Goal: Transaction & Acquisition: Purchase product/service

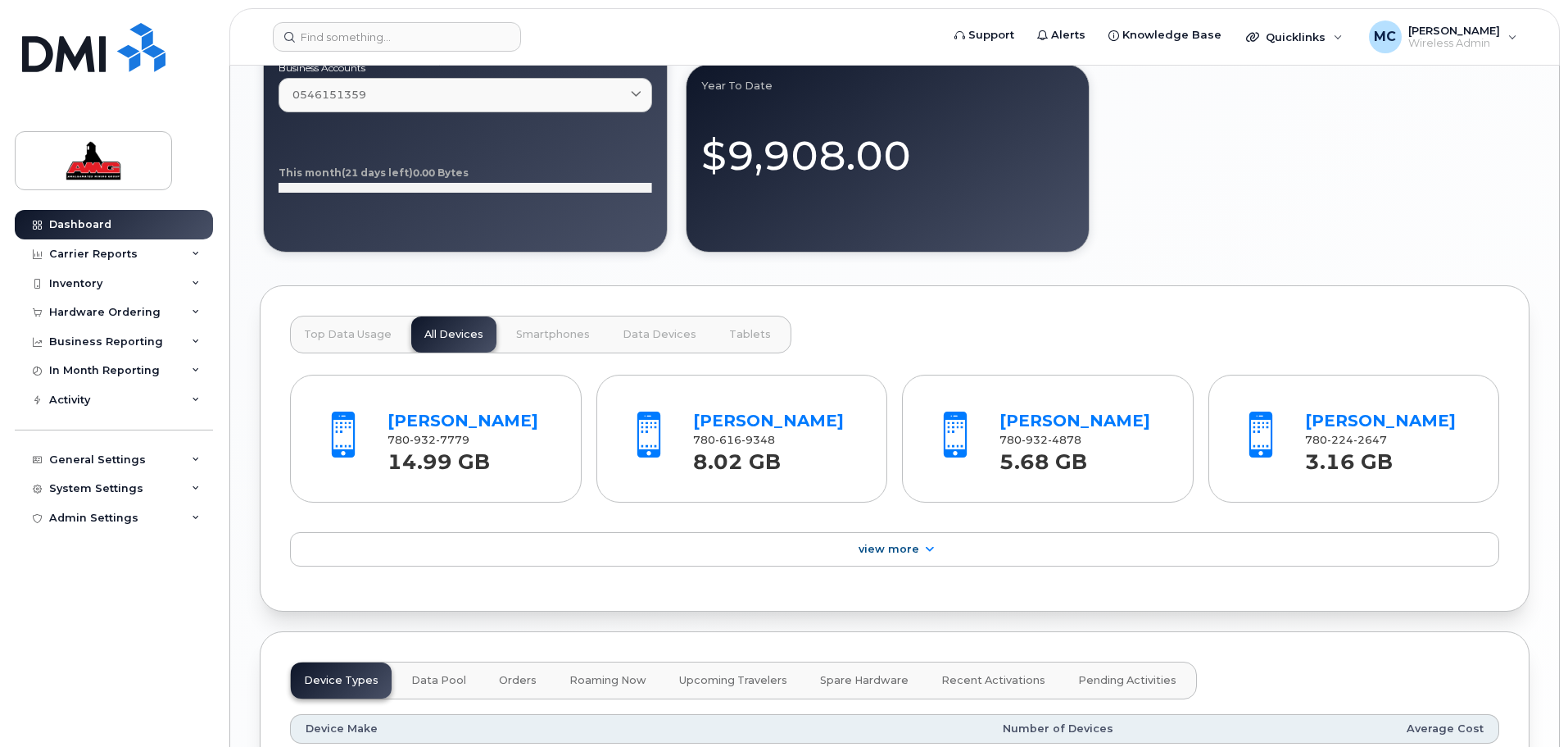
scroll to position [1476, 0]
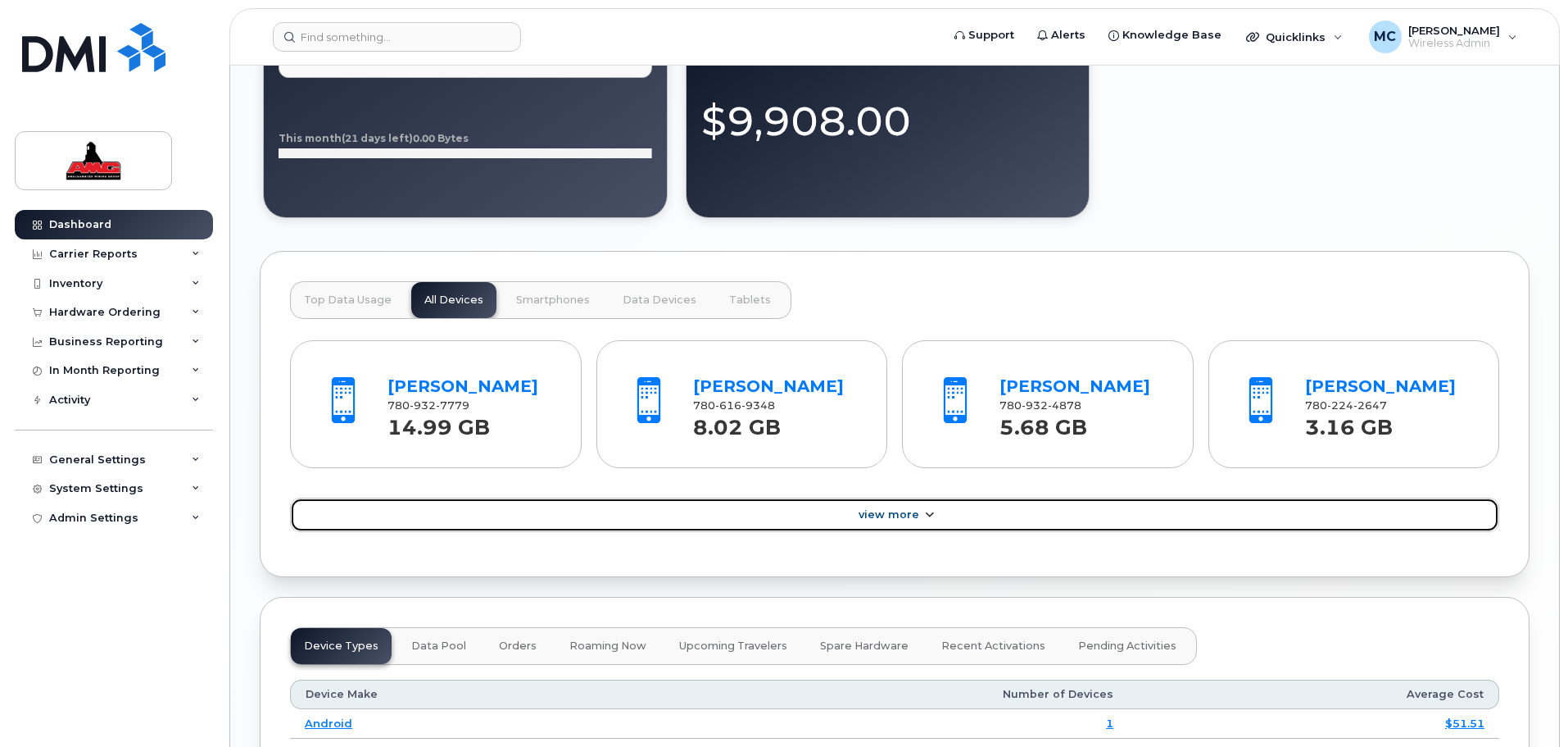
click at [879, 519] on span "View More" at bounding box center [889, 514] width 61 height 12
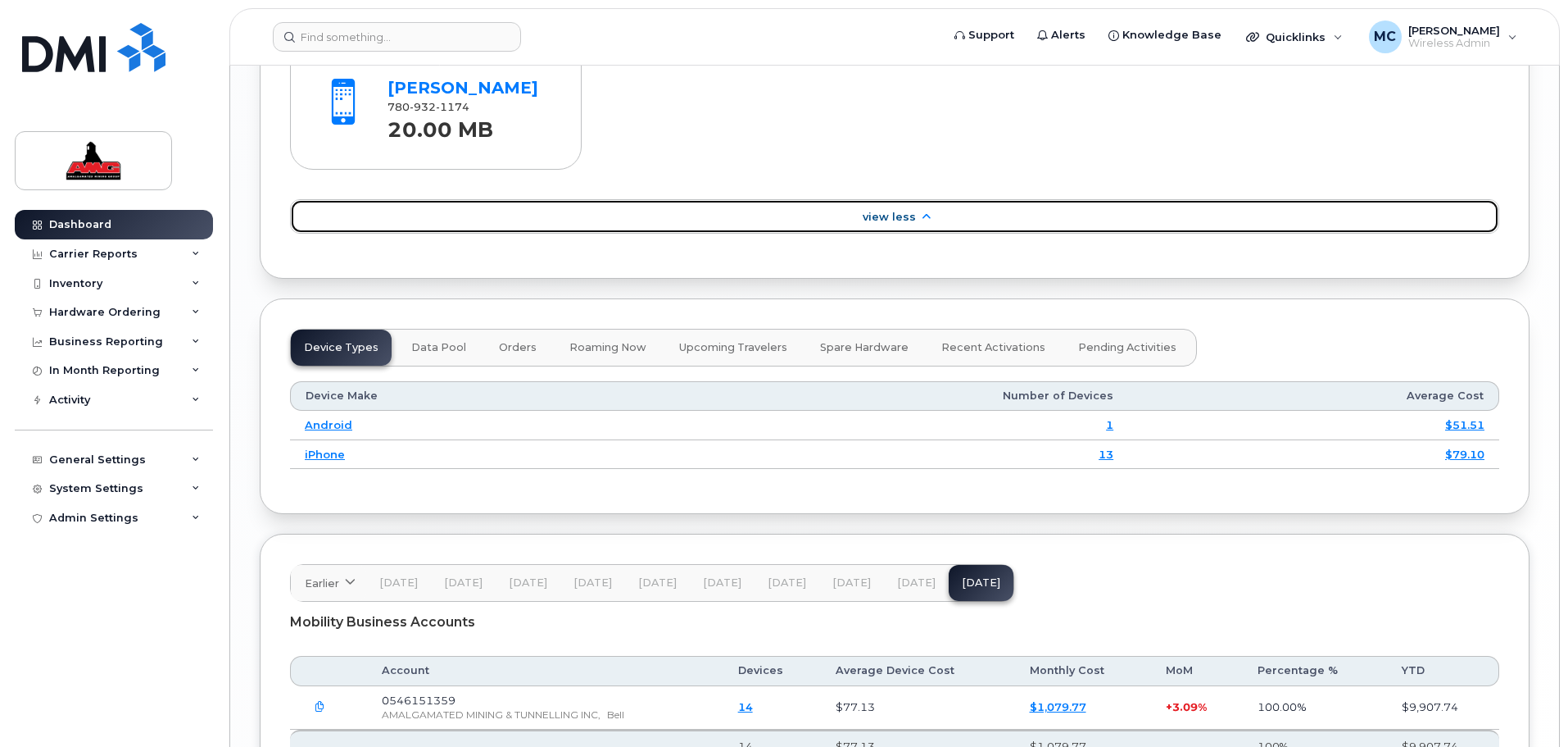
scroll to position [2354, 0]
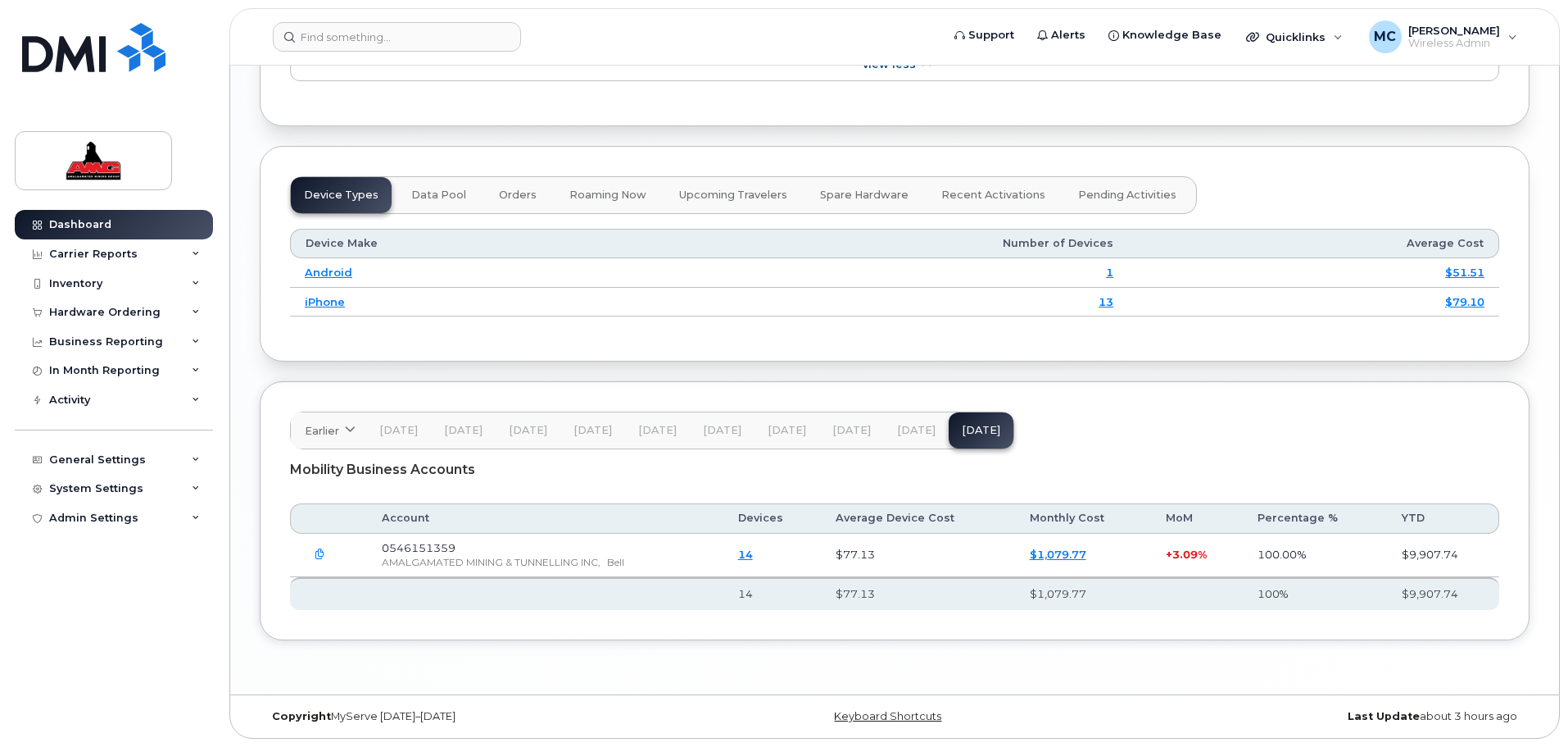
click at [320, 552] on icon "button" at bounding box center [320, 554] width 10 height 10
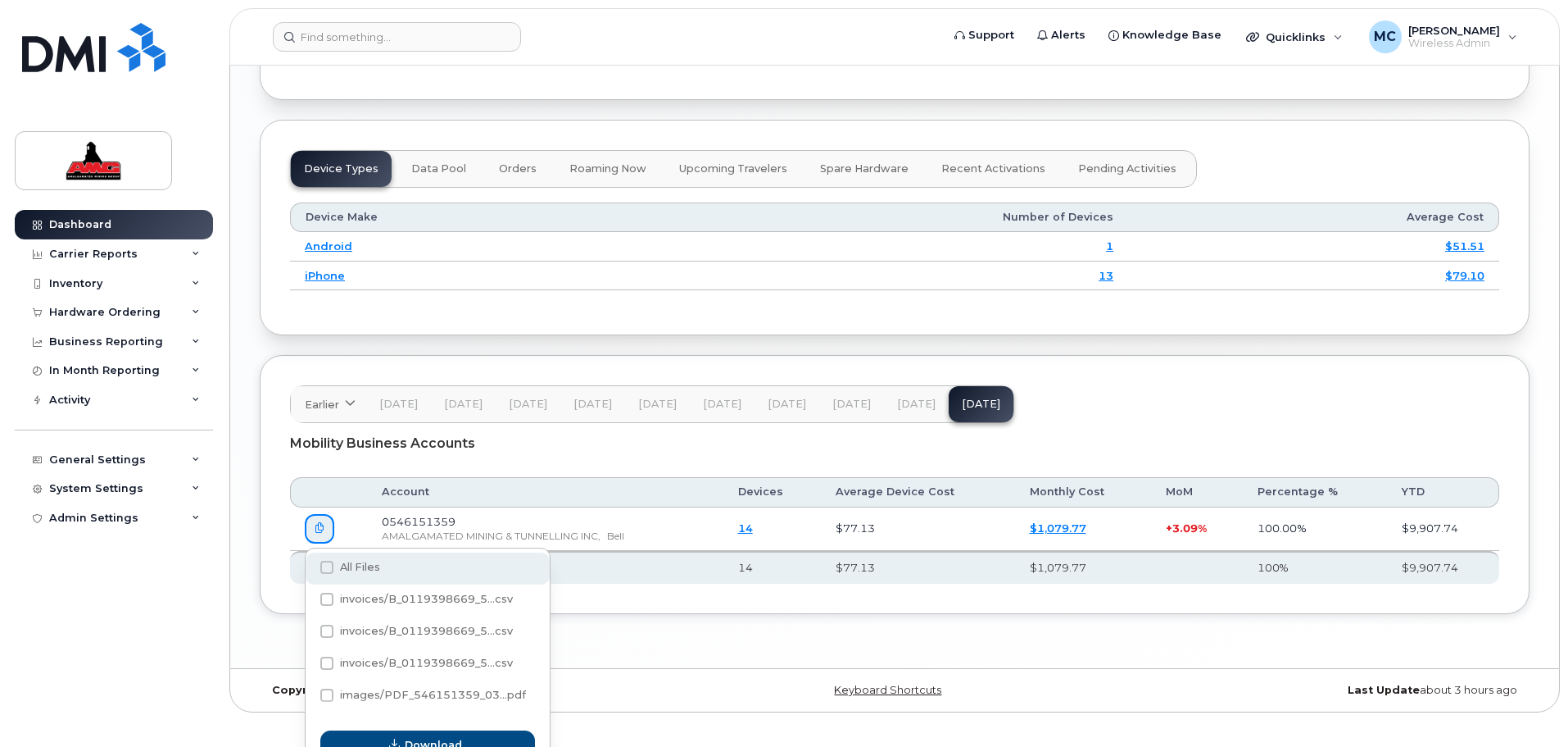
scroll to position [2404, 0]
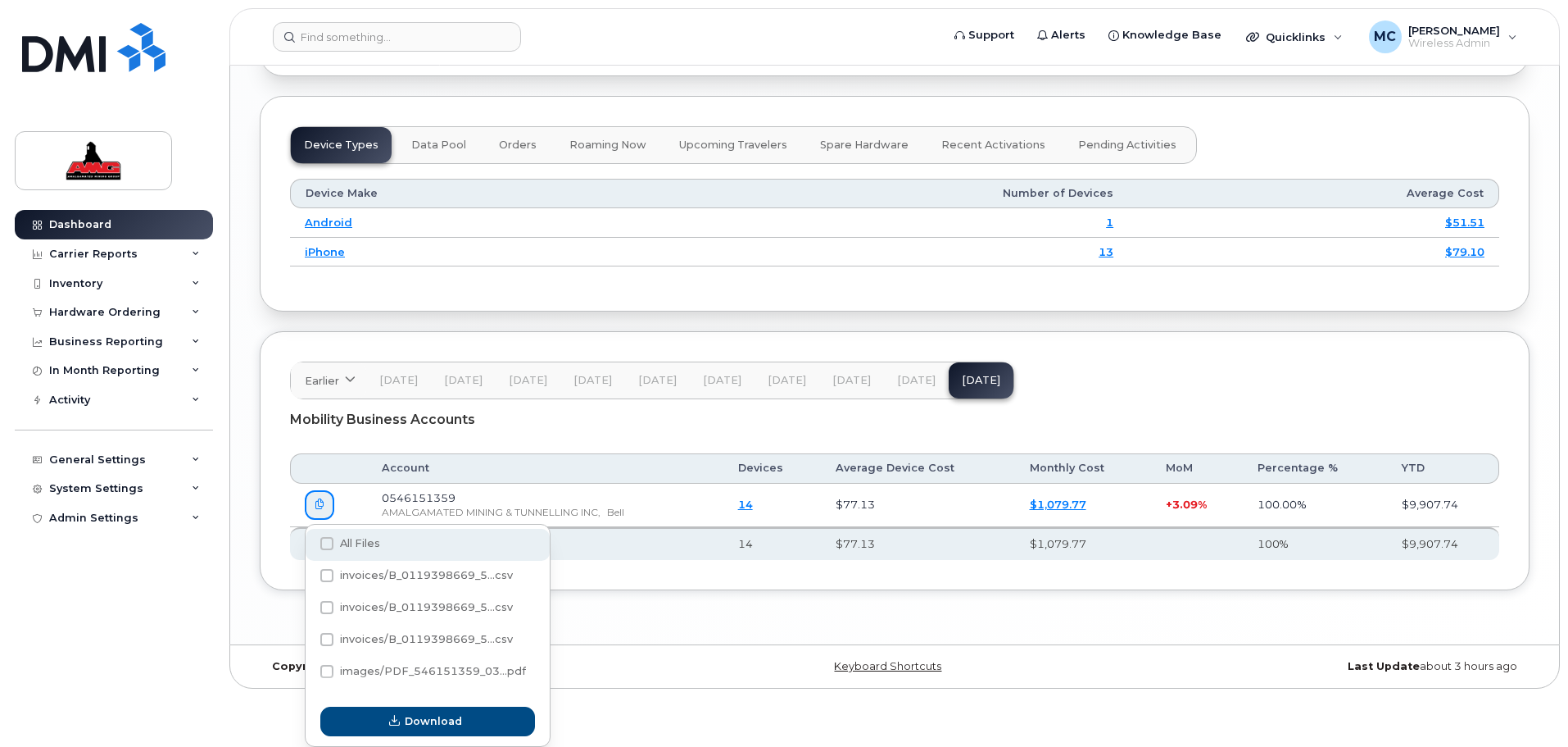
click at [366, 538] on span "All Files" at bounding box center [360, 543] width 40 height 12
click at [309, 541] on input "All Files" at bounding box center [304, 544] width 8 height 8
checkbox input "true"
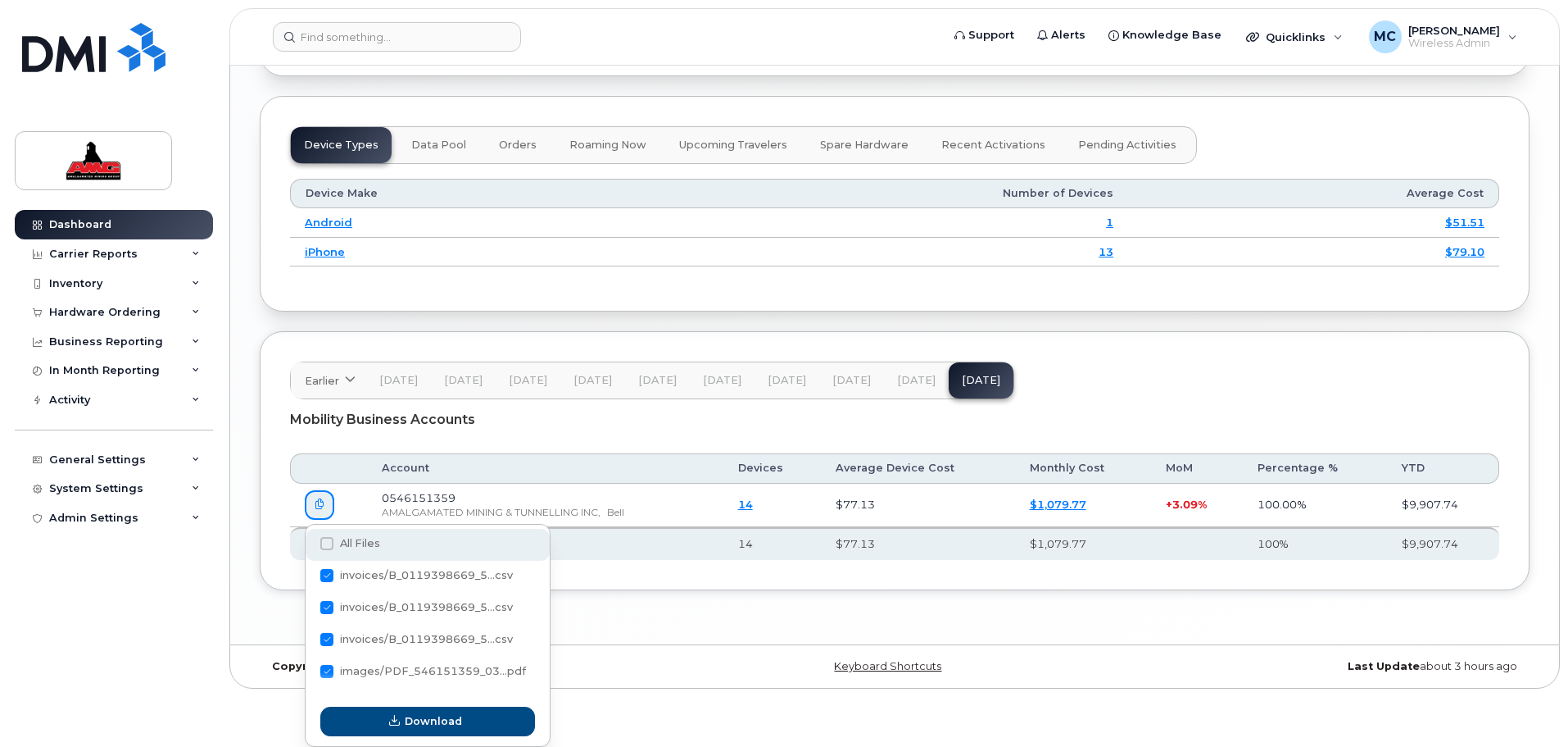
checkbox input "true"
click at [366, 538] on span "All Files" at bounding box center [360, 543] width 40 height 12
click at [309, 541] on input "All Files" at bounding box center [304, 544] width 8 height 8
checkbox input "false"
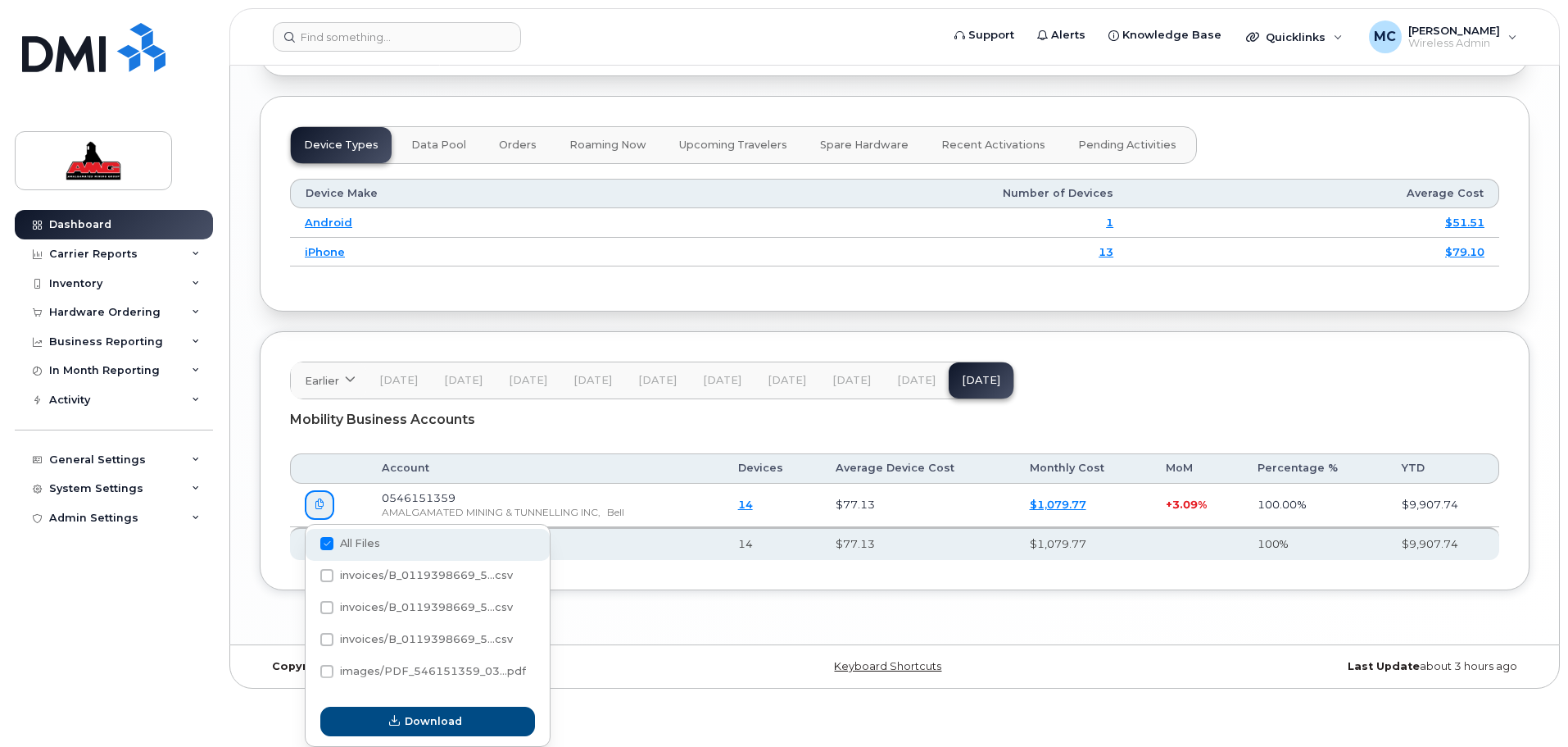
checkbox input "false"
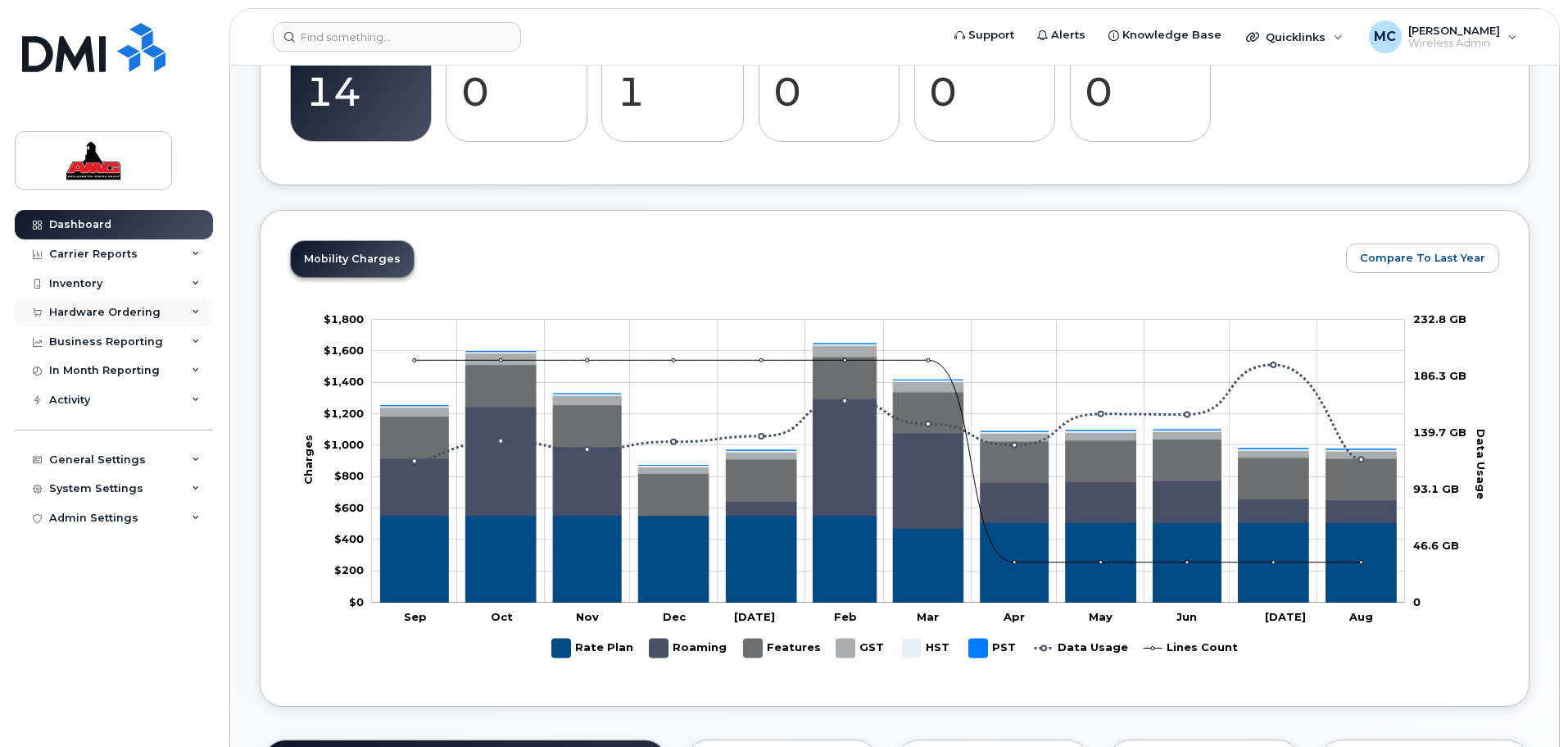
scroll to position [551, 0]
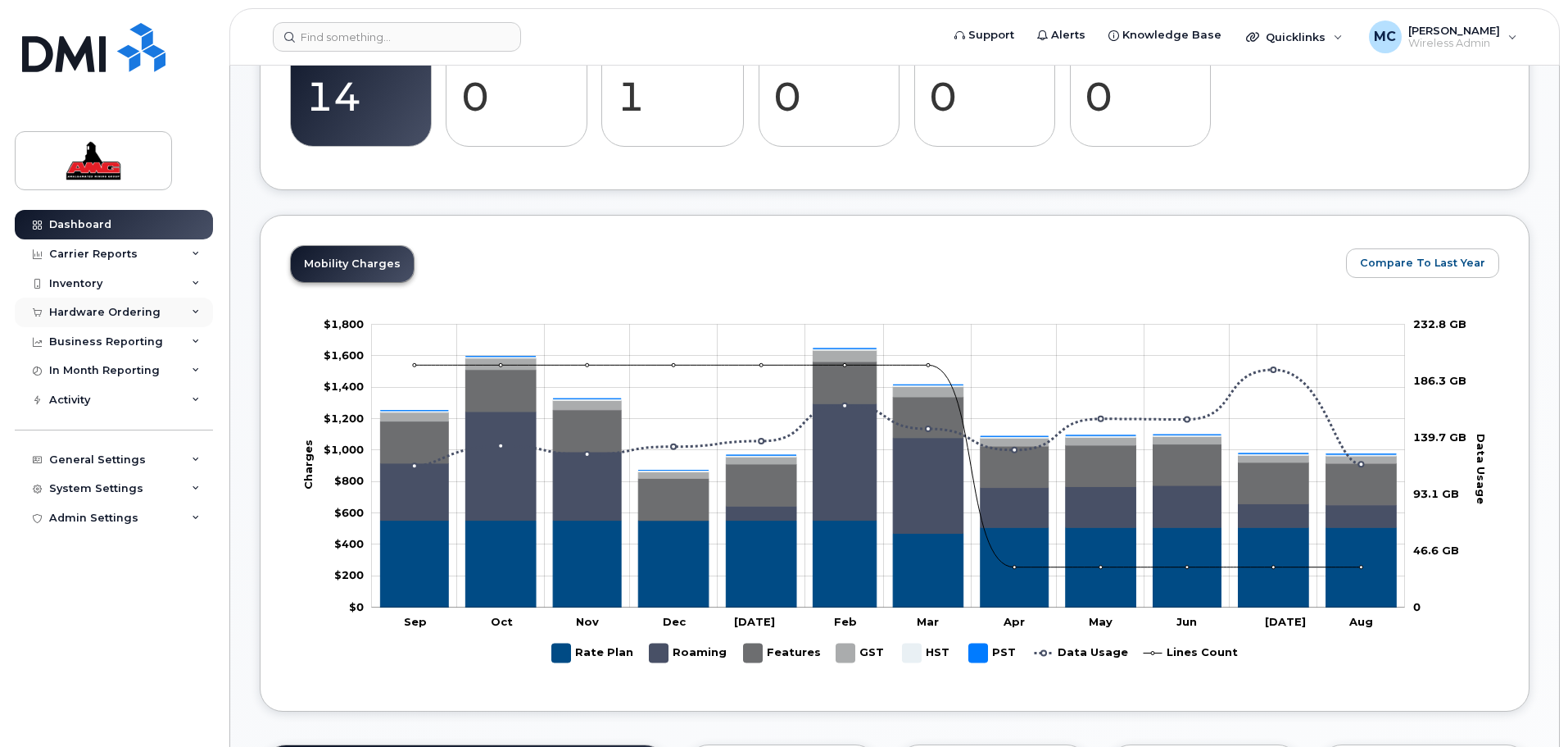
click at [191, 312] on div "Hardware Ordering" at bounding box center [114, 312] width 199 height 29
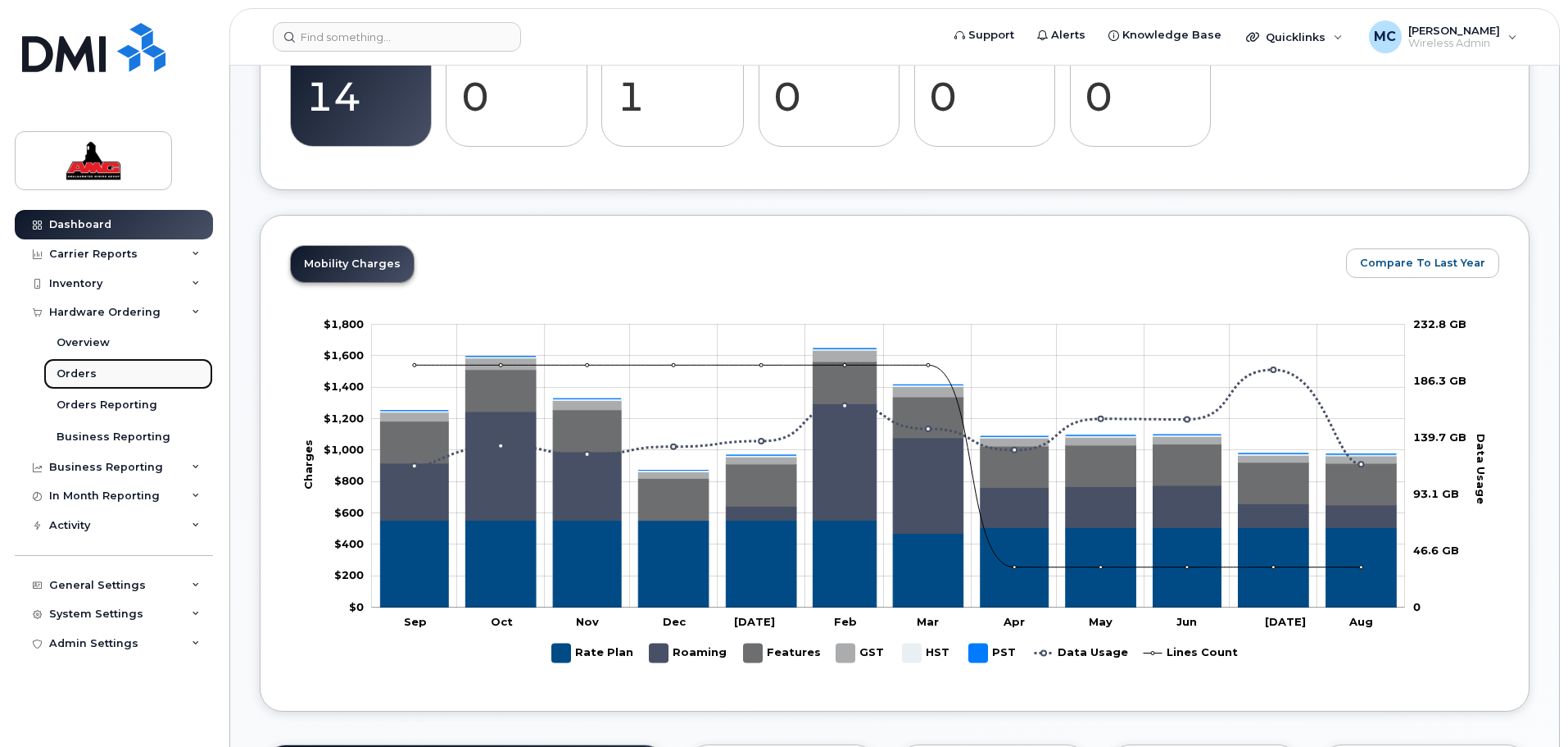
click at [87, 376] on div "Orders" at bounding box center [76, 373] width 40 height 15
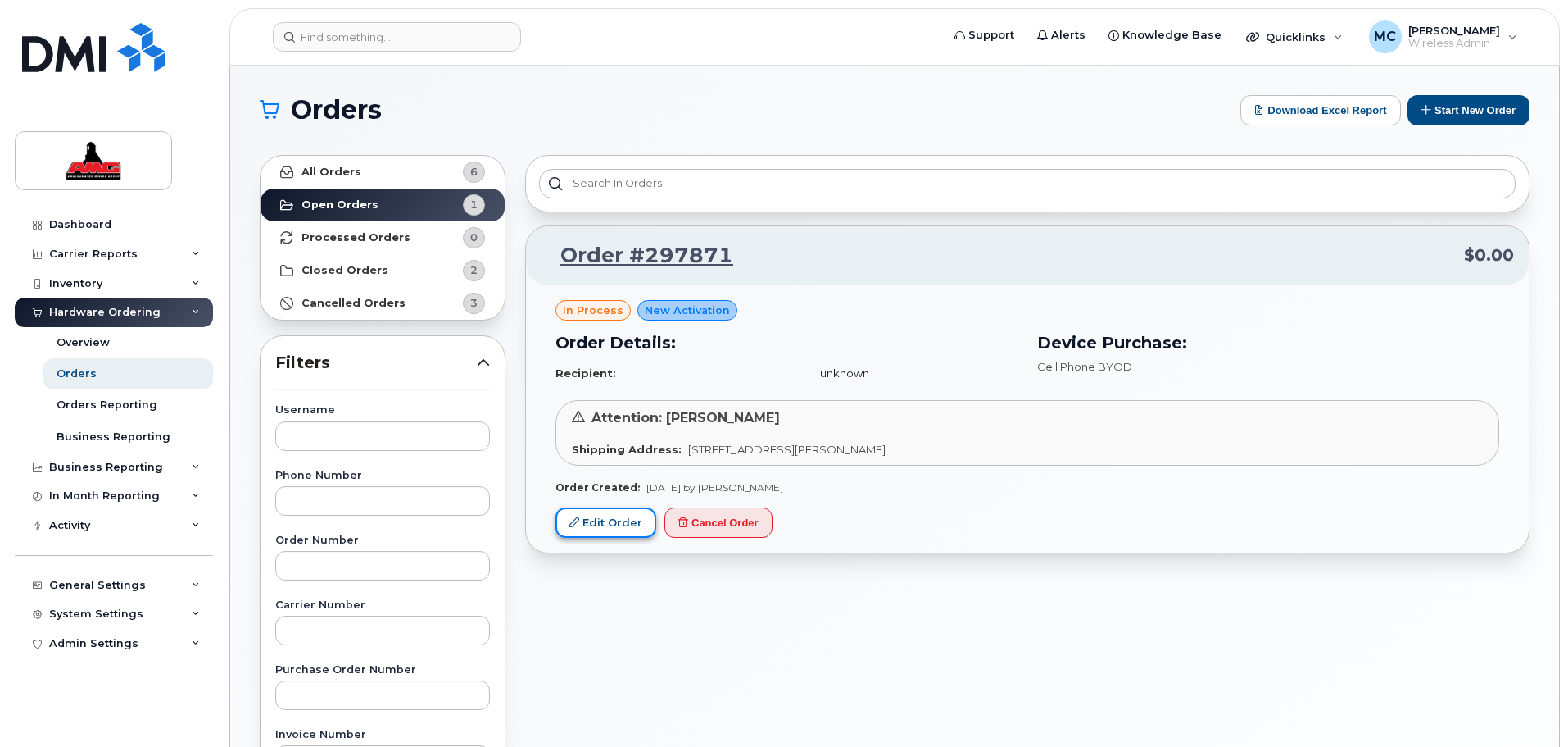
click at [599, 529] on link "Edit Order" at bounding box center [606, 522] width 101 height 30
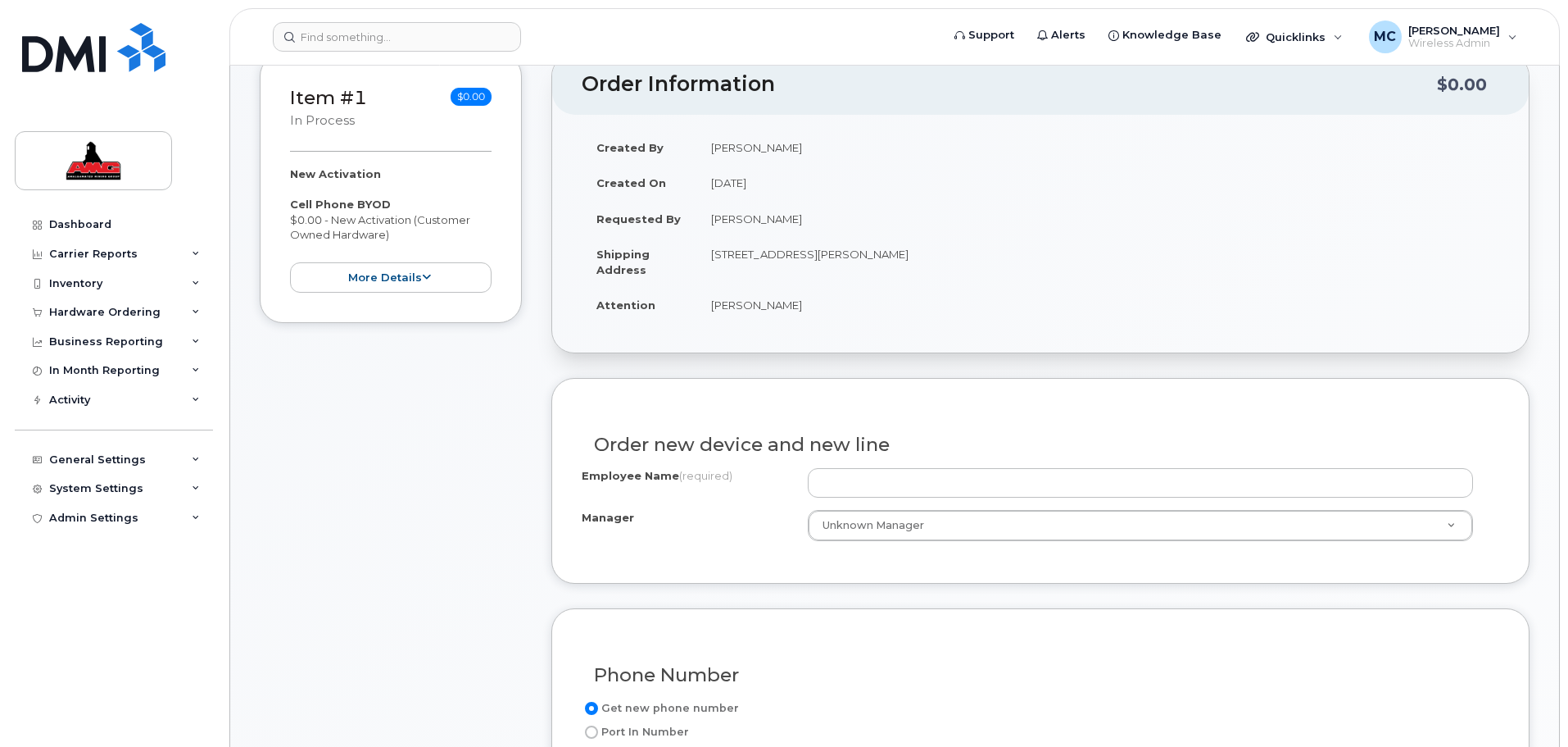
scroll to position [307, 0]
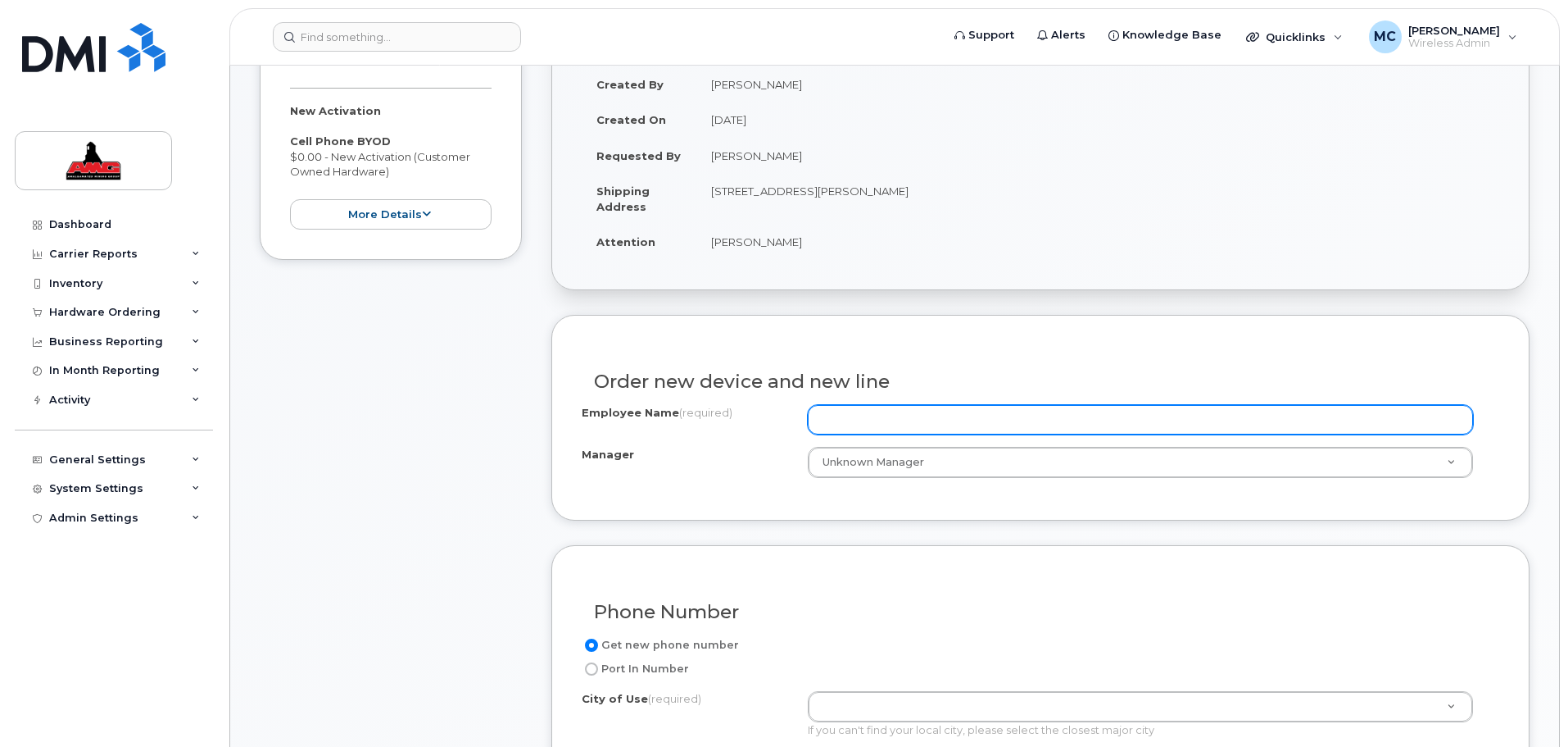
click at [879, 424] on input "Employee Name (required)" at bounding box center [1140, 420] width 665 height 29
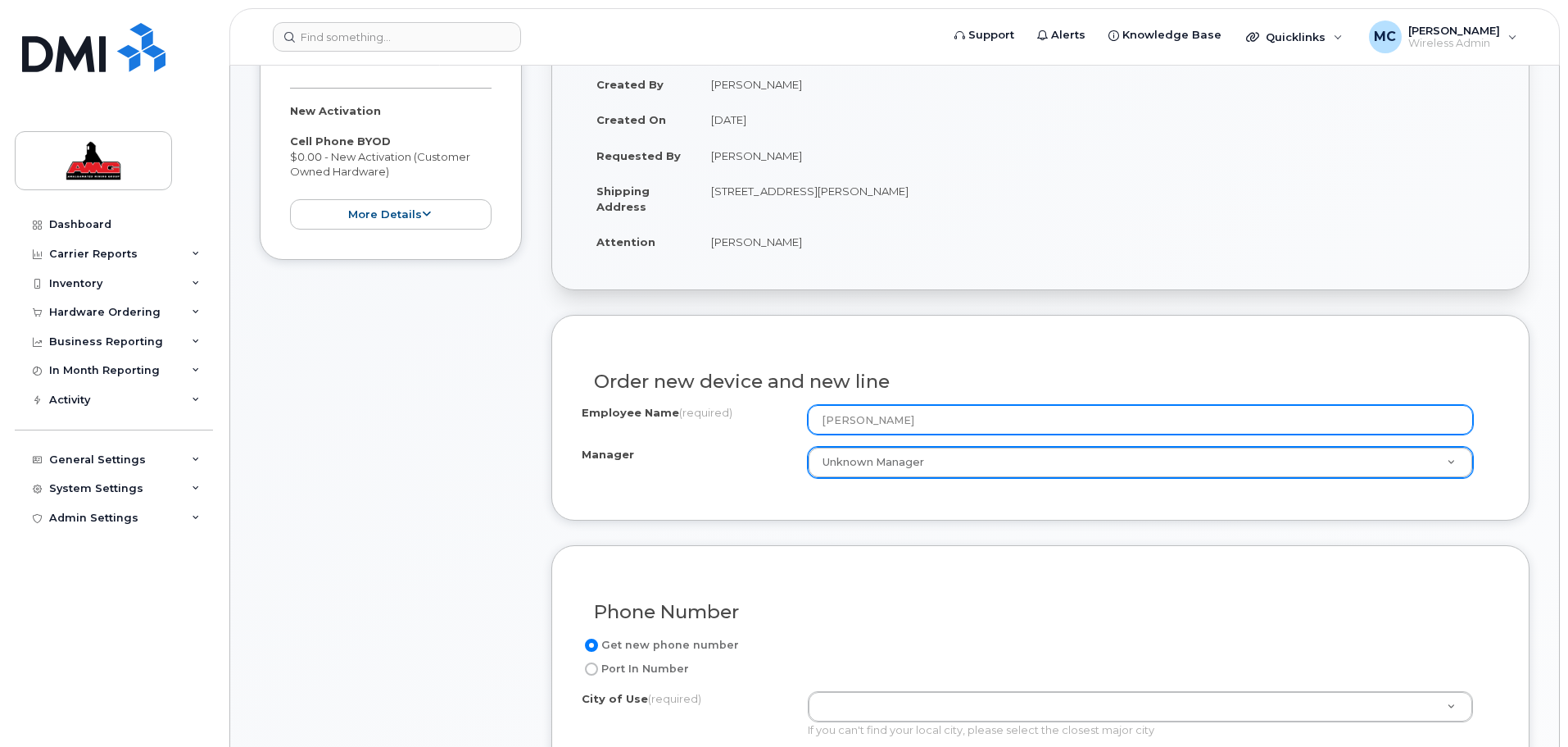
type input "[PERSON_NAME]"
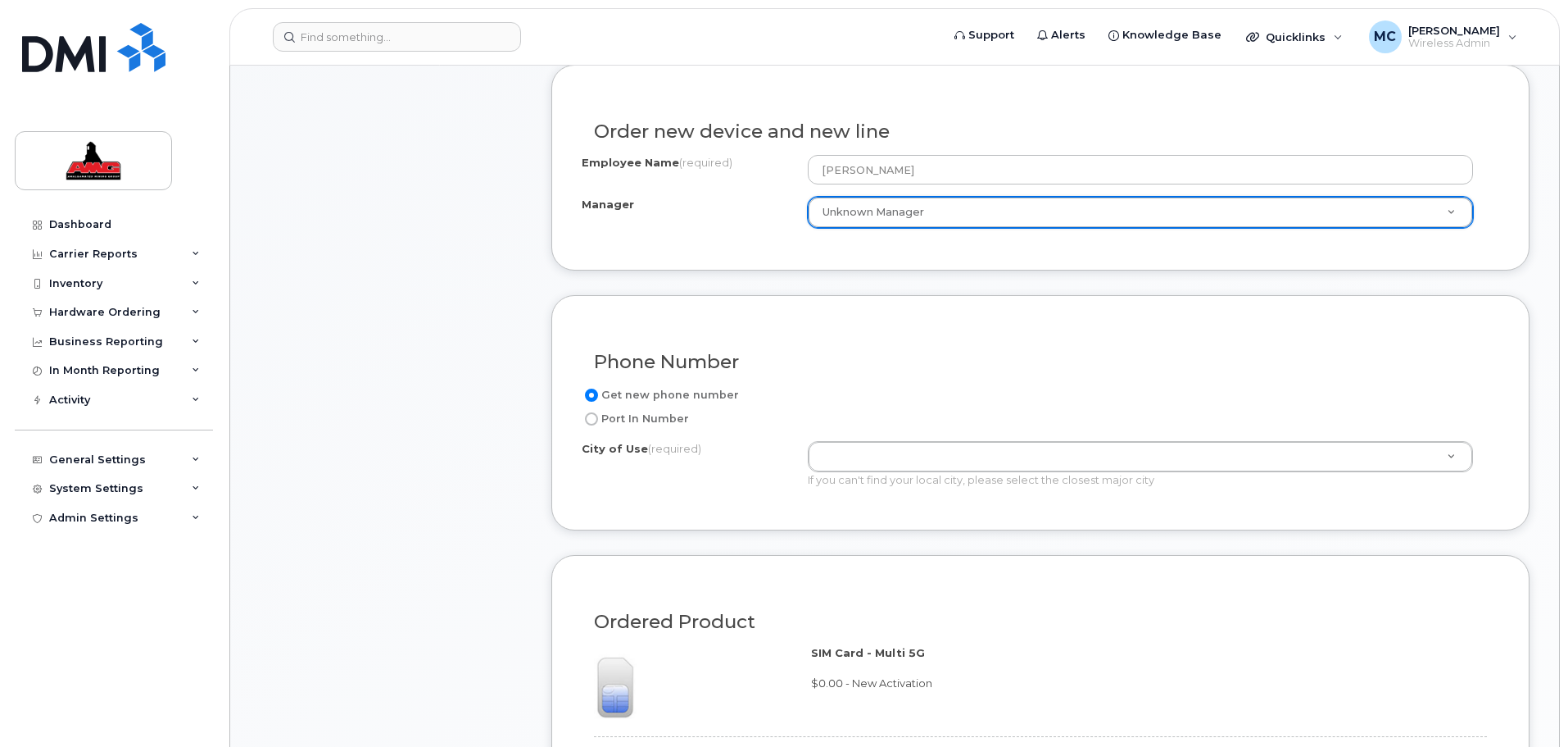
scroll to position [615, 0]
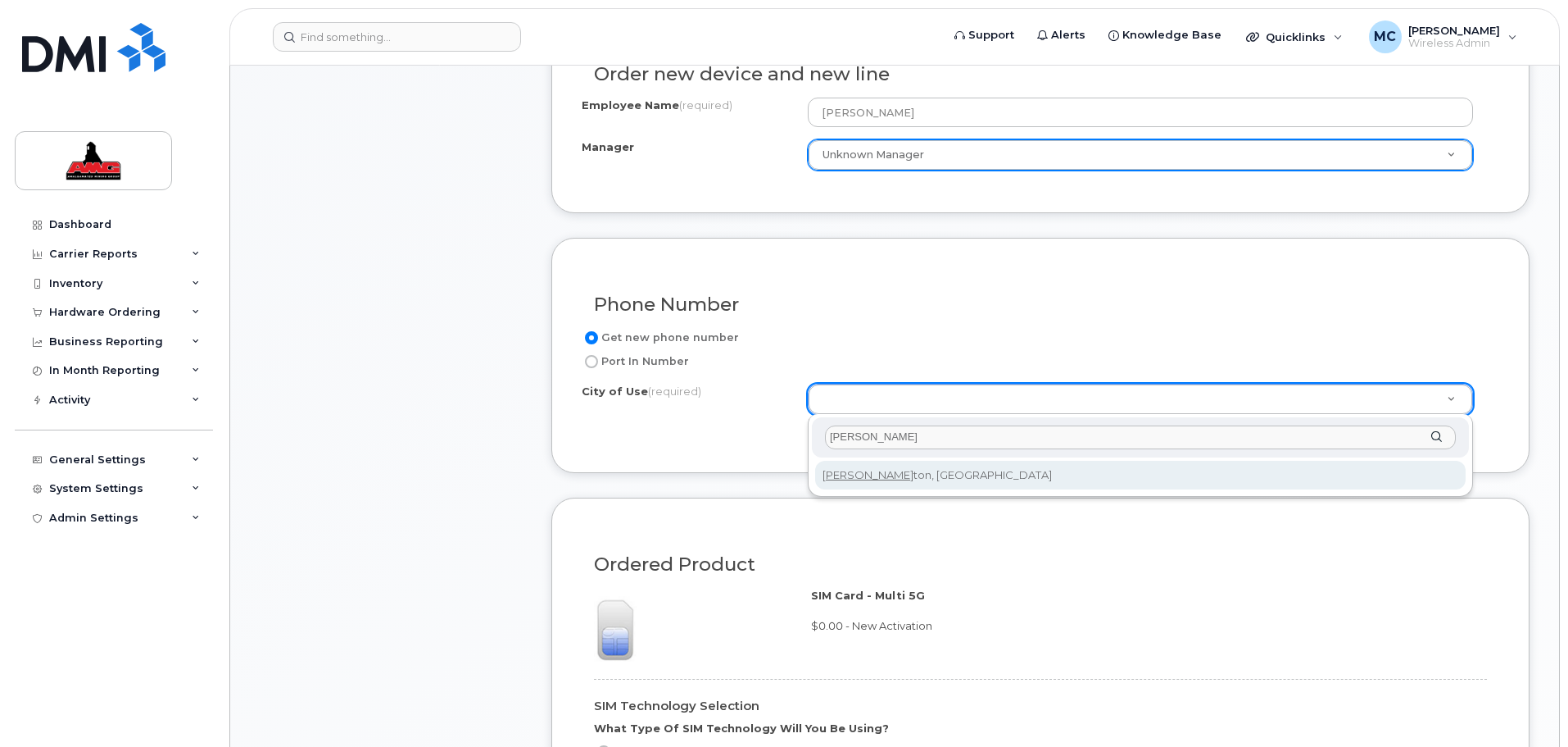
type input "Edmon"
type input "182"
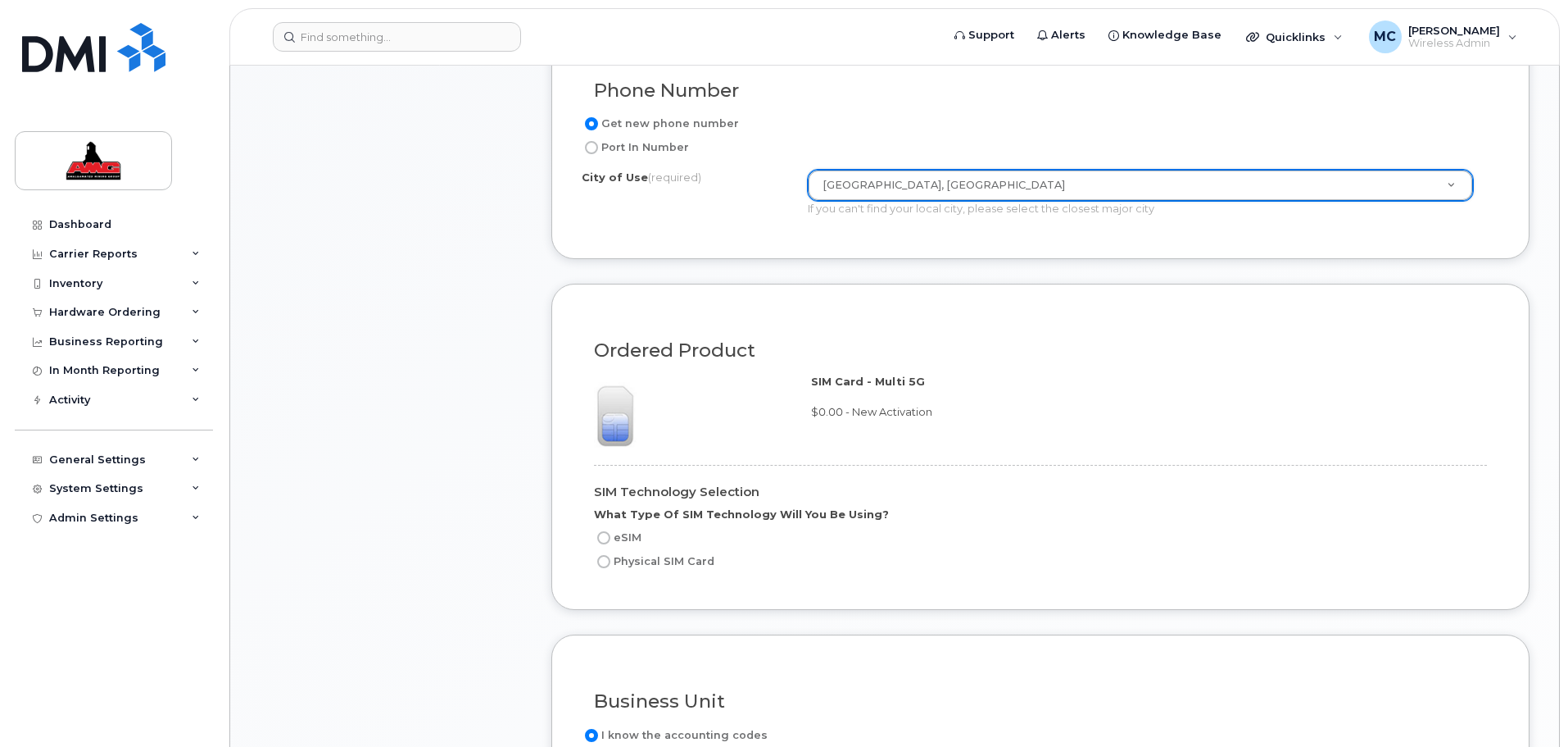
scroll to position [922, 0]
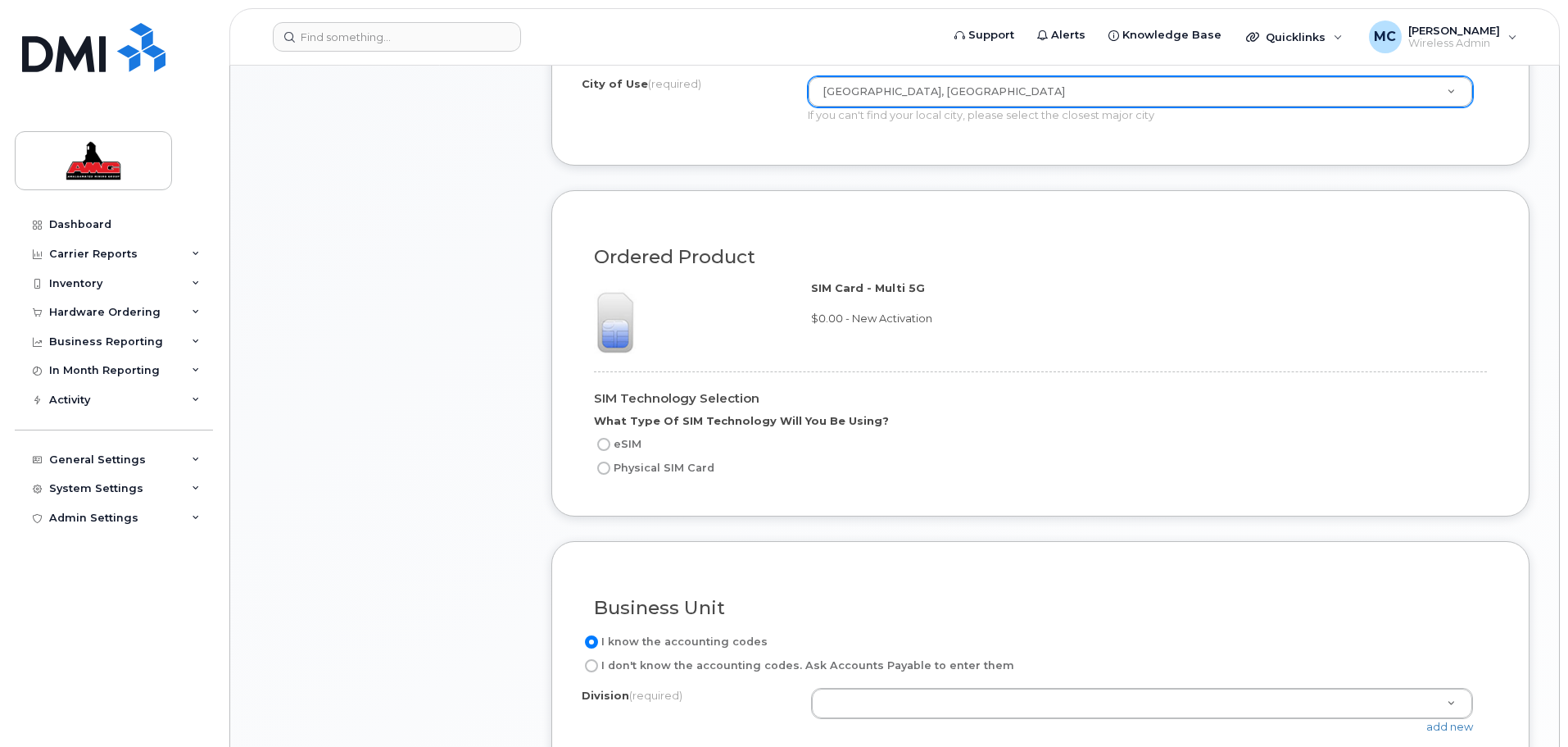
click at [639, 442] on label "eSIM" at bounding box center [617, 444] width 48 height 20
click at [611, 442] on input "eSIM" at bounding box center [604, 444] width 13 height 13
radio input "true"
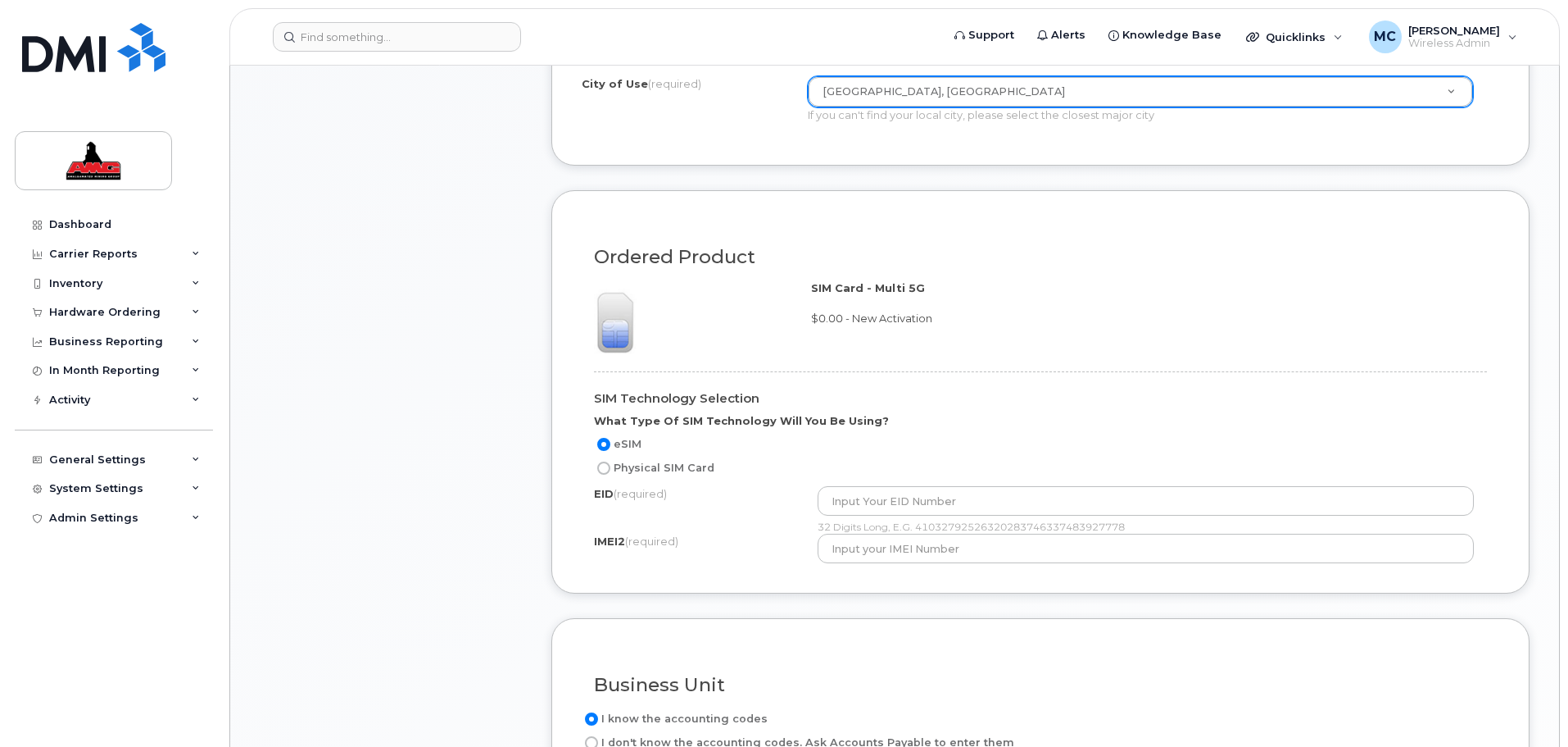
click at [620, 462] on label "Physical SIM Card" at bounding box center [654, 468] width 121 height 20
click at [611, 462] on input "Physical SIM Card" at bounding box center [604, 468] width 13 height 13
radio input "true"
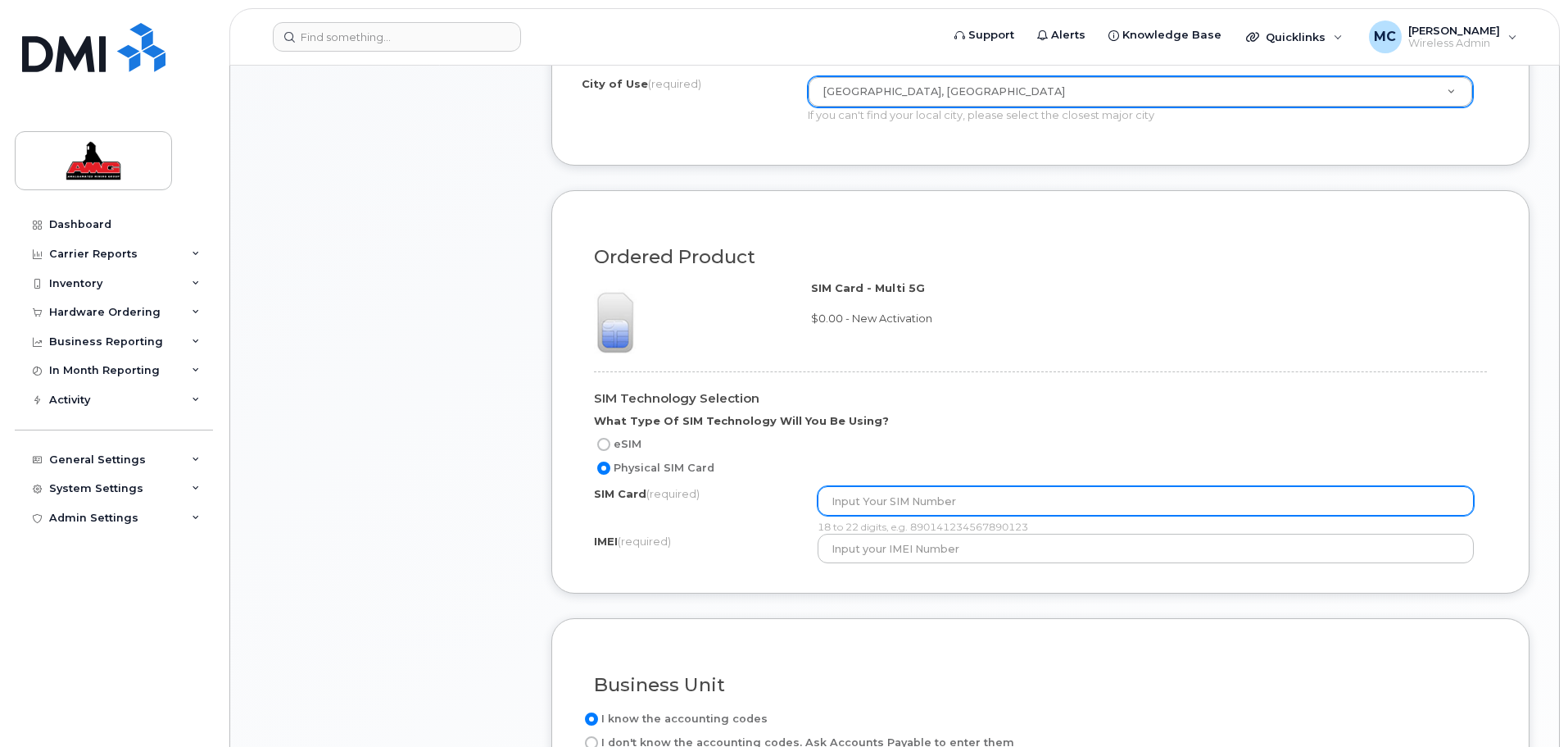
click at [868, 504] on input "text" at bounding box center [1147, 501] width 657 height 29
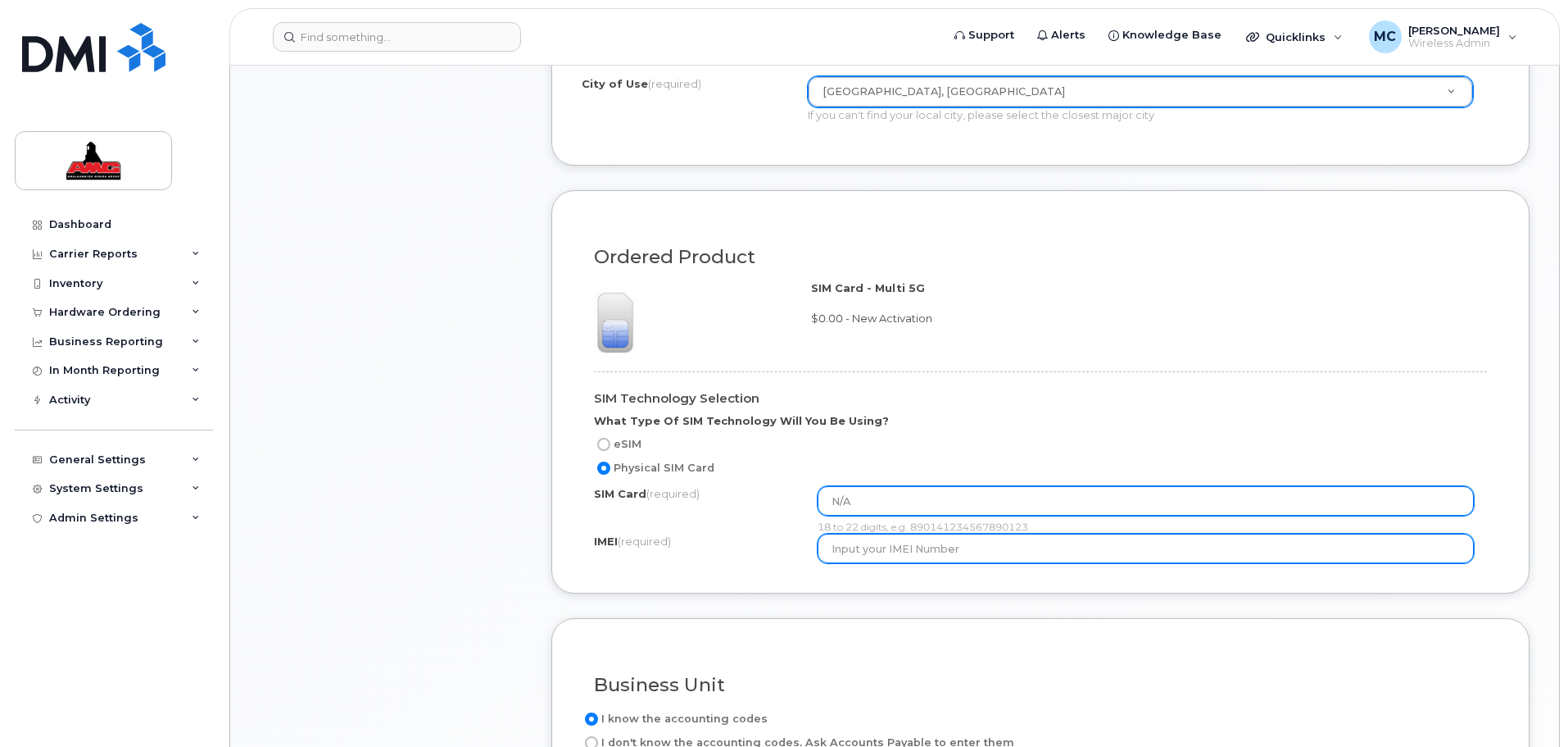
type input "N/A"
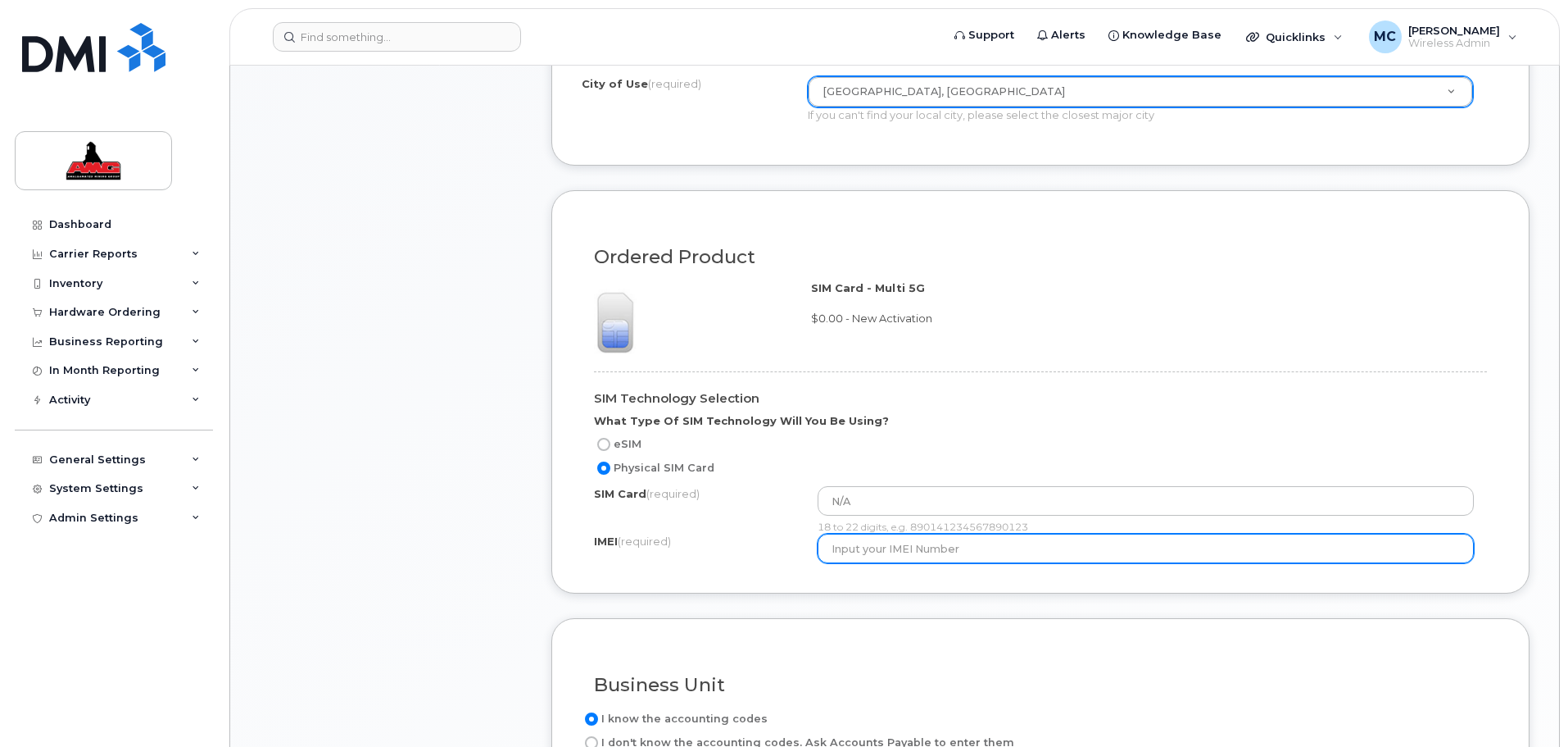
click at [879, 547] on input "text" at bounding box center [1147, 548] width 657 height 29
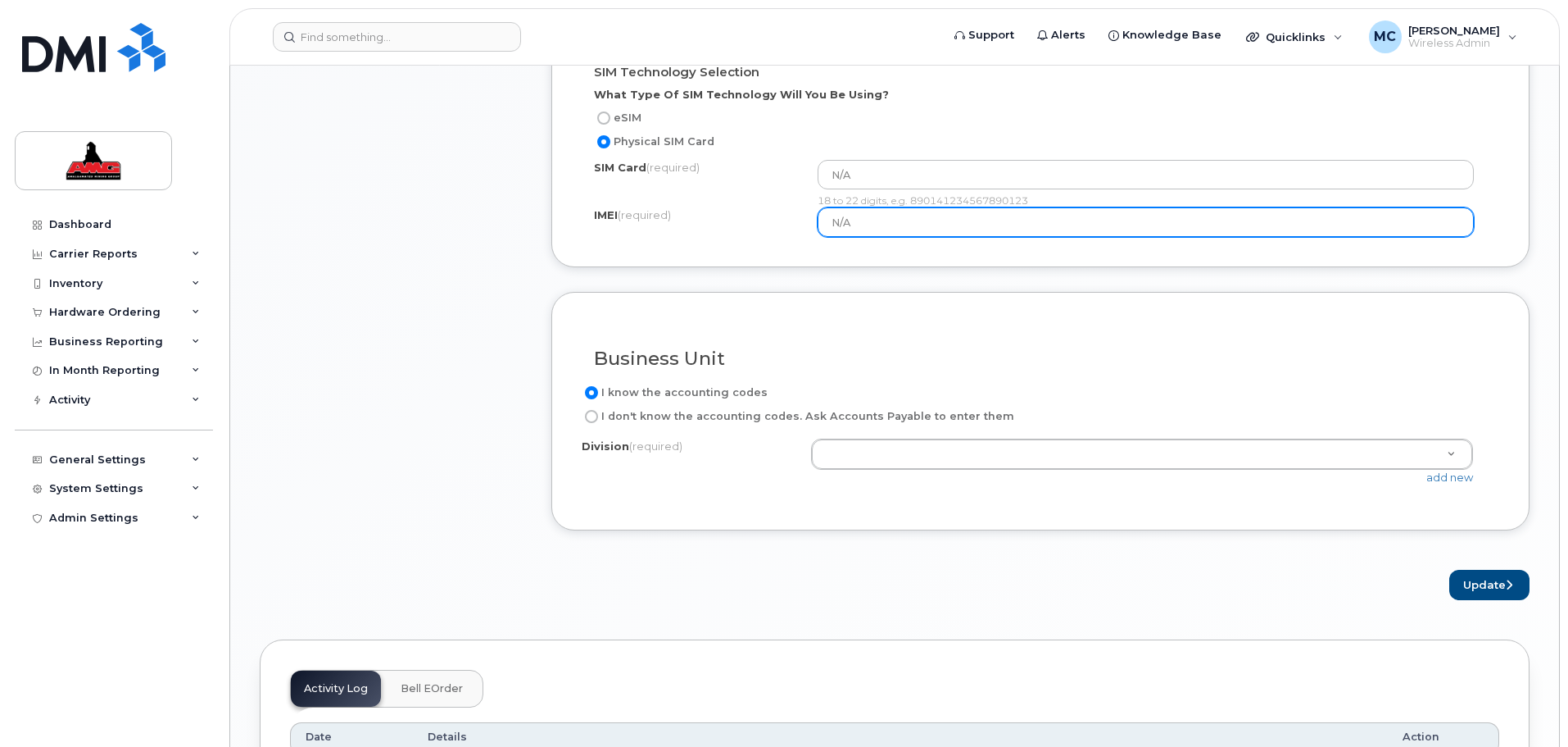
scroll to position [1250, 0]
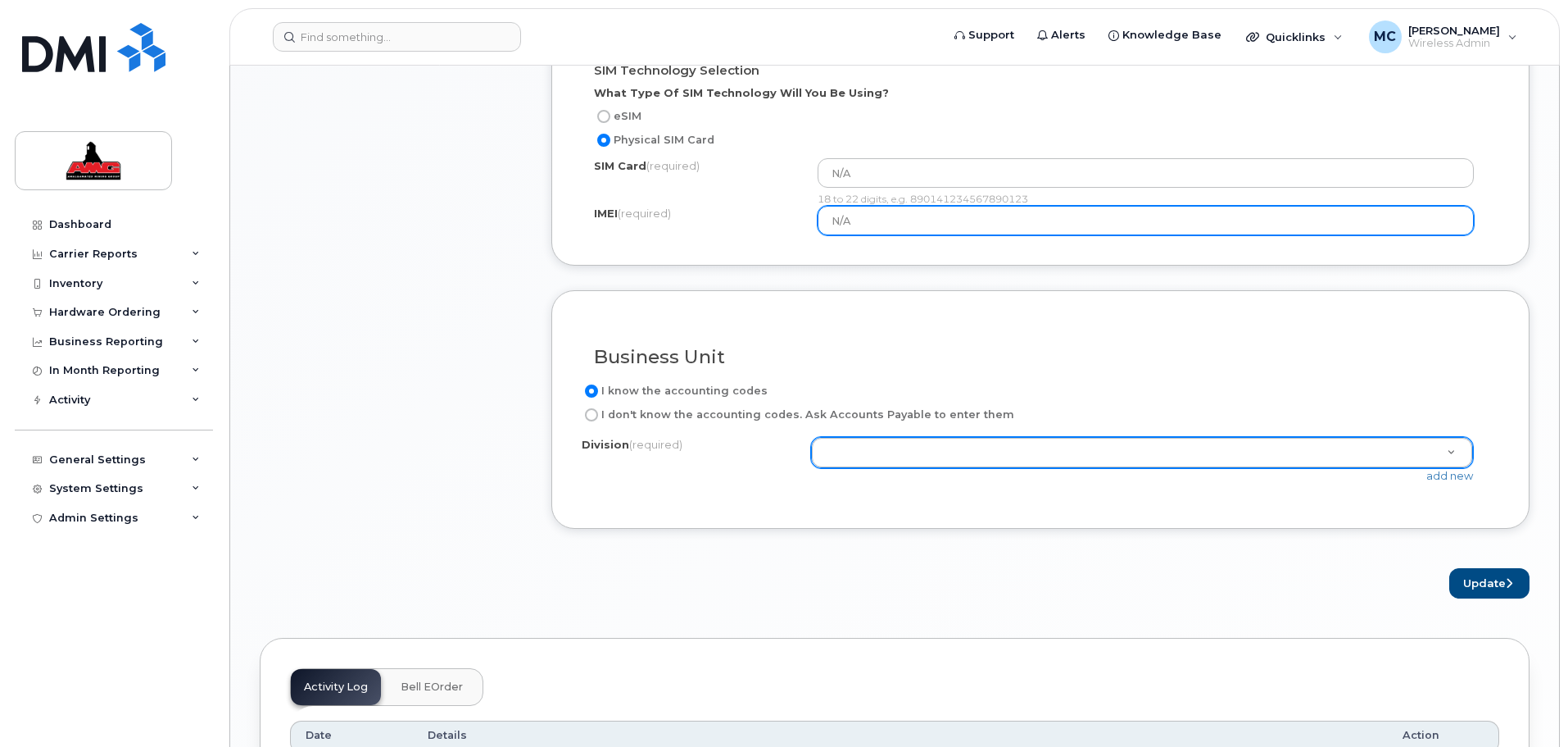
type input "N/A"
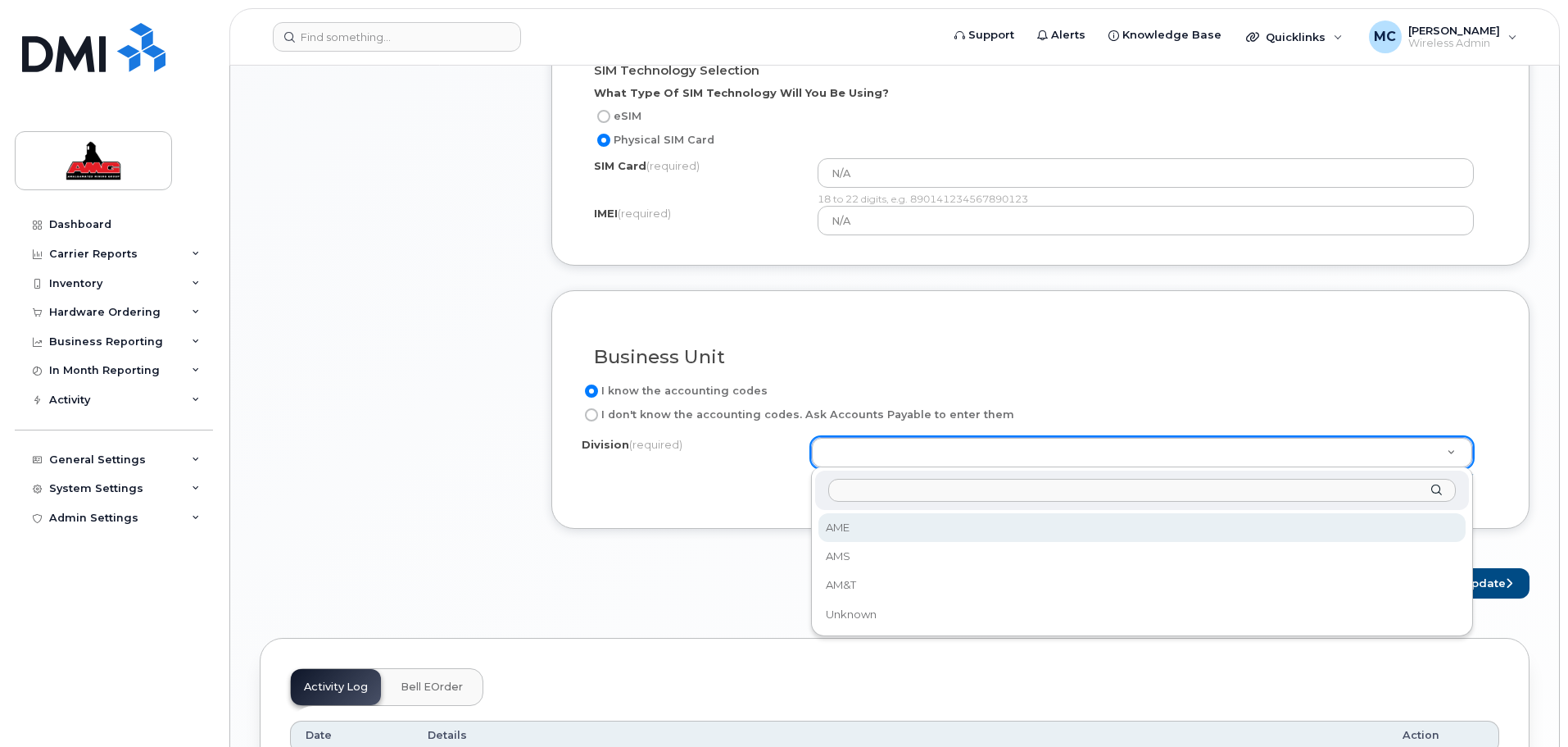
select select "AME"
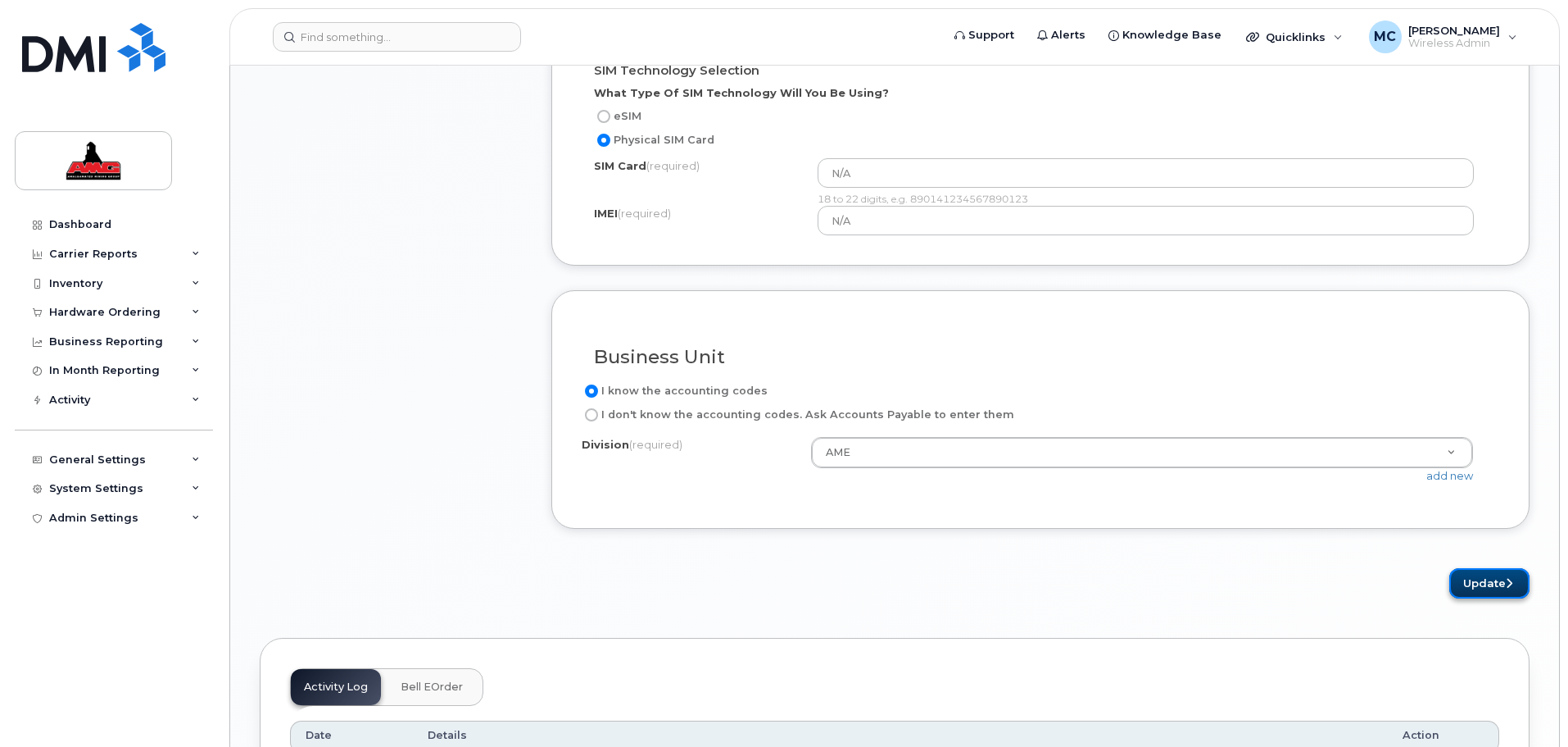
click at [1482, 586] on button "Update" at bounding box center [1489, 583] width 81 height 30
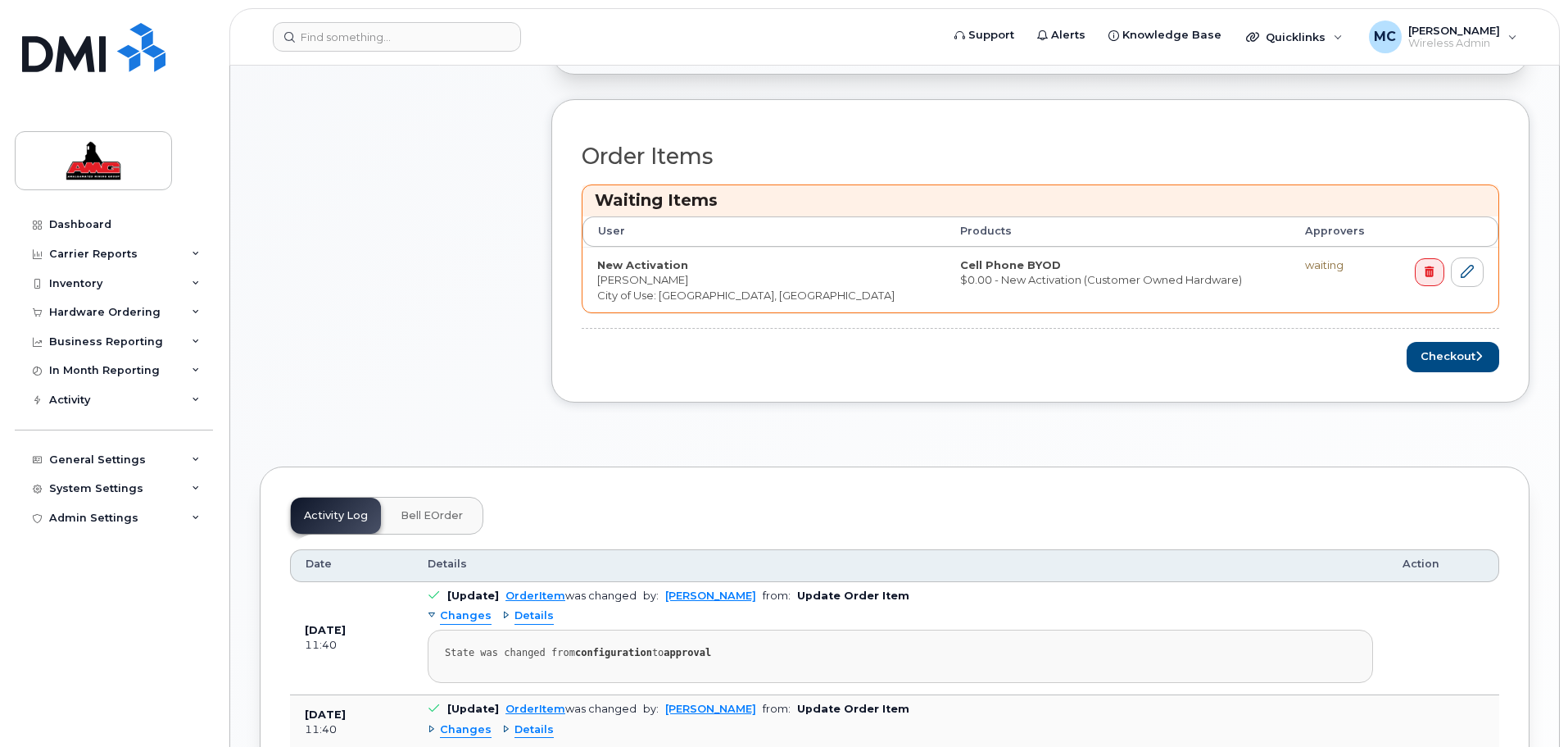
scroll to position [799, 0]
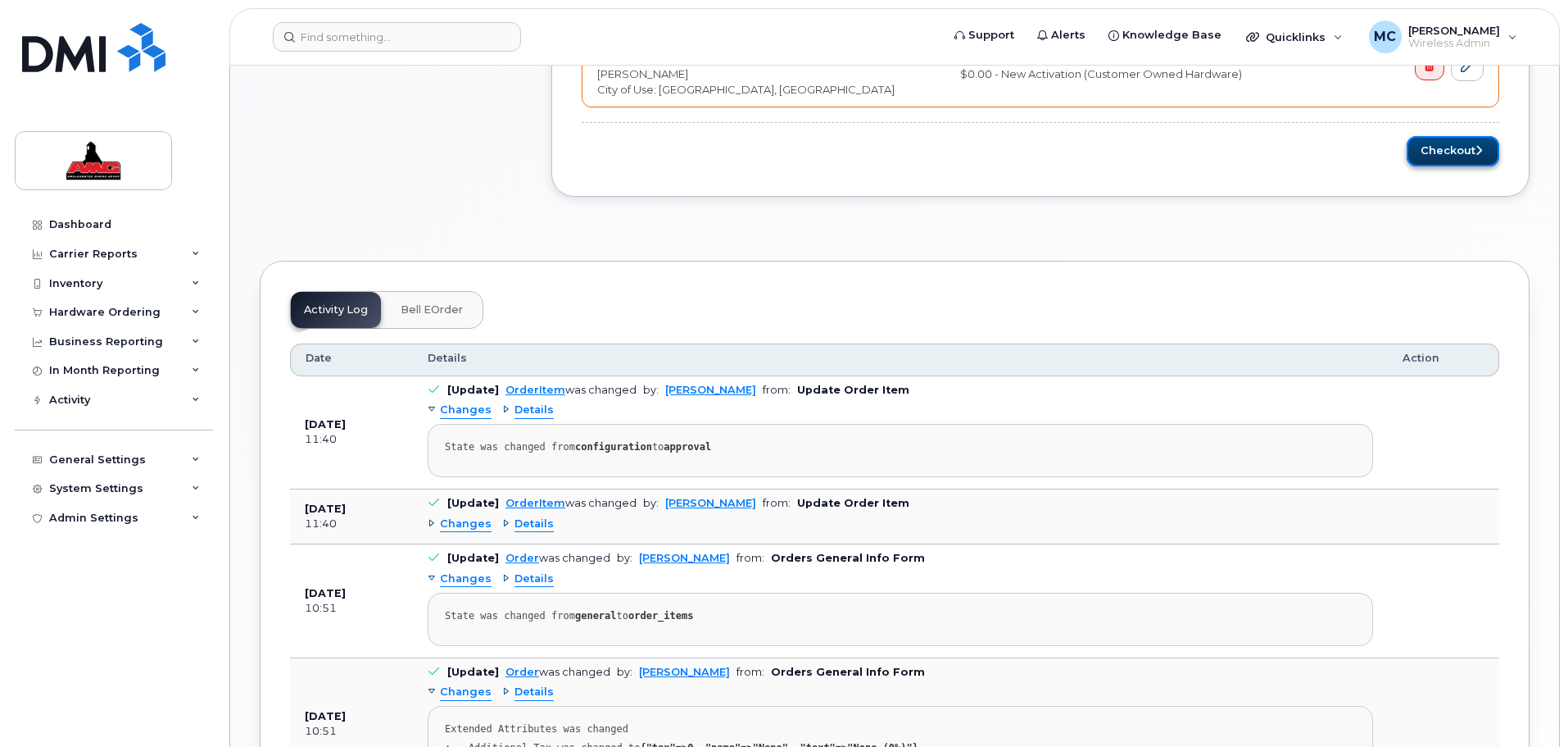
click at [1437, 154] on button "Checkout" at bounding box center [1453, 151] width 93 height 30
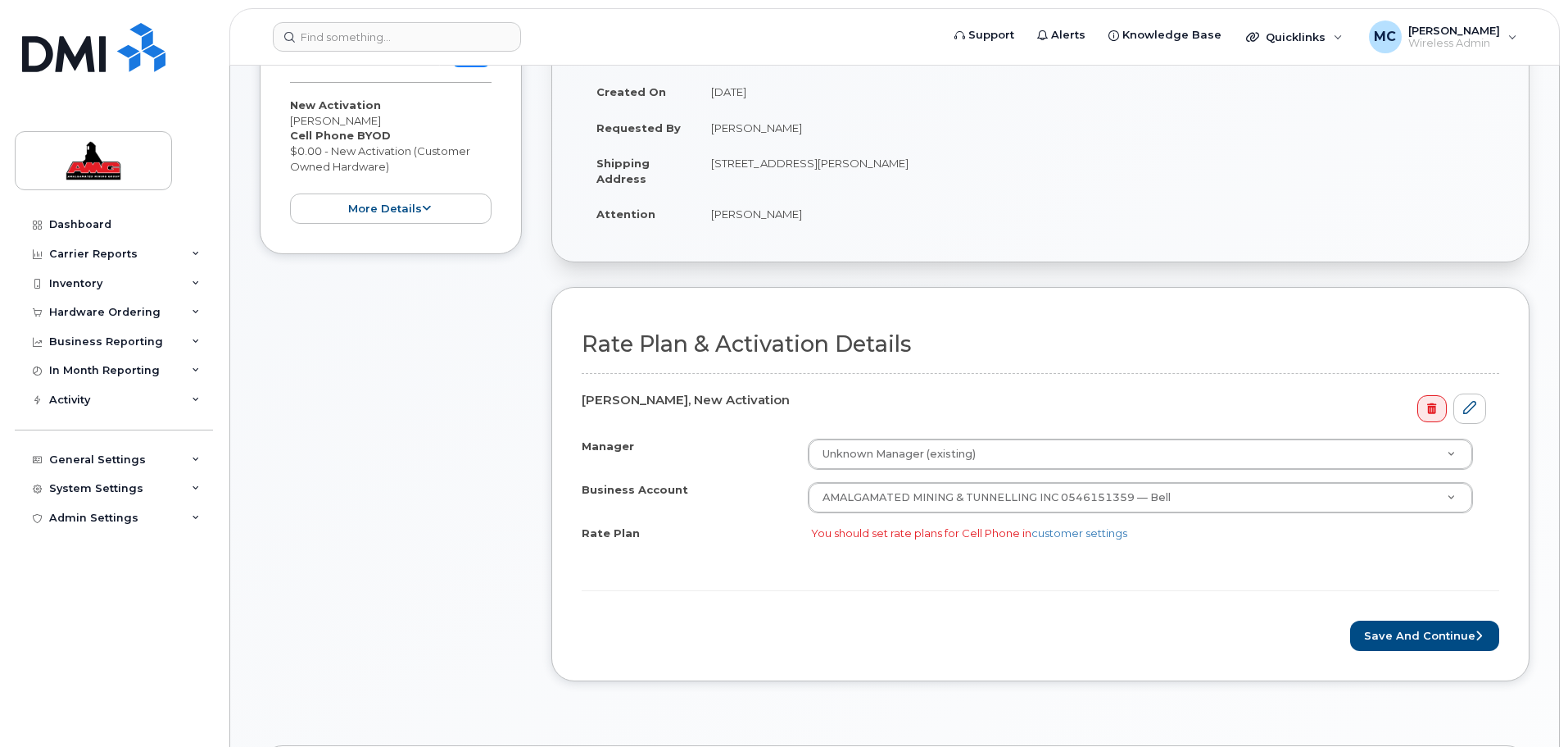
scroll to position [287, 0]
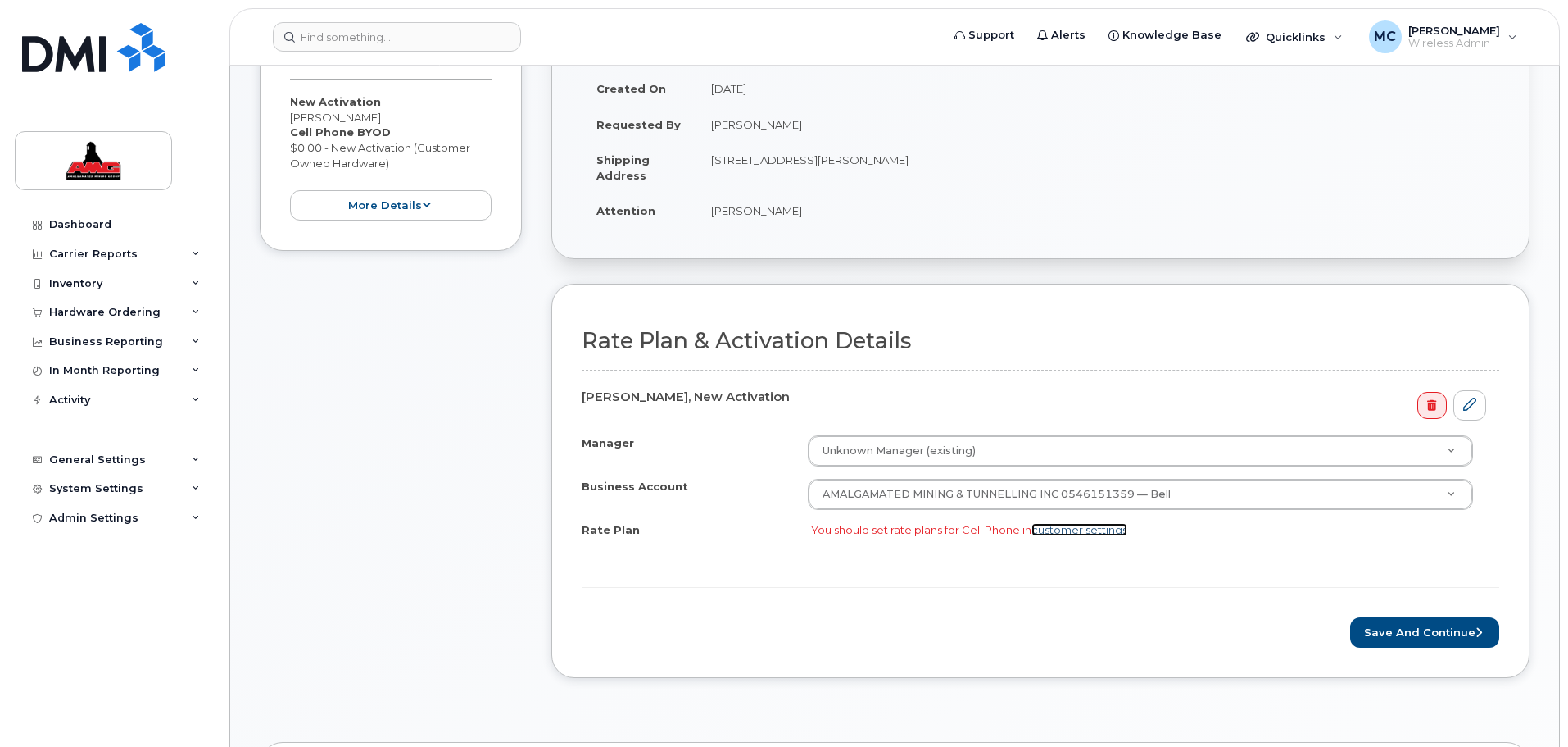
click at [1095, 525] on link "customer settings" at bounding box center [1079, 529] width 96 height 13
click at [1400, 639] on button "Save and Continue" at bounding box center [1425, 632] width 149 height 30
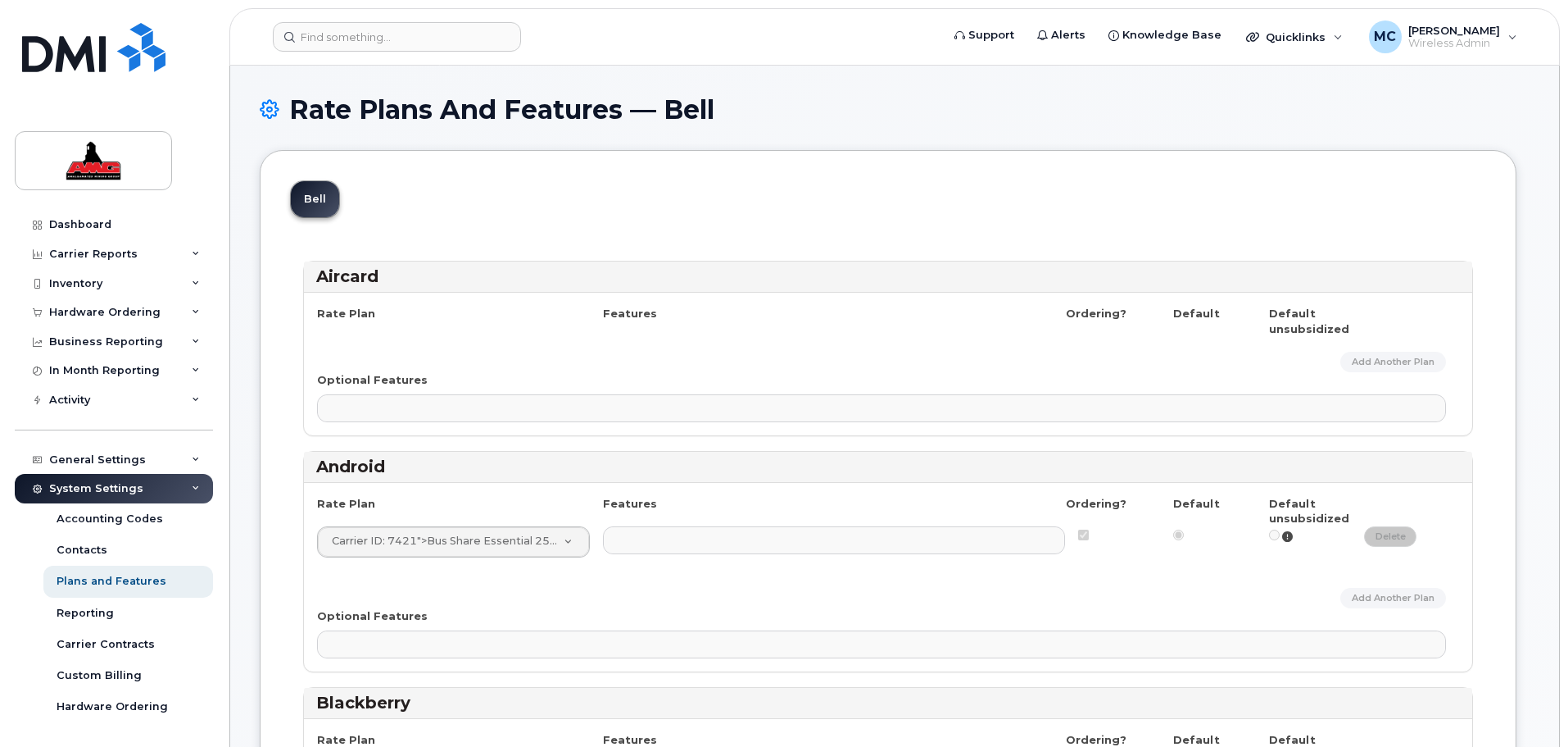
select select
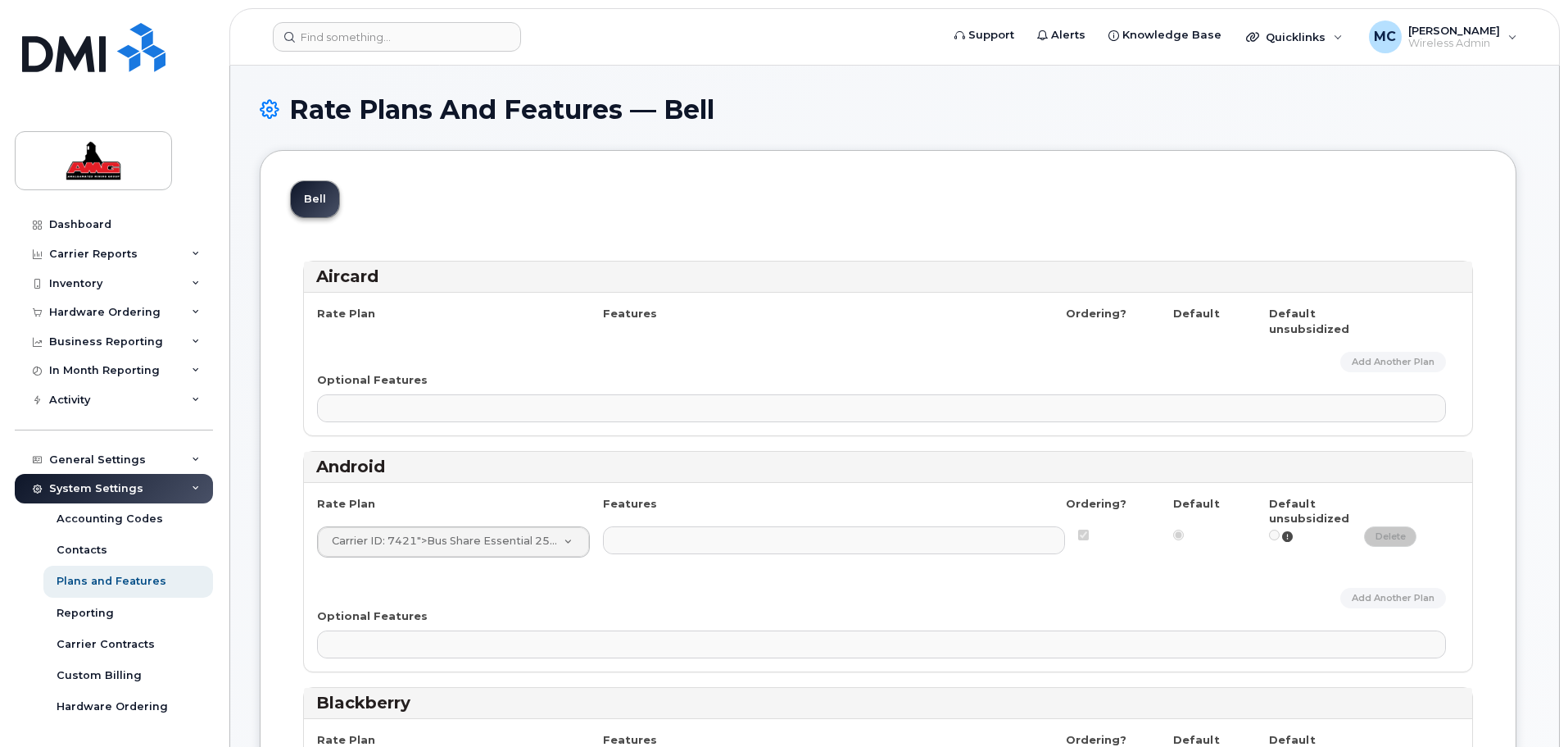
select select
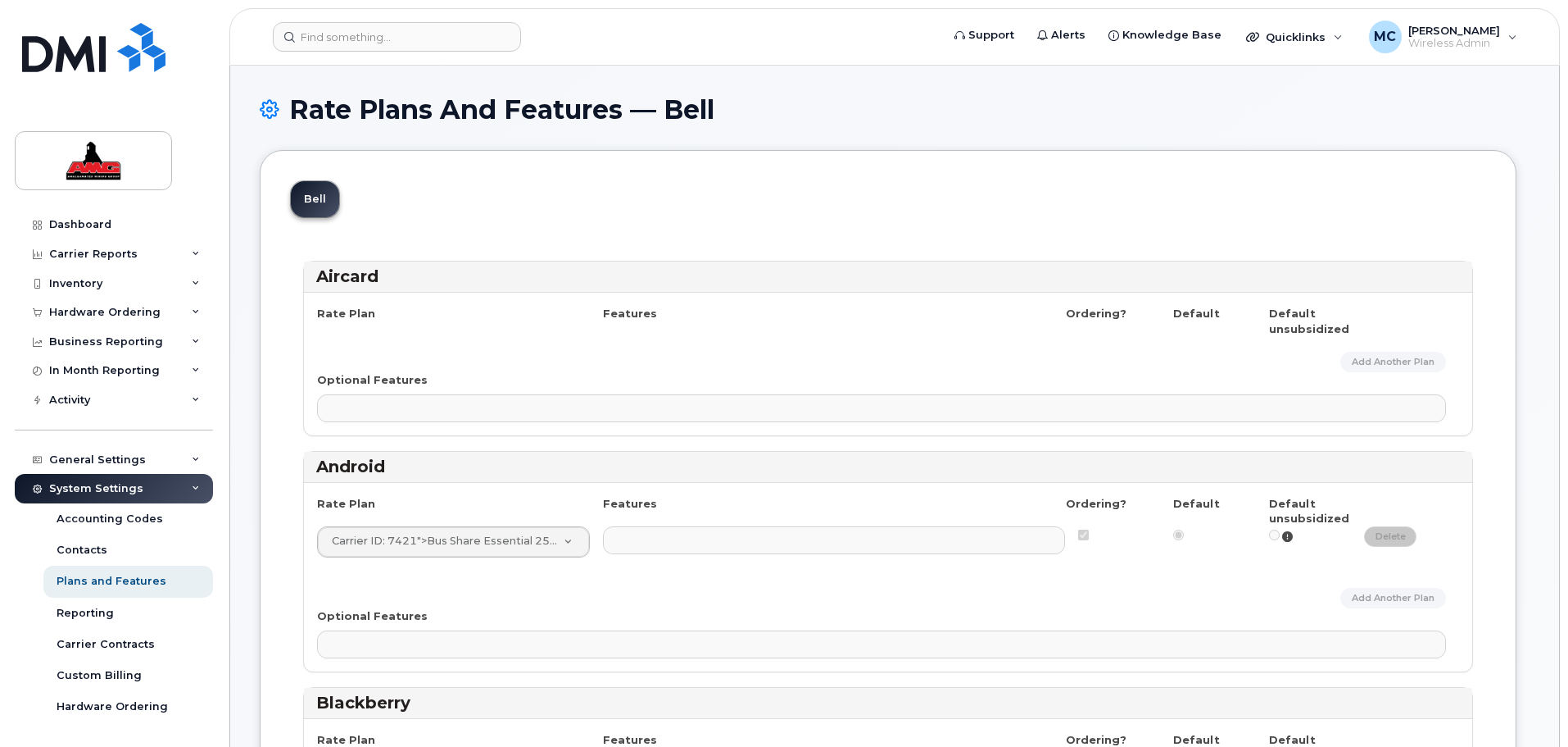
select select
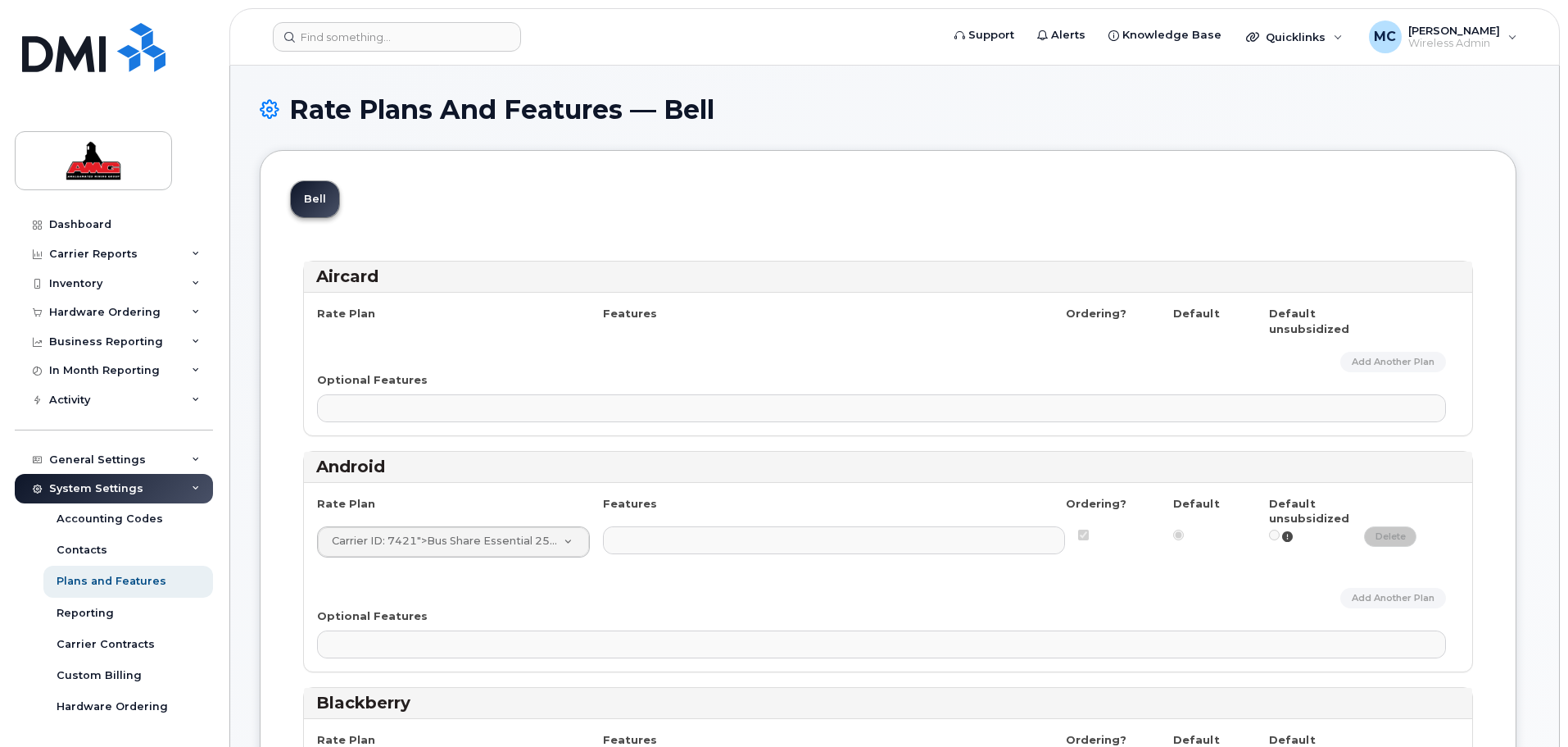
select select
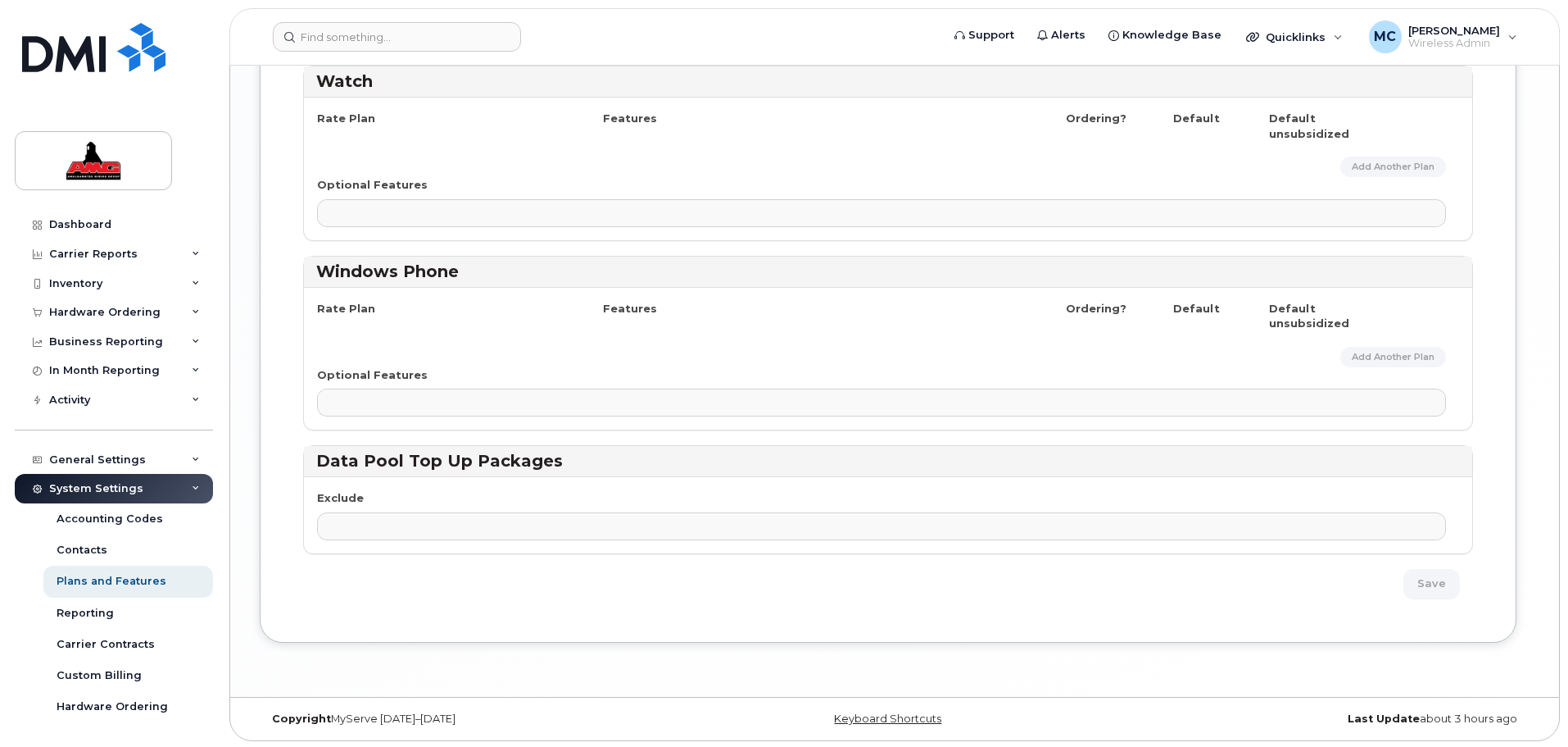
scroll to position [3054, 0]
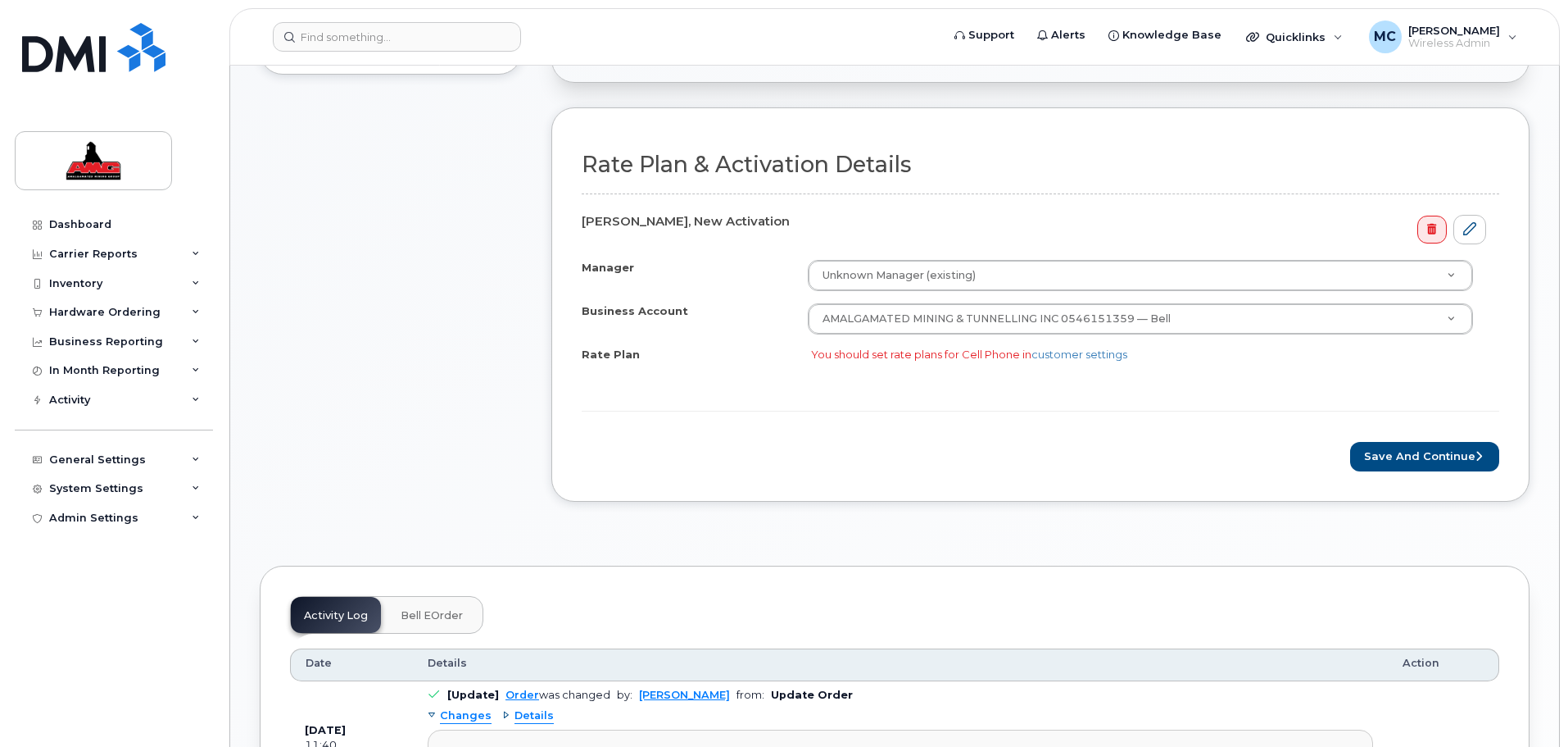
scroll to position [594, 0]
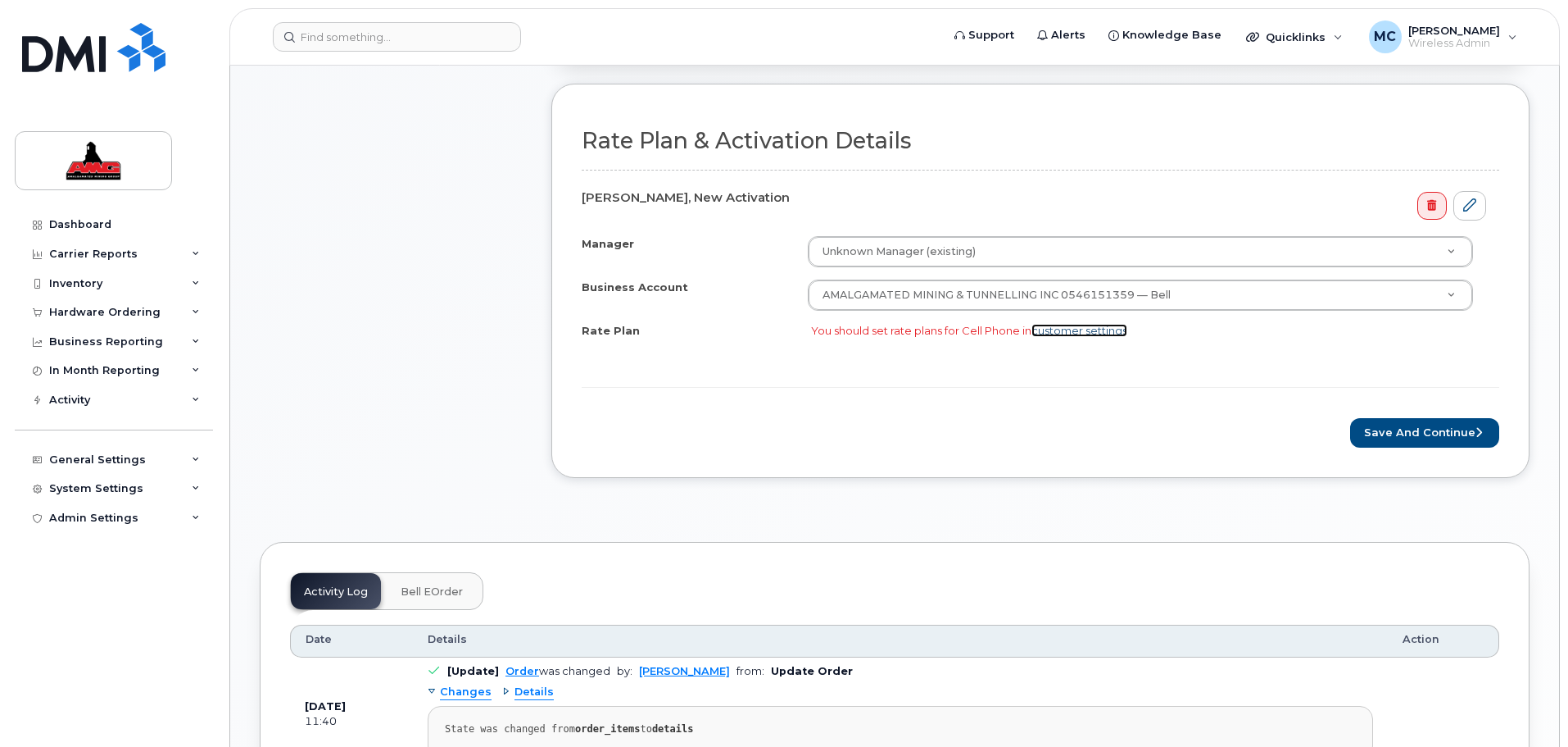
click at [1078, 324] on link "customer settings" at bounding box center [1079, 330] width 96 height 13
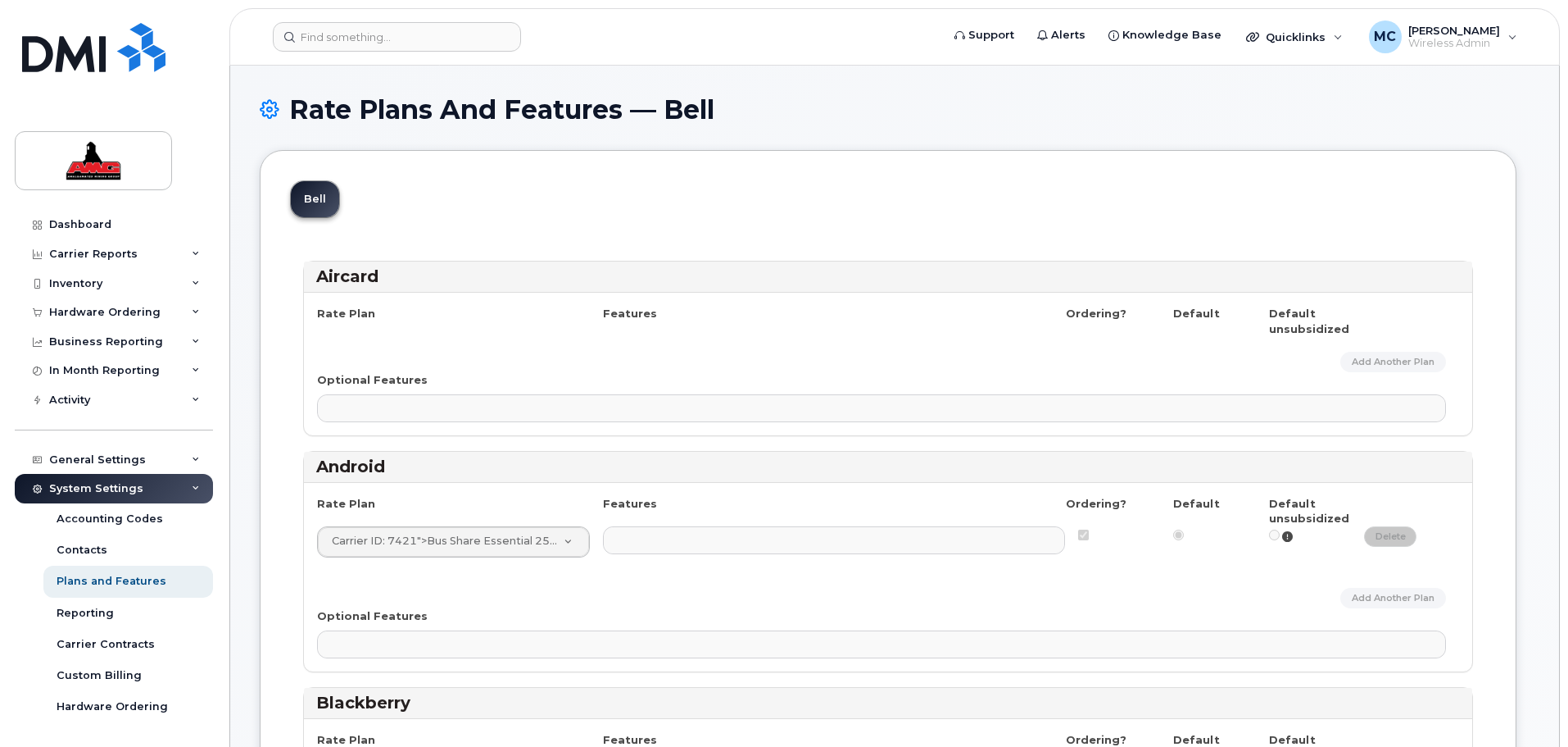
select select
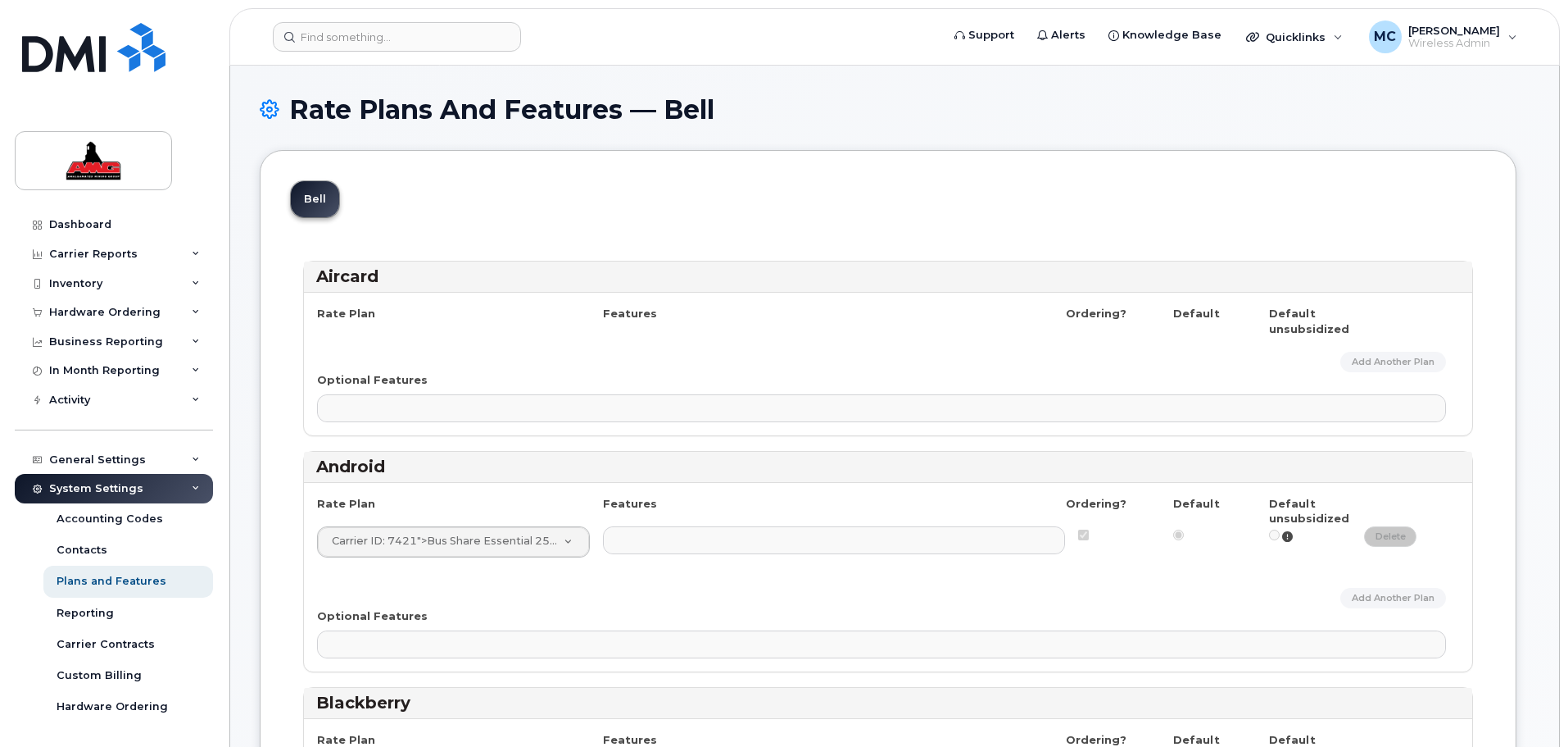
select select
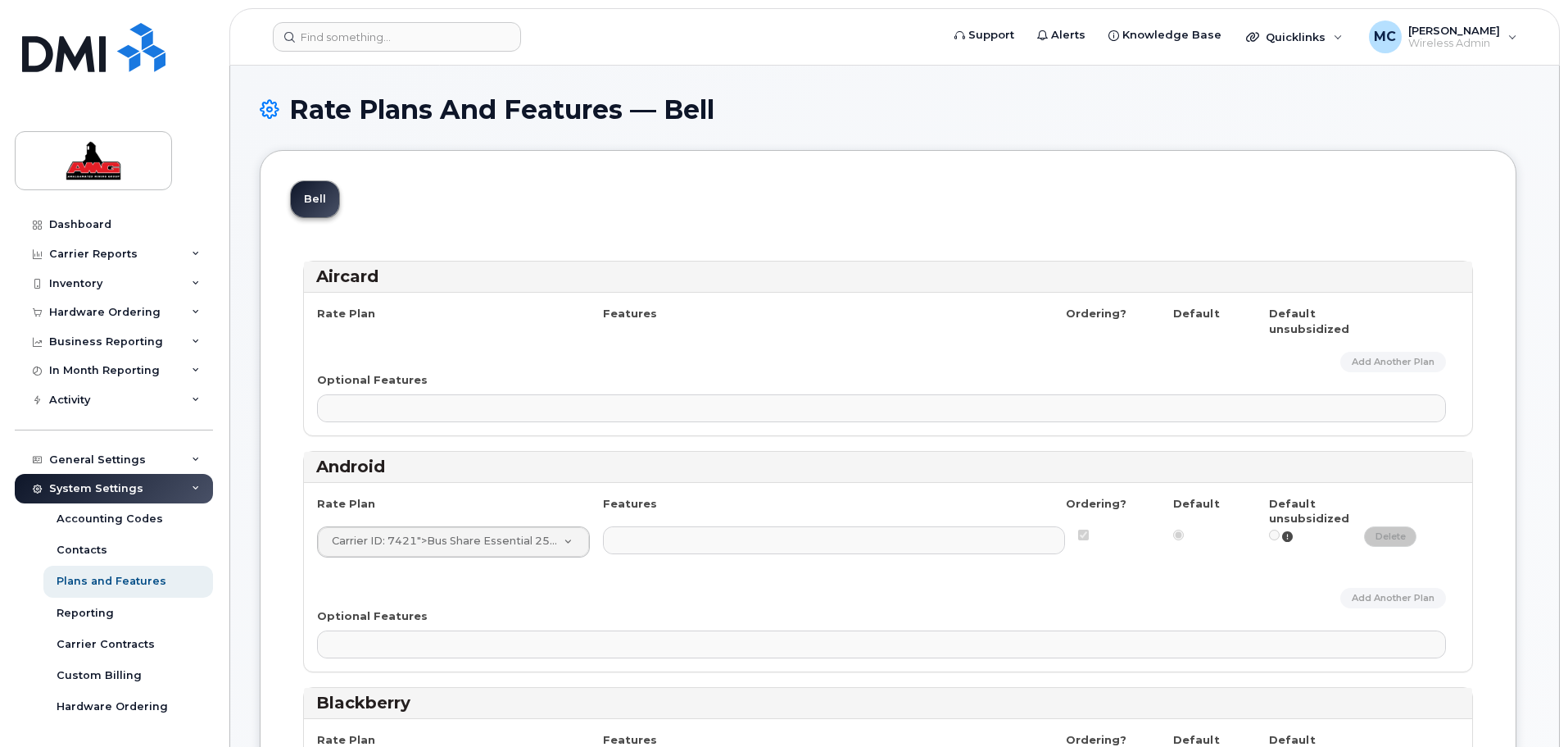
select select
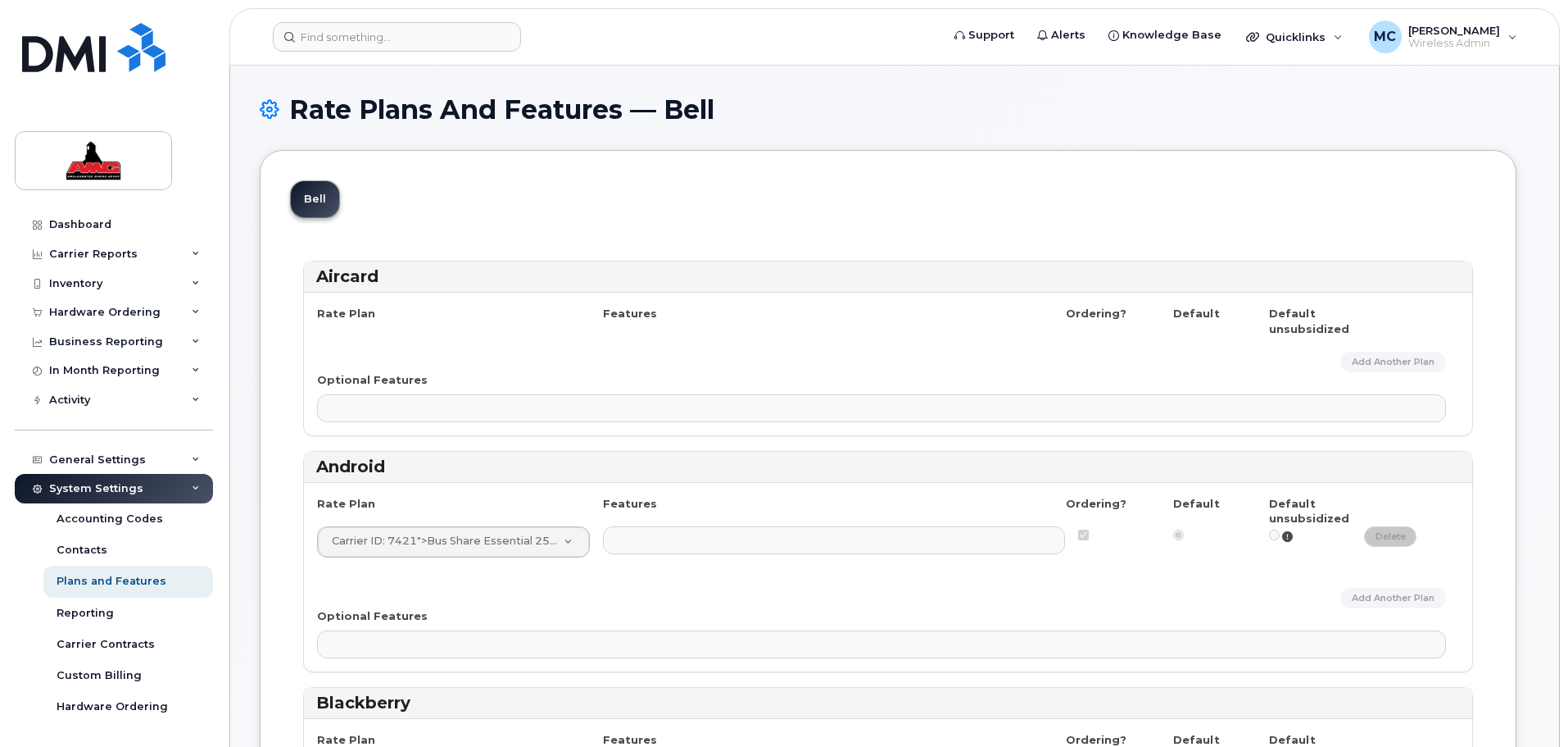
select select
click at [423, 402] on ul at bounding box center [882, 408] width 1127 height 26
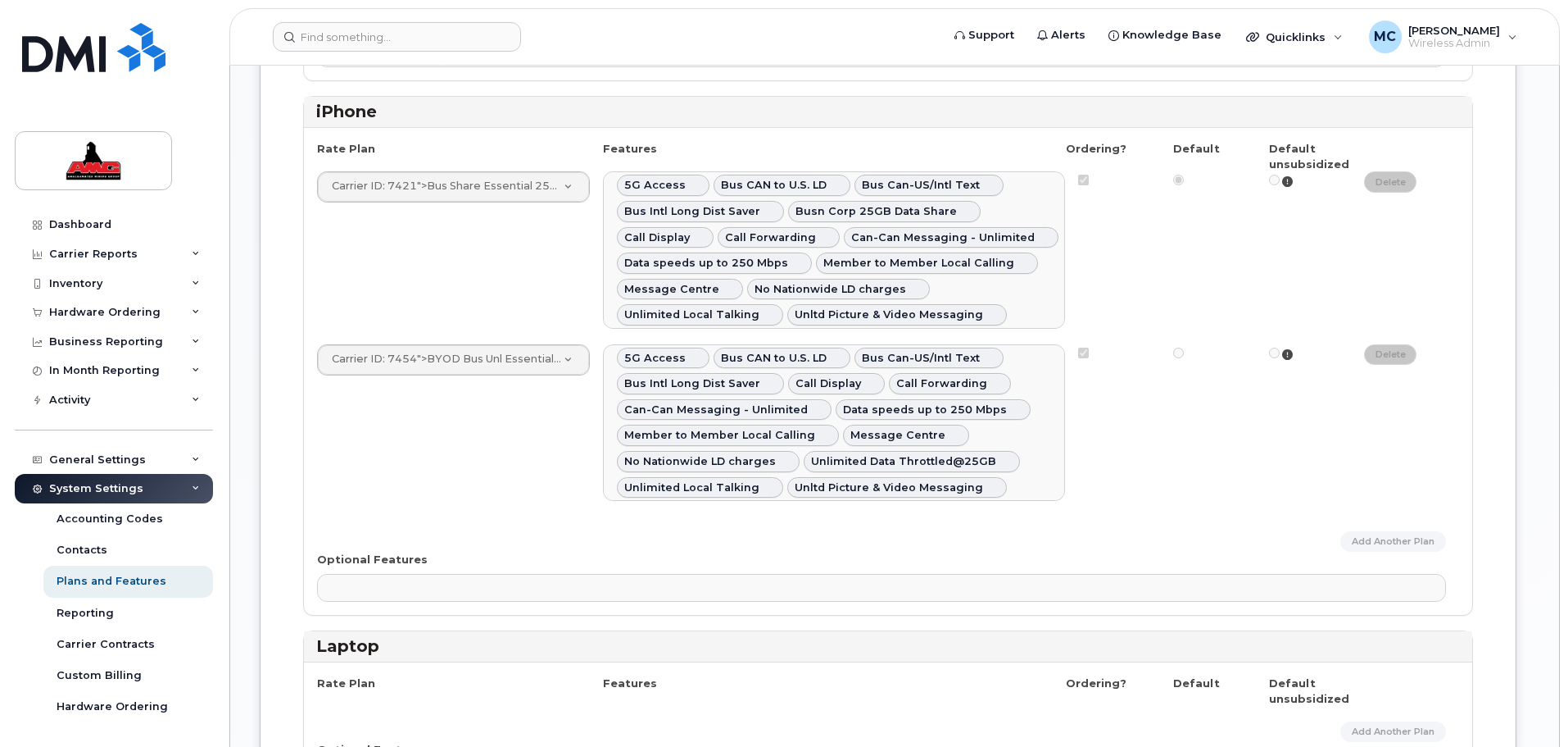
scroll to position [1353, 0]
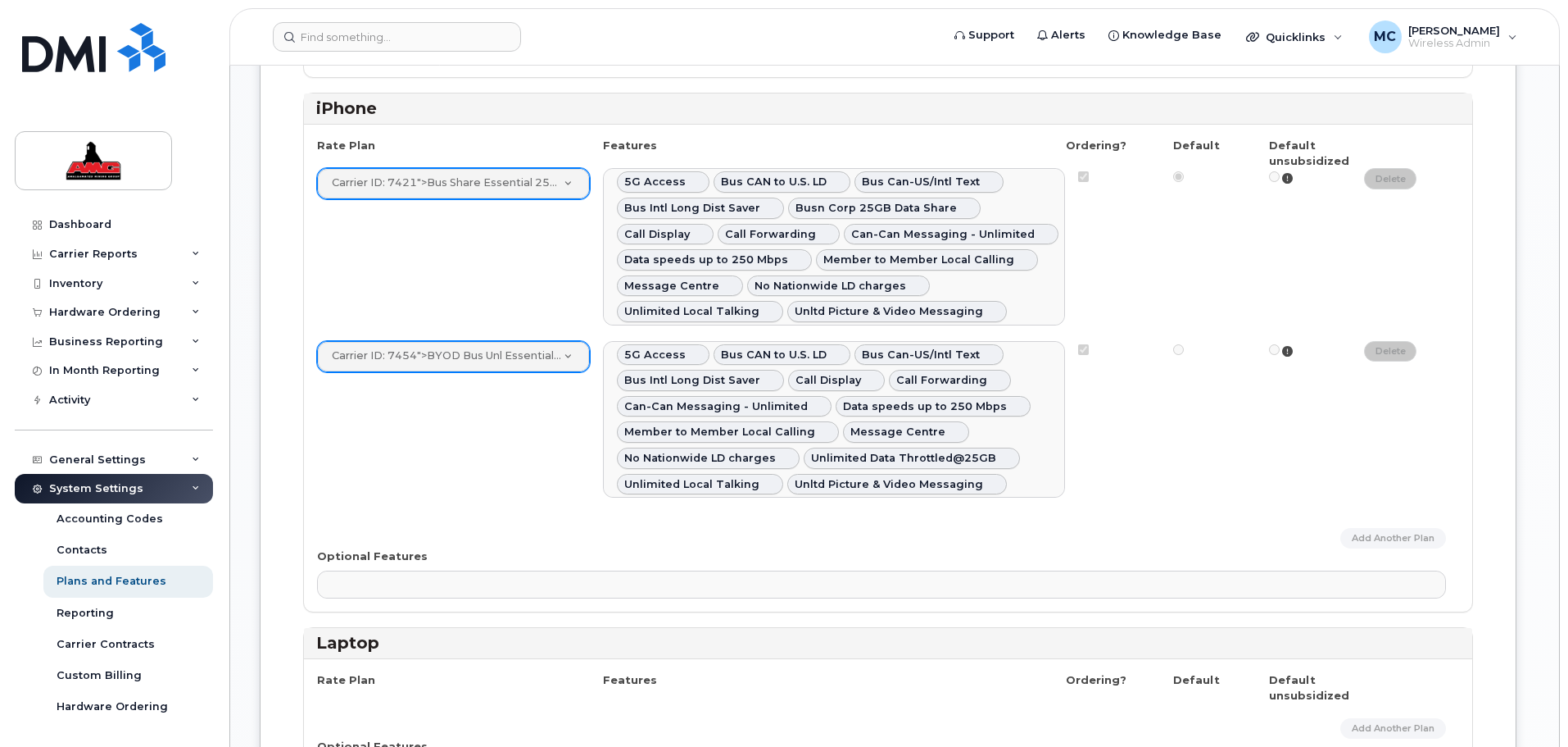
click at [482, 298] on div "Carrier ID: 7421 ">Bus Share Essential 25GB Not Approved Carrier ID: 7421 AHS S…" at bounding box center [888, 246] width 1142 height 157
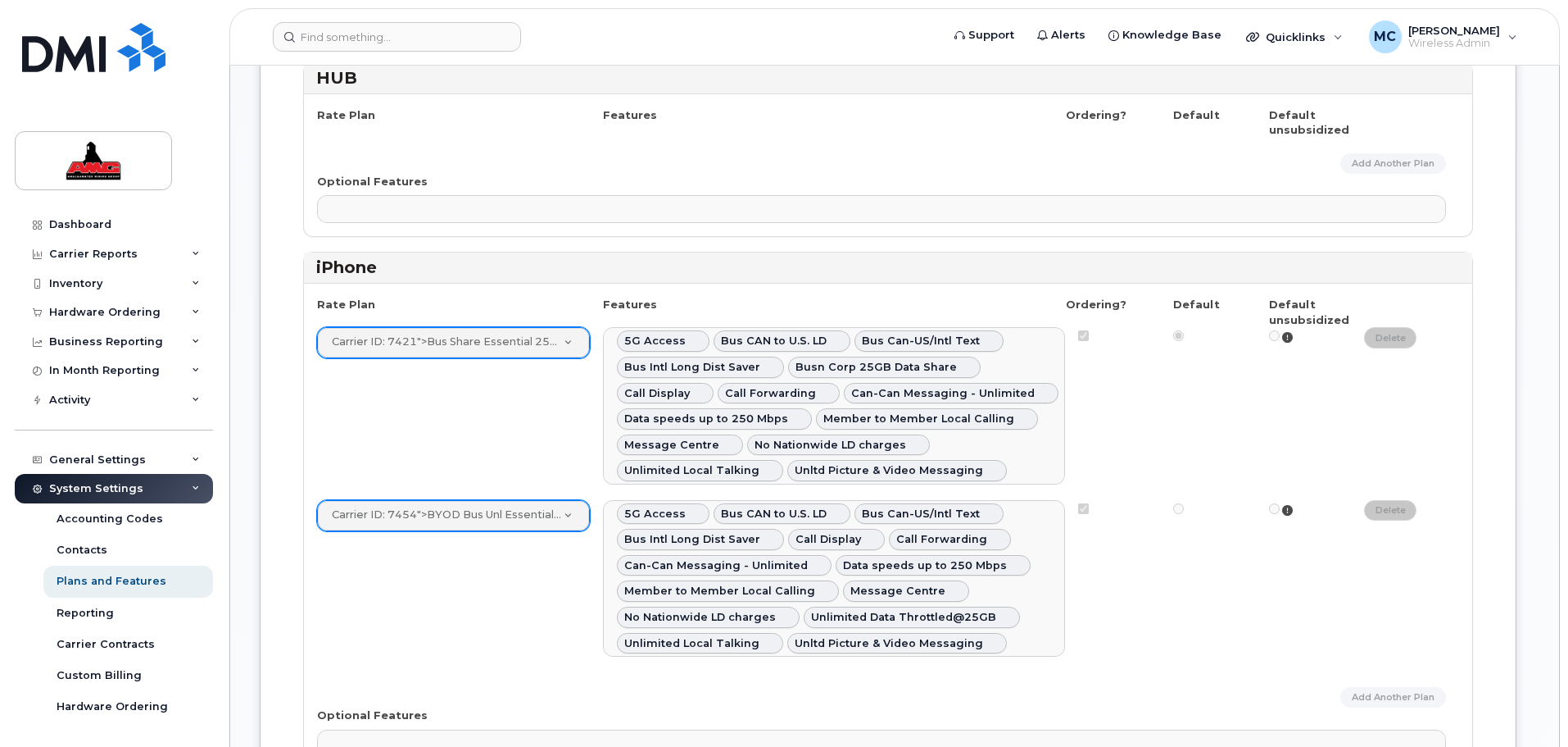
scroll to position [1189, 0]
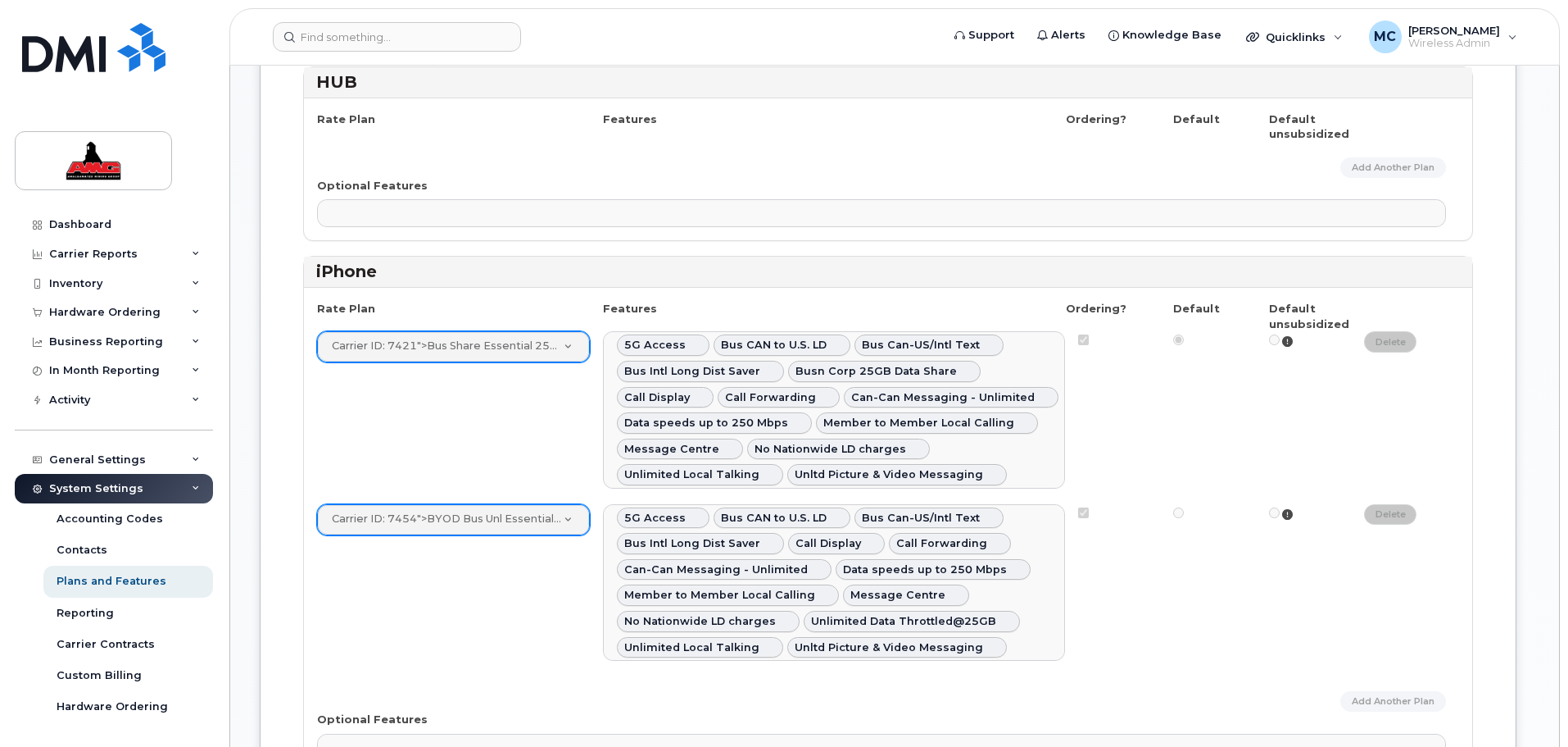
click at [666, 346] on span "5G Access" at bounding box center [655, 344] width 62 height 12
click at [1188, 406] on div "Carrier ID: 7421 ">Bus Share Essential 25GB Not Approved Carrier ID: 7421 AHS S…" at bounding box center [888, 410] width 1142 height 157
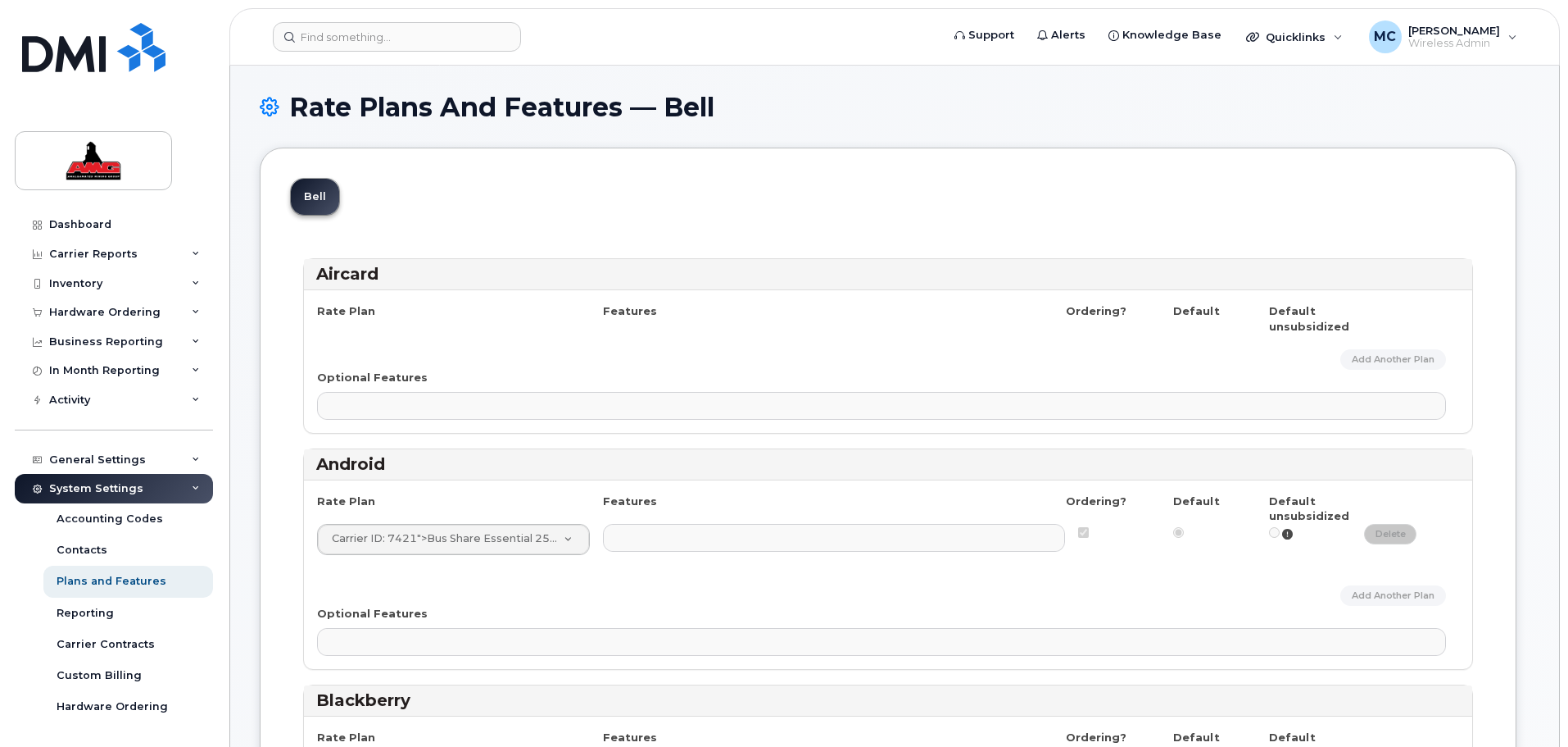
scroll to position [0, 0]
click at [304, 199] on link "Bell" at bounding box center [315, 200] width 49 height 36
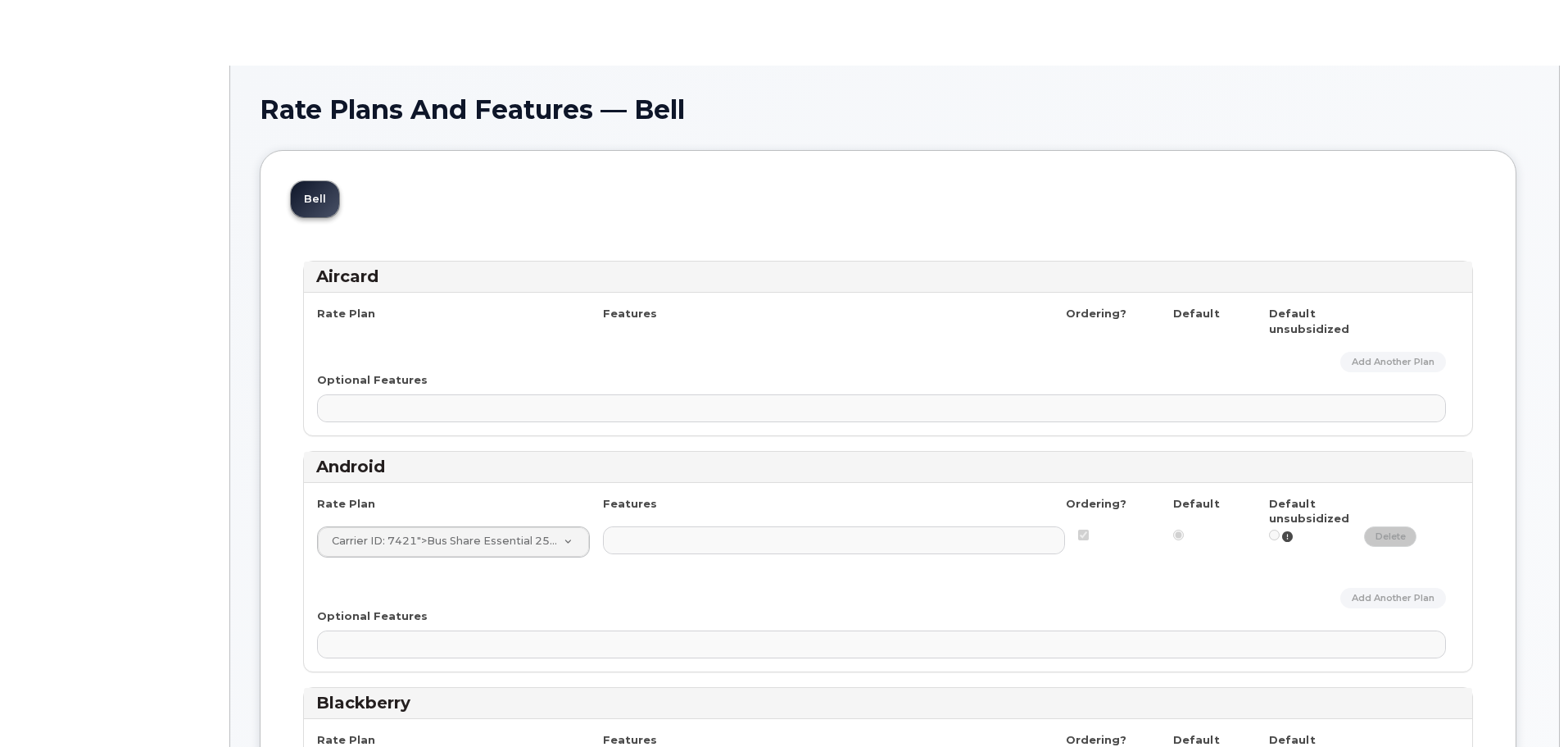
select select
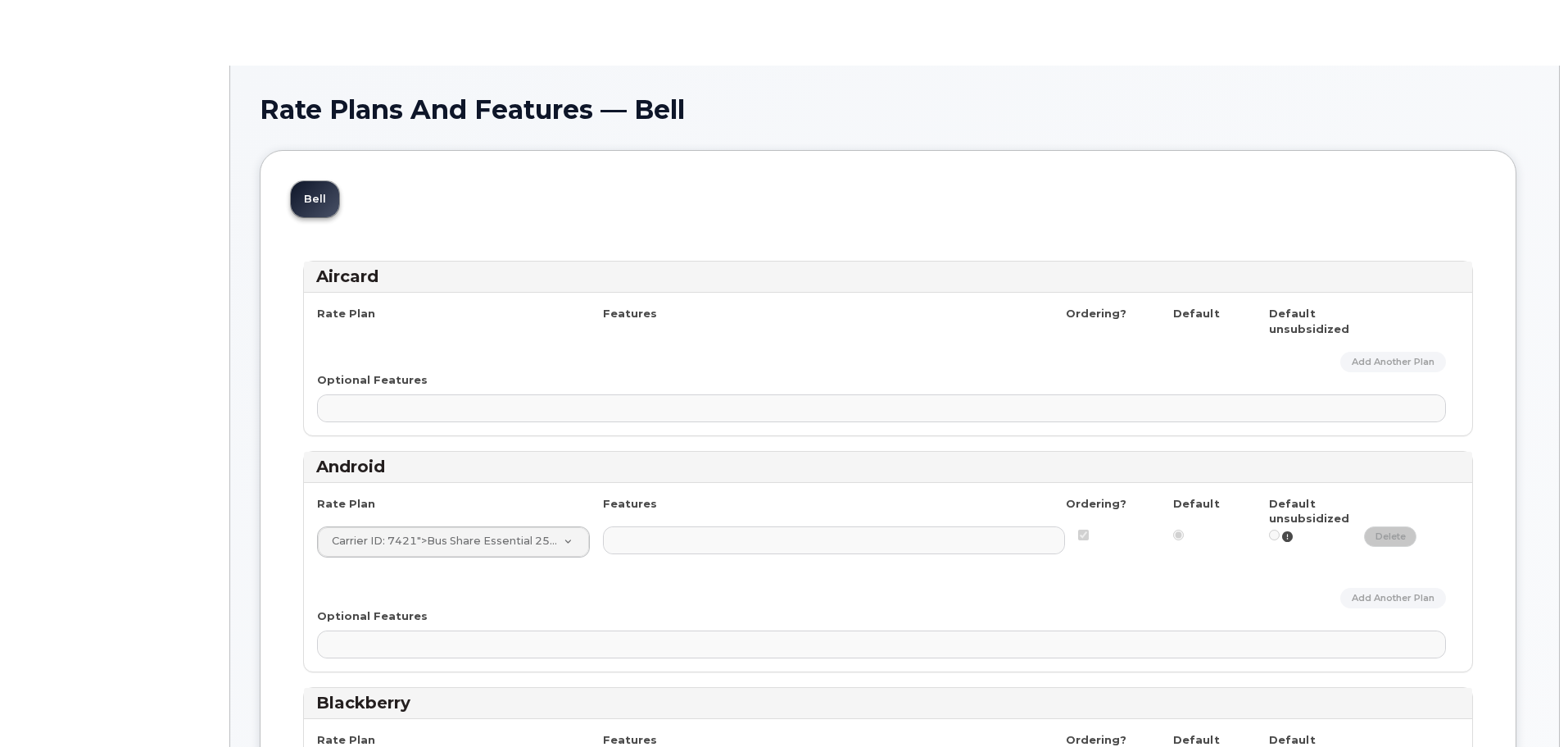
select select
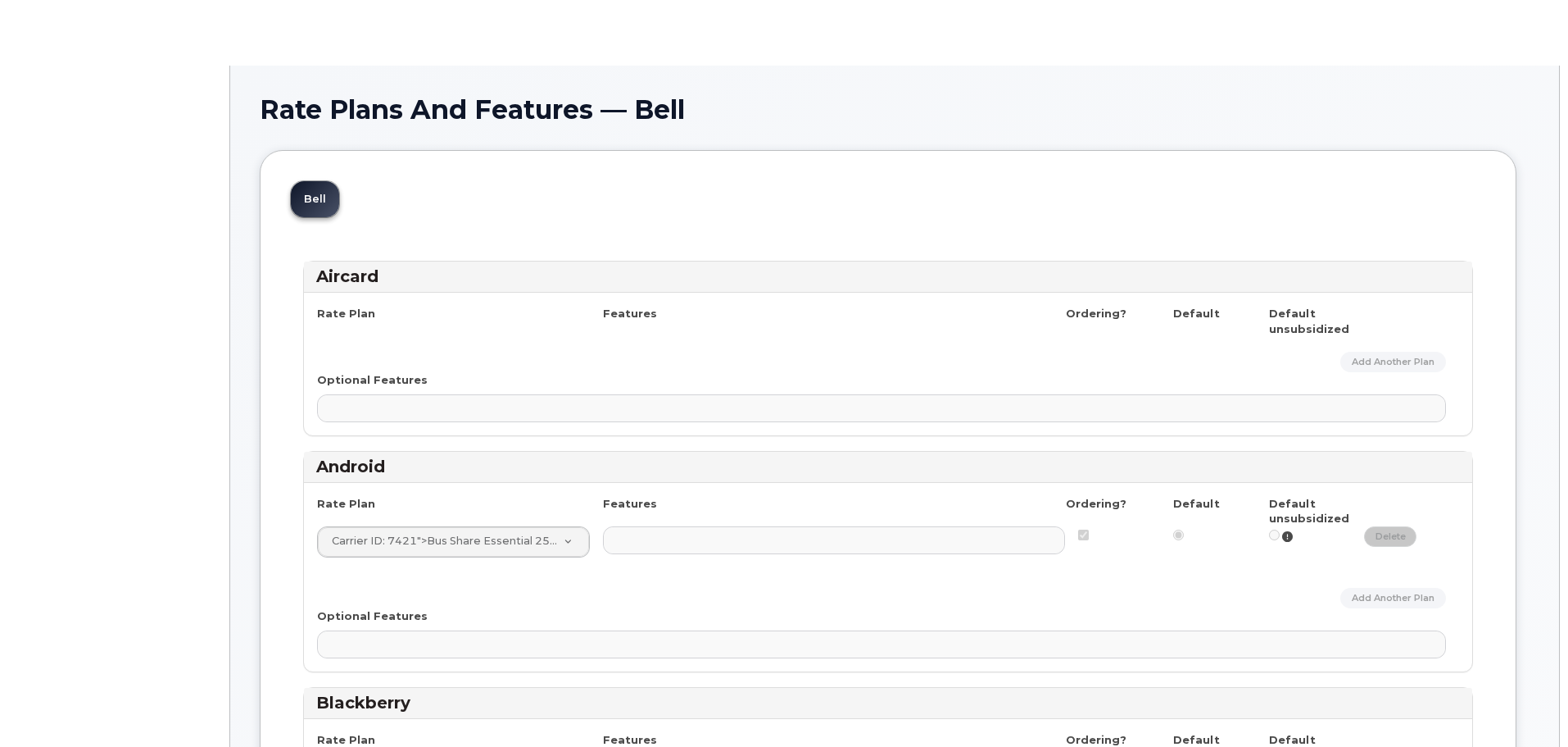
select select
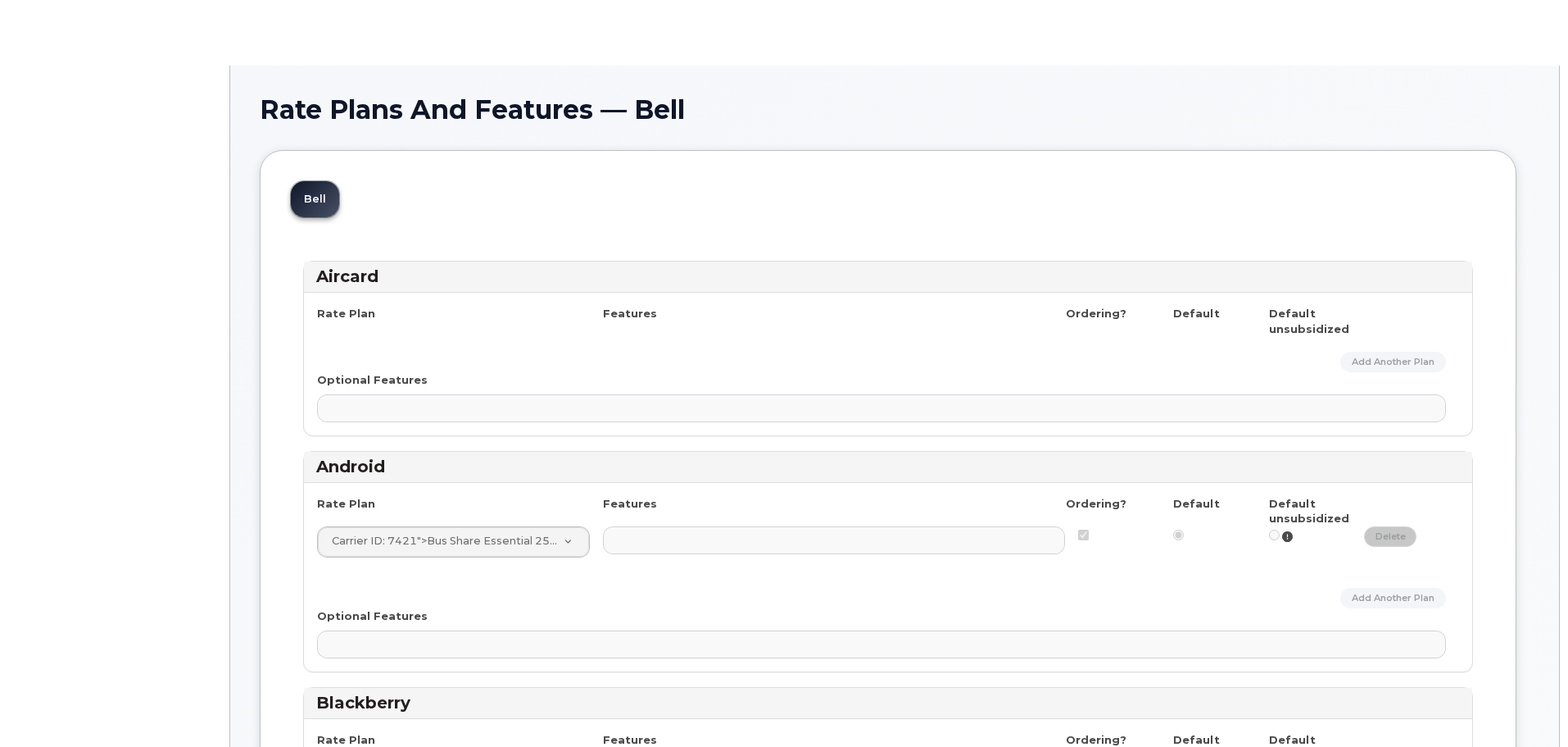
select select
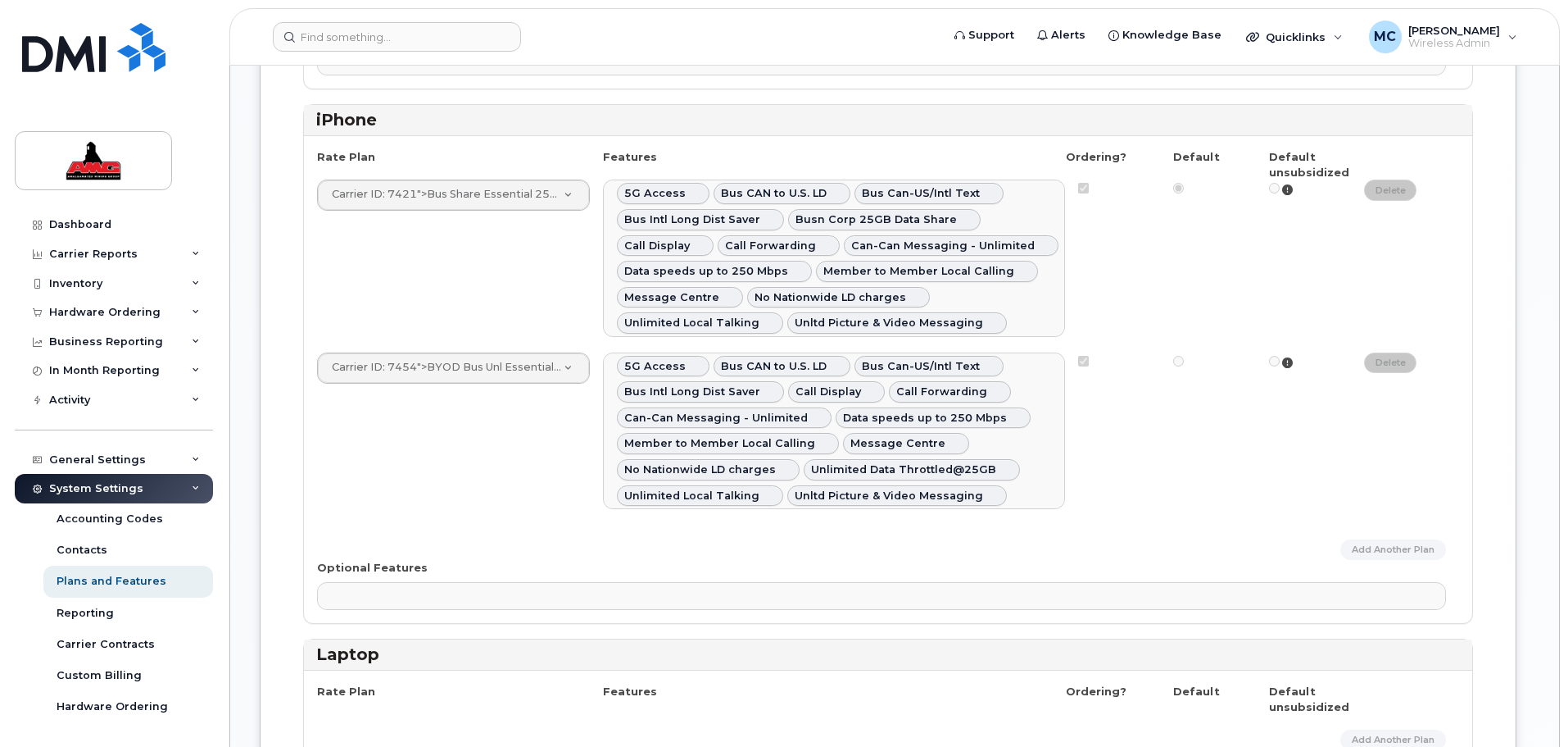
scroll to position [1312, 0]
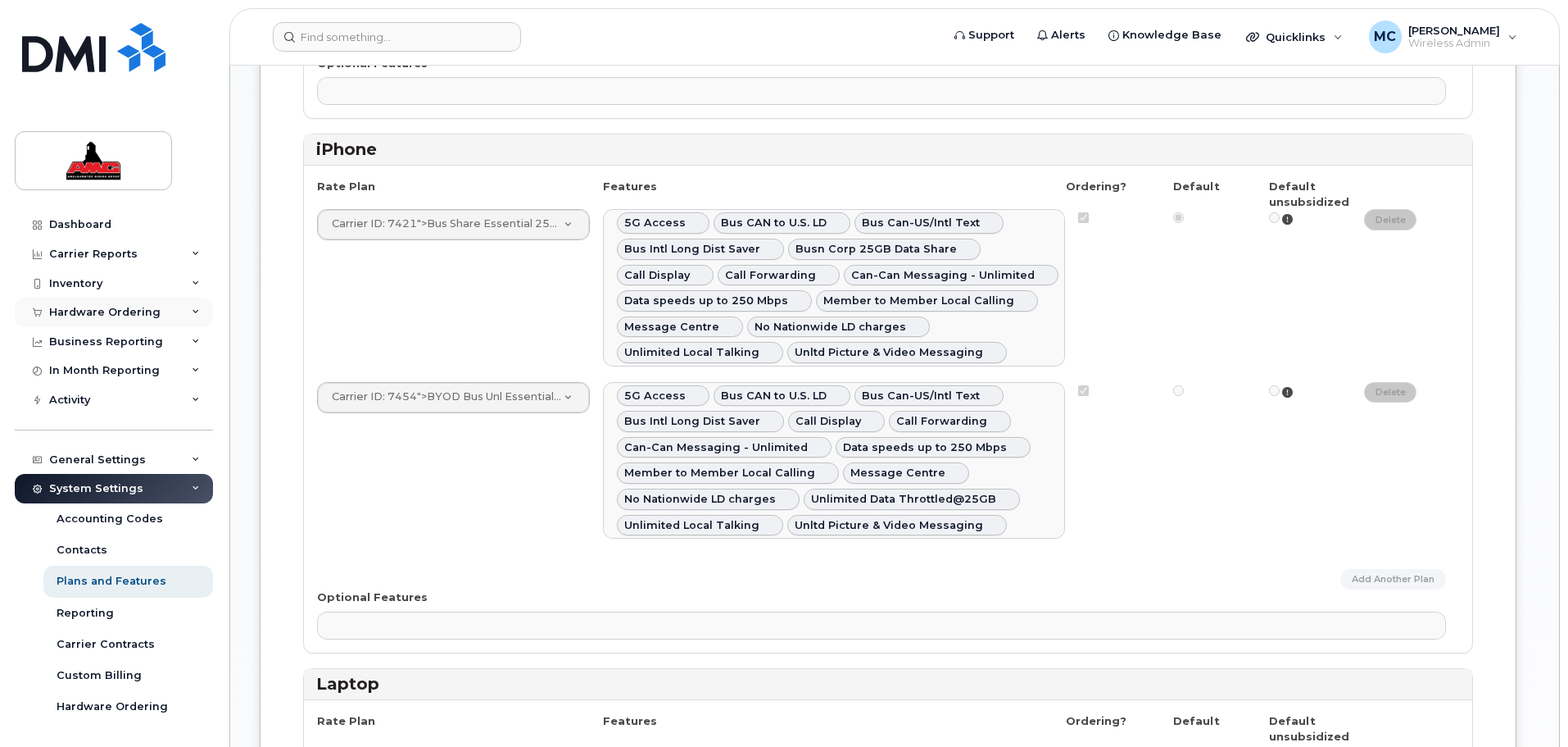
click at [84, 314] on div "Hardware Ordering" at bounding box center [105, 311] width 111 height 13
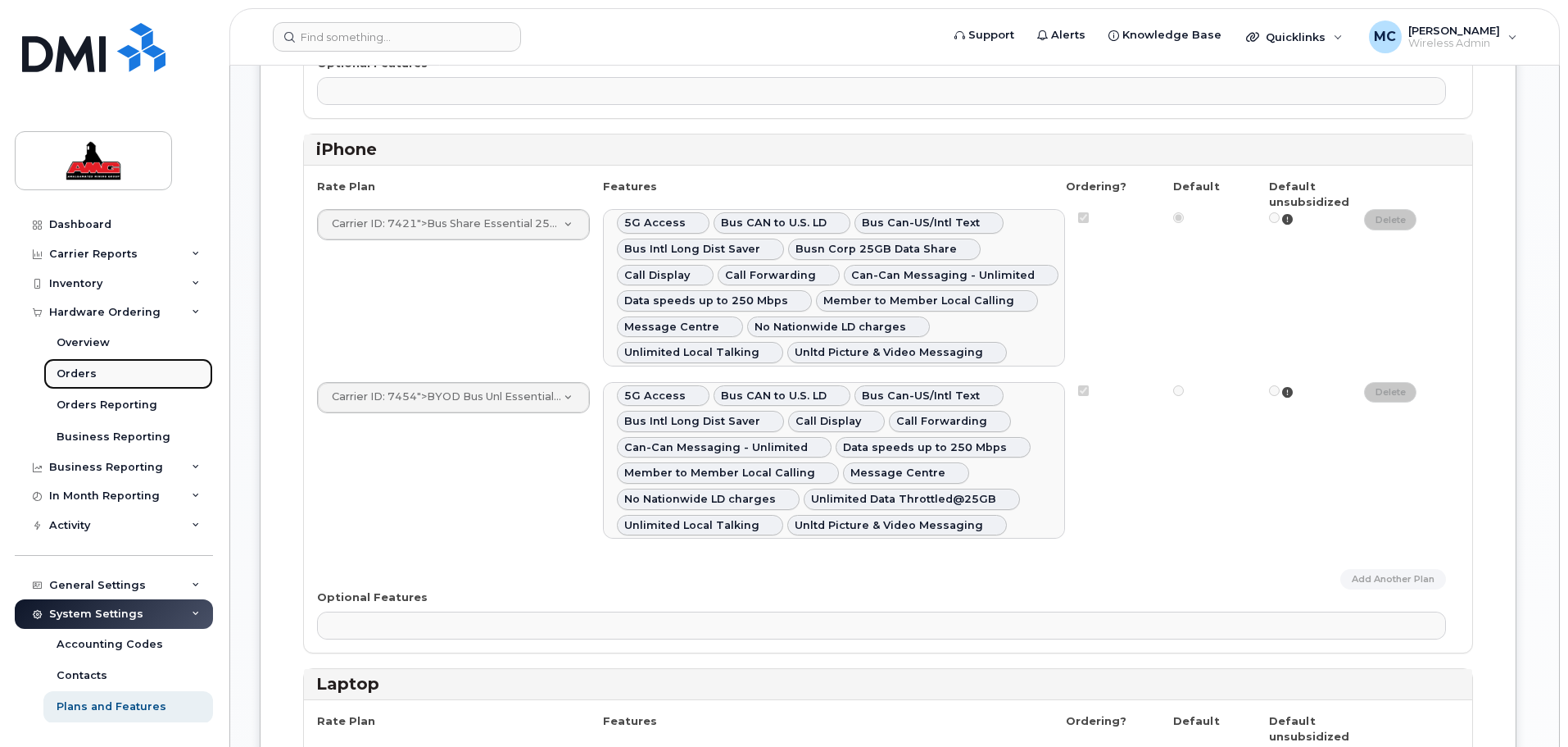
click at [84, 378] on div "Orders" at bounding box center [76, 373] width 40 height 15
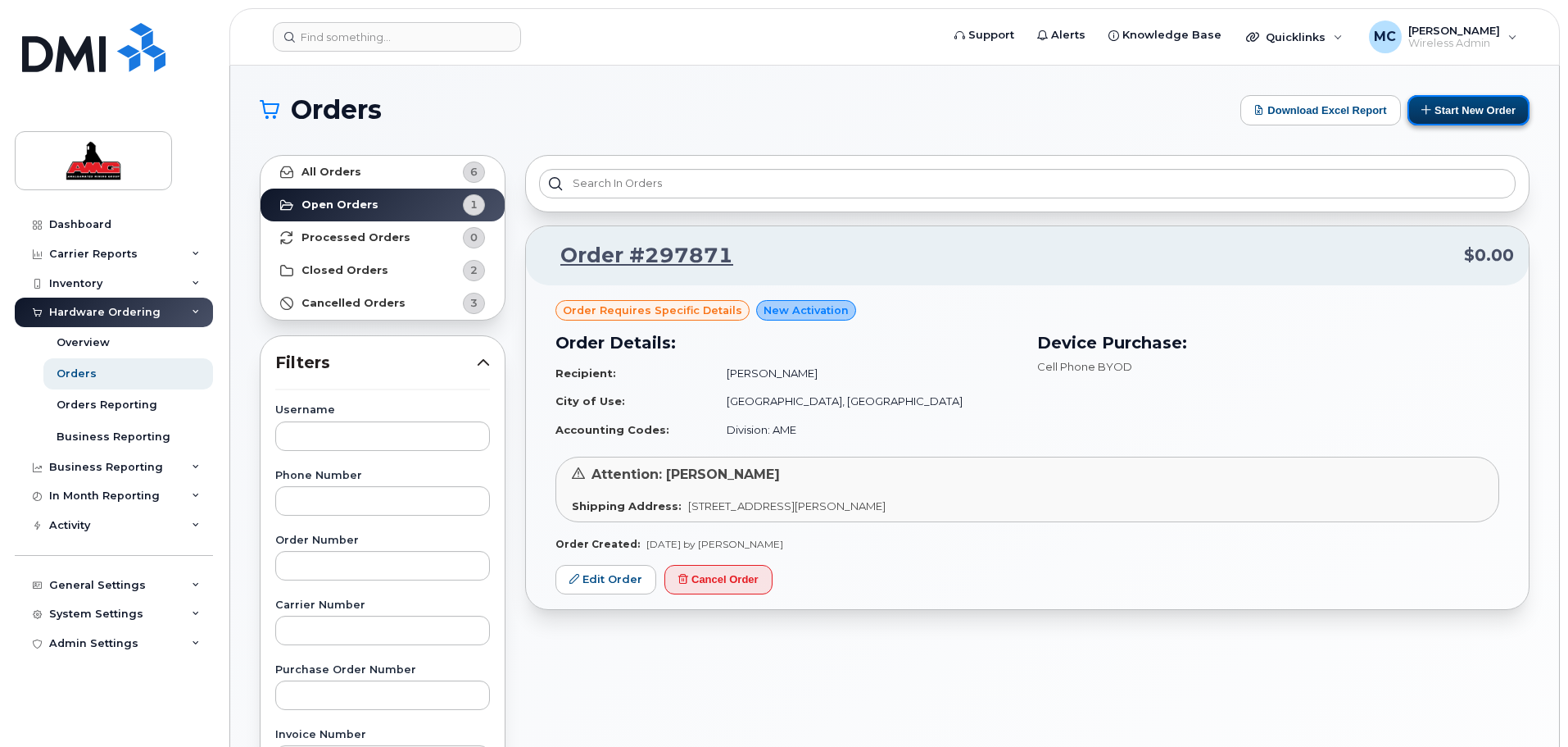
click at [1476, 118] on button "Start New Order" at bounding box center [1468, 110] width 122 height 30
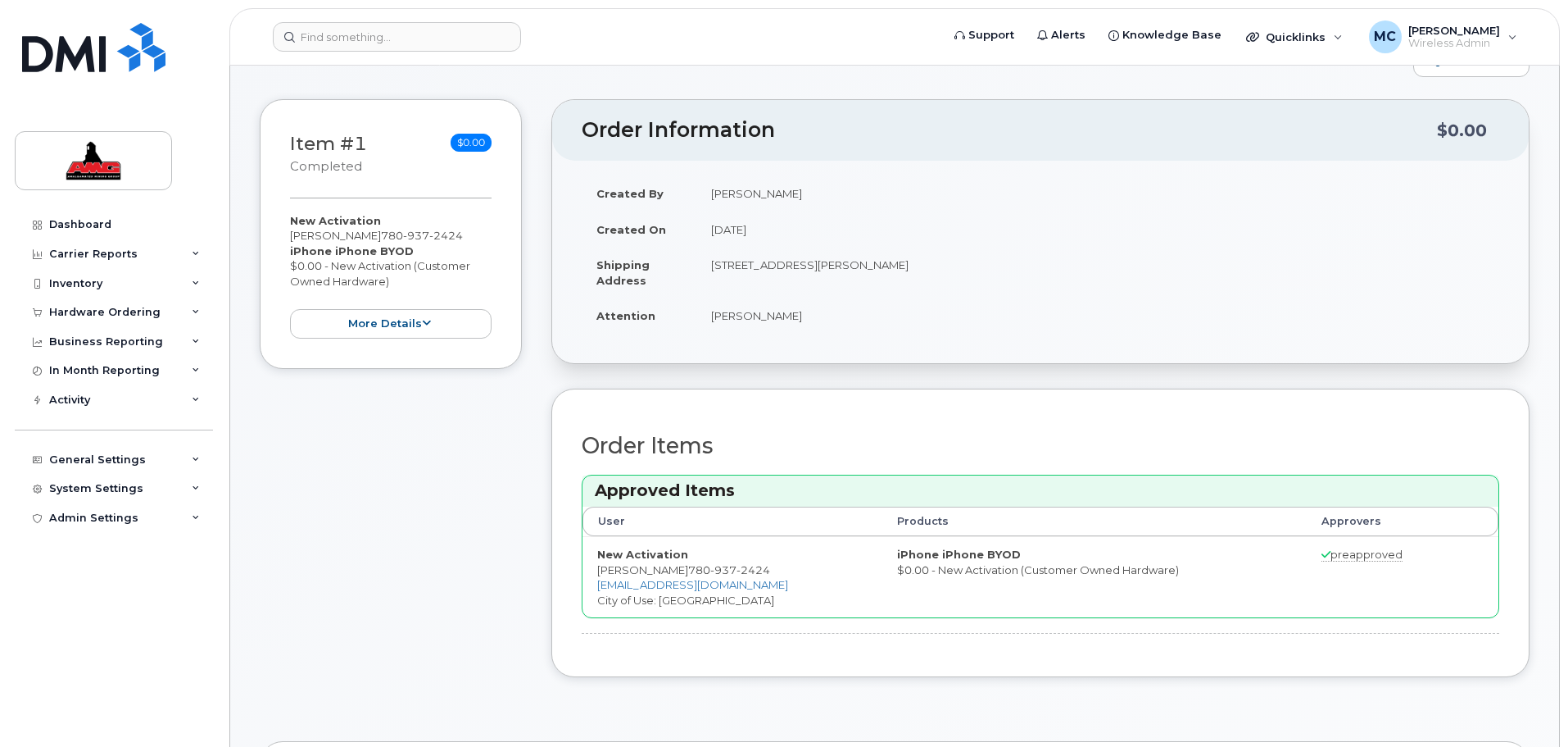
scroll to position [41, 0]
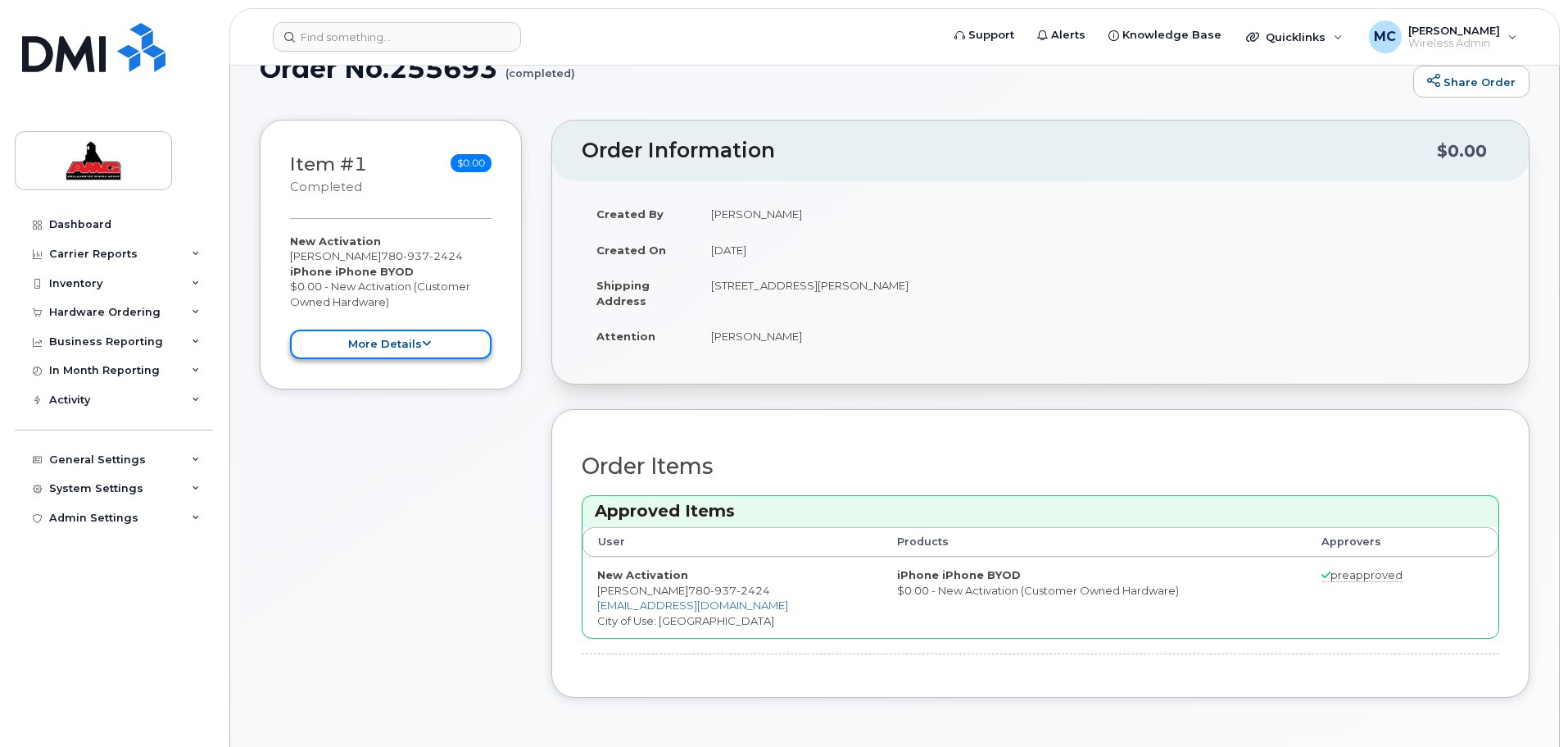
click at [396, 341] on button "more details" at bounding box center [390, 344] width 201 height 30
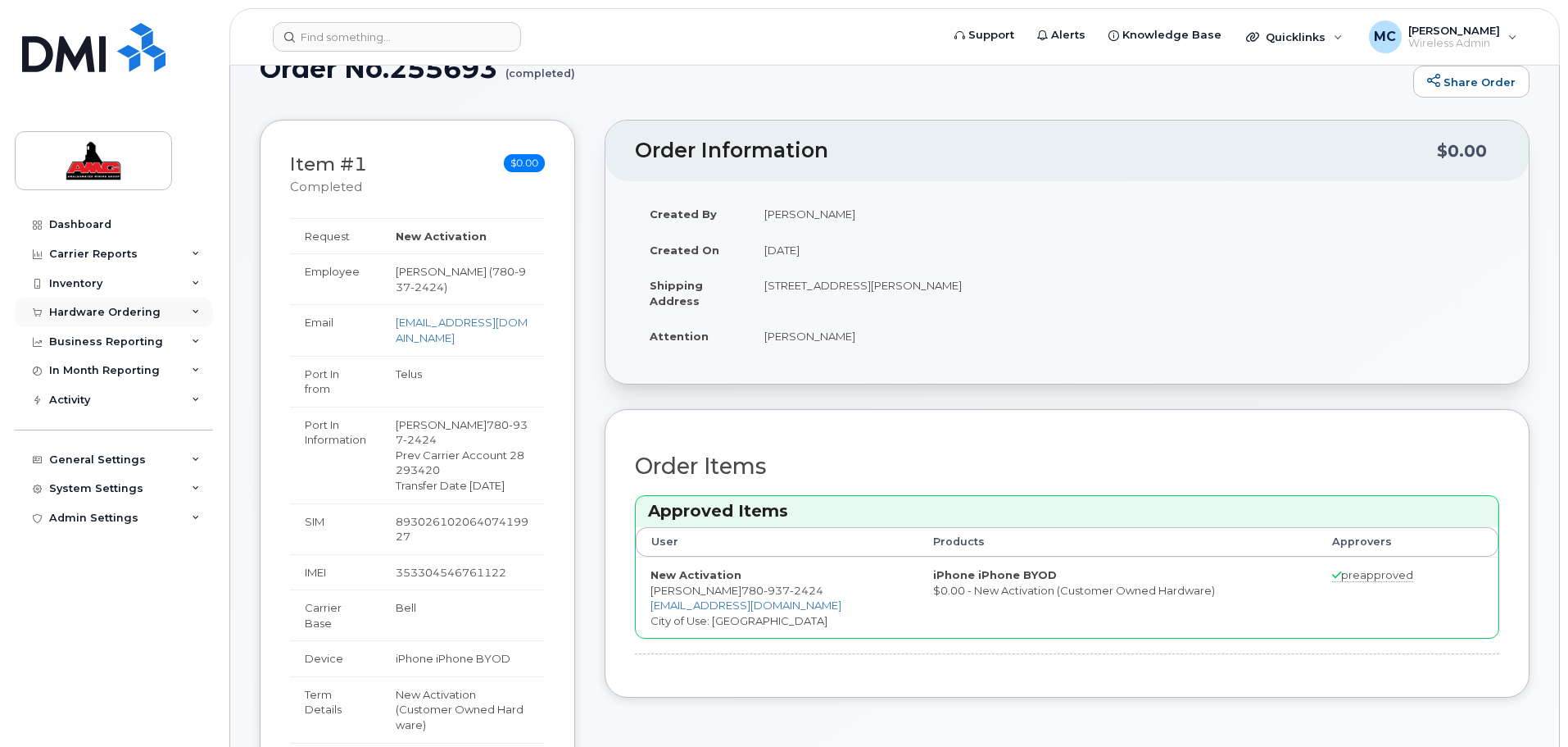
click at [116, 298] on div "Hardware Ordering" at bounding box center [114, 312] width 199 height 29
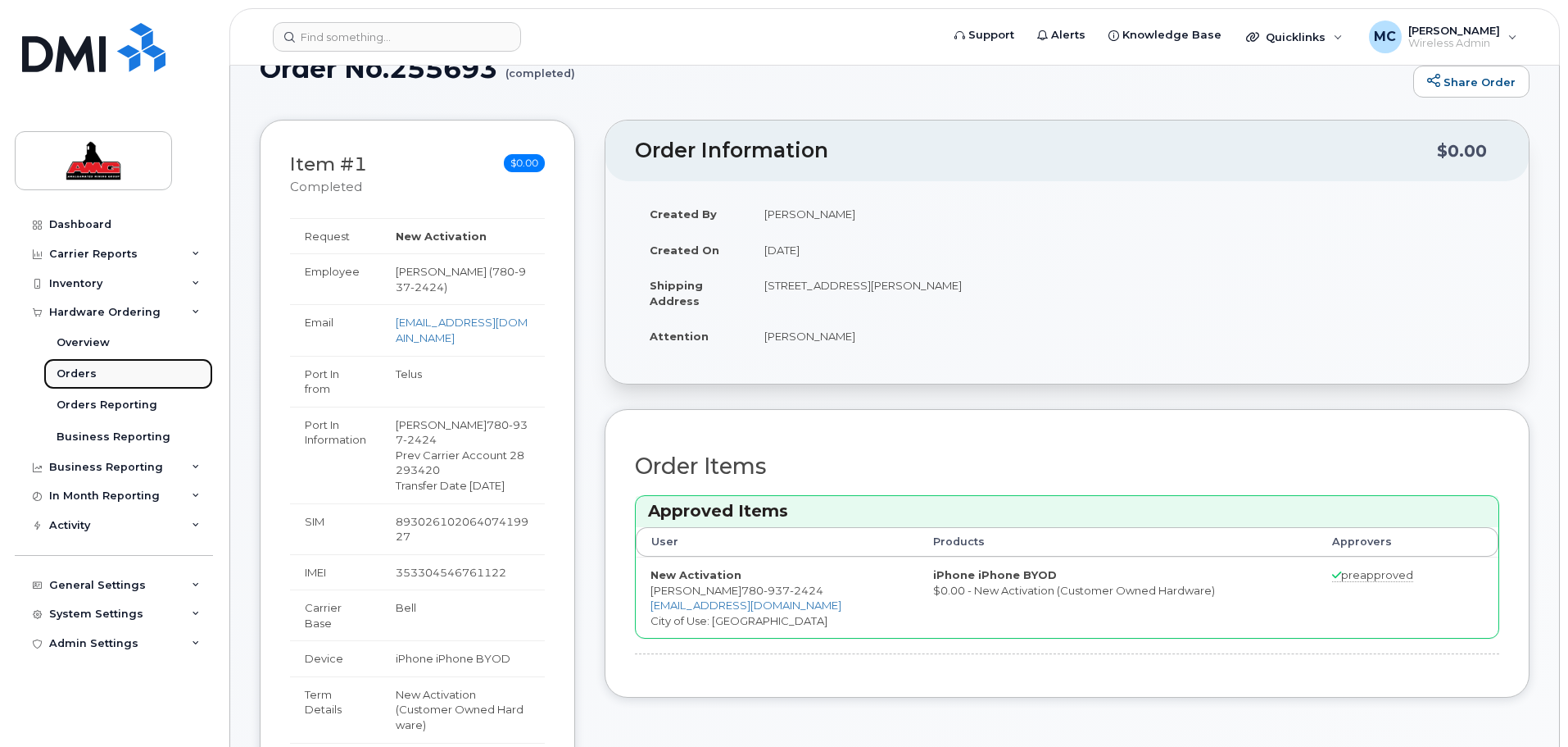
click at [83, 376] on div "Orders" at bounding box center [76, 373] width 40 height 15
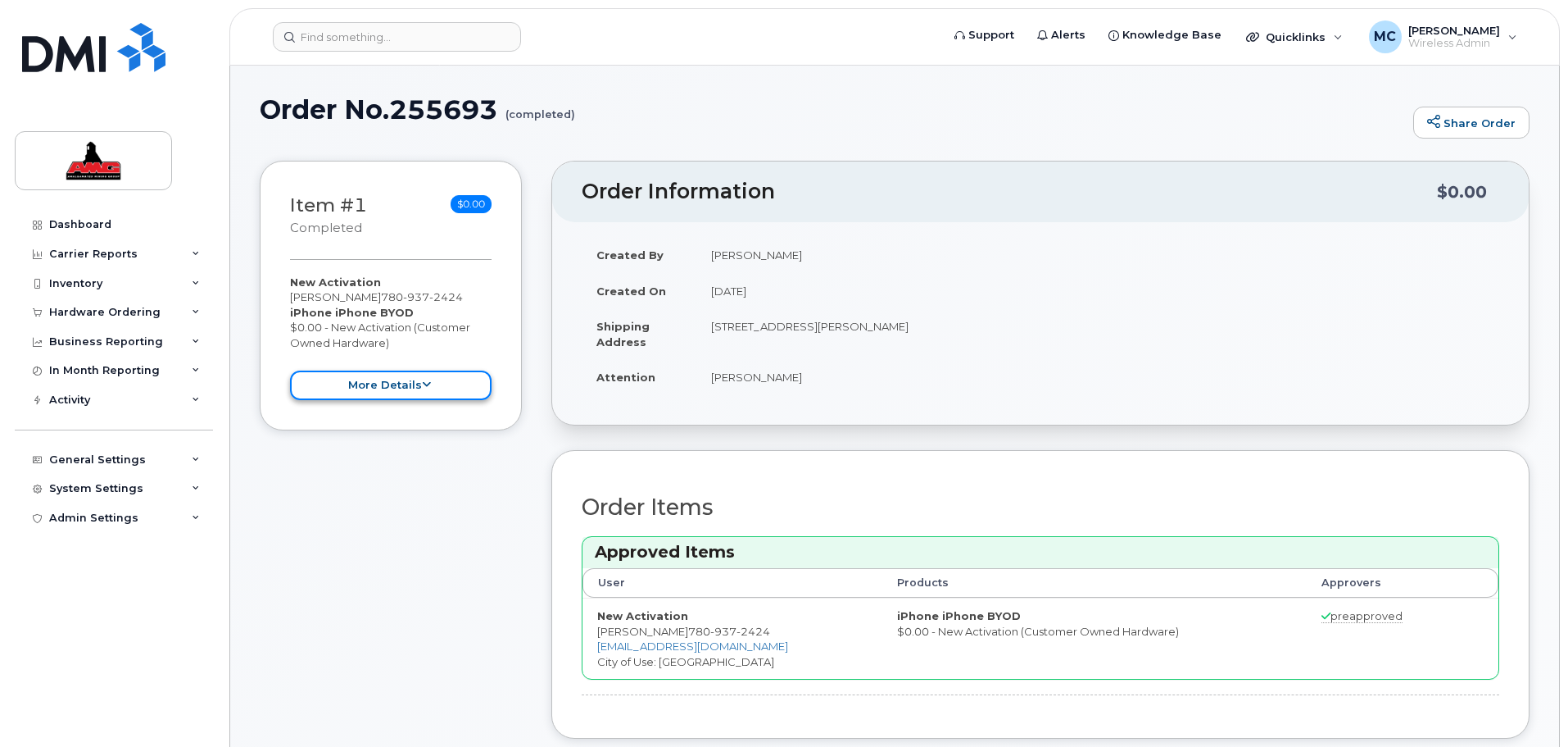
click at [390, 378] on button "more details" at bounding box center [390, 385] width 201 height 30
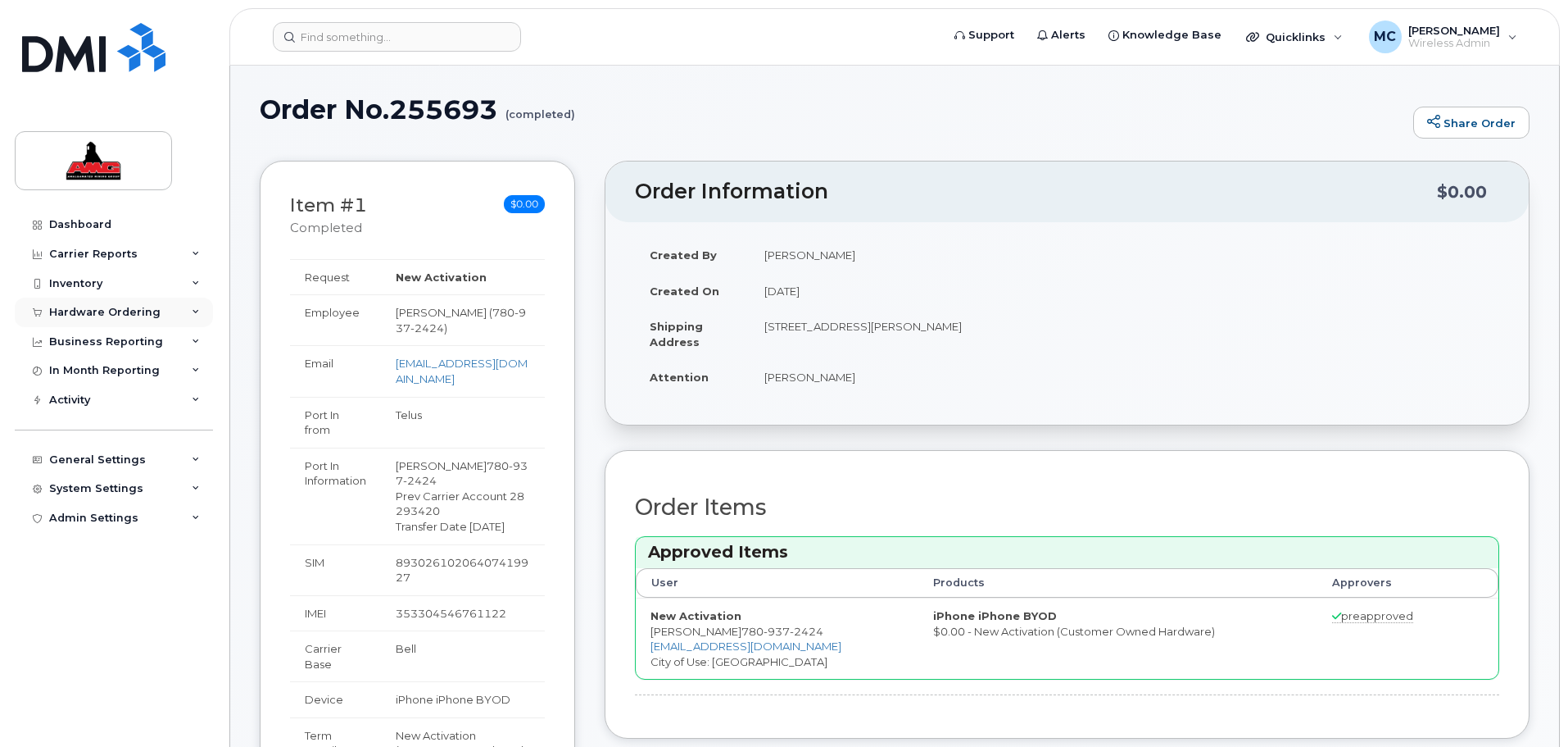
click at [156, 311] on div "Hardware Ordering" at bounding box center [114, 312] width 199 height 29
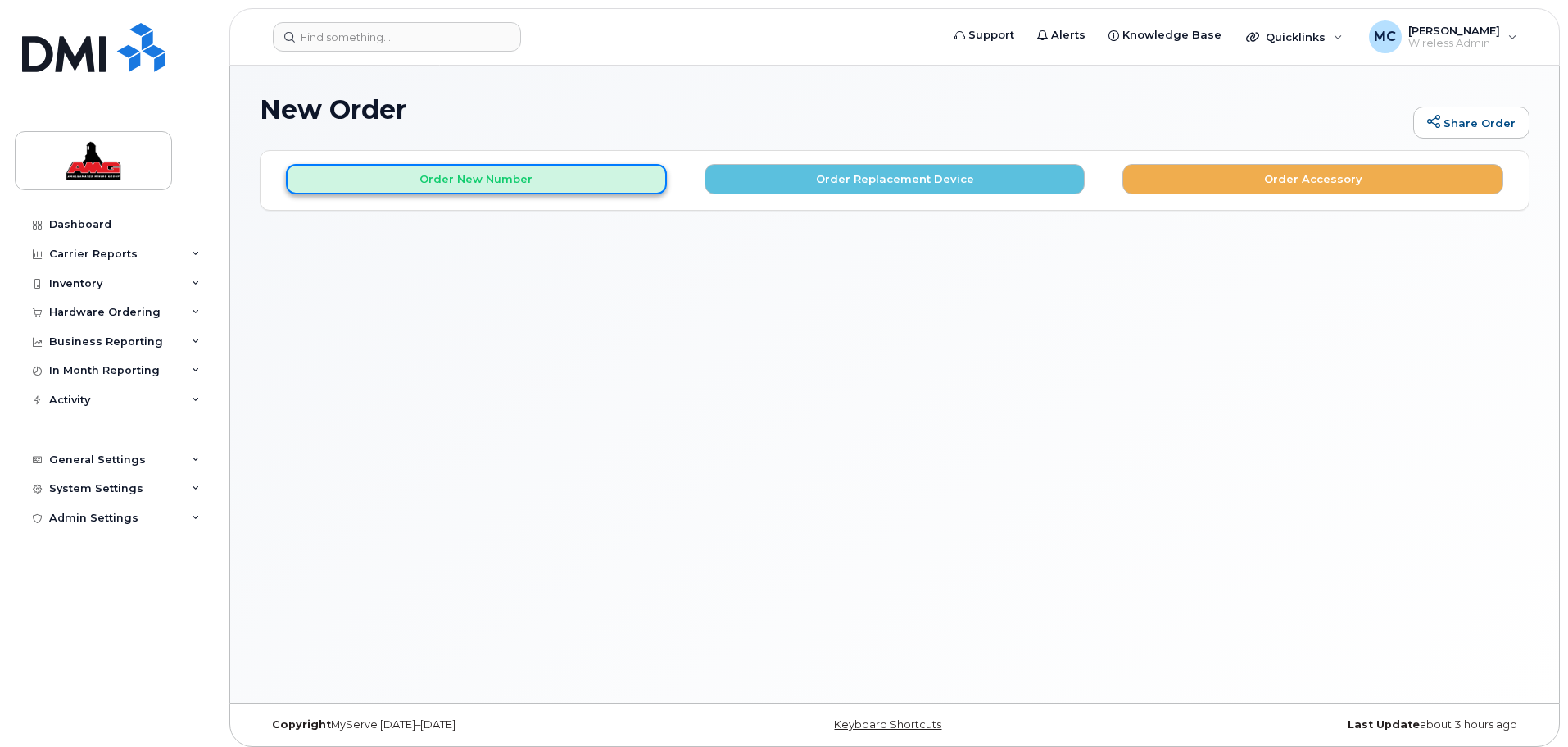
click at [472, 181] on button "Order New Number" at bounding box center [476, 179] width 381 height 30
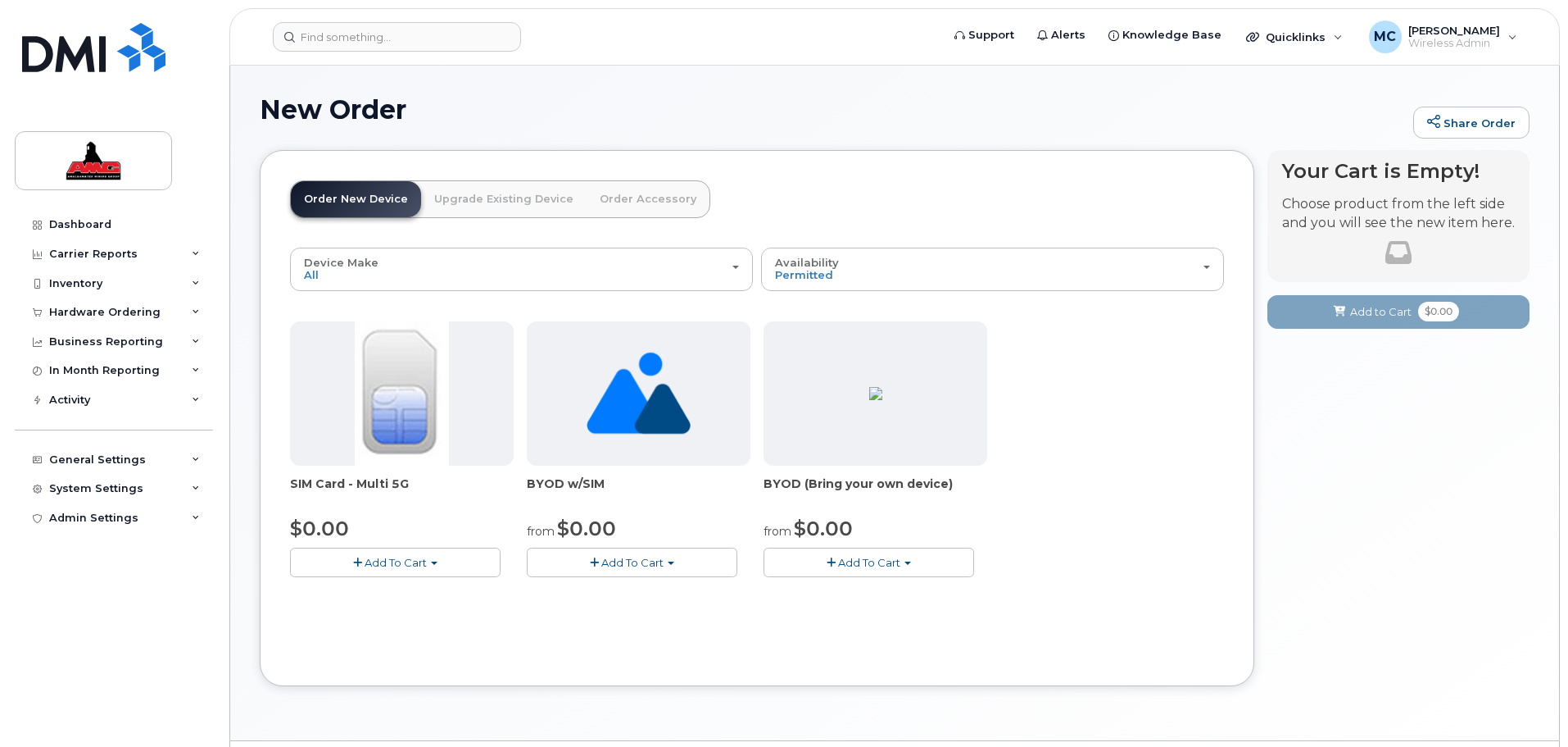
click at [869, 392] on img at bounding box center [875, 393] width 13 height 13
click at [867, 560] on span "Add To Cart" at bounding box center [870, 562] width 62 height 13
click at [865, 616] on link "$0.00 - 3-year activation" at bounding box center [851, 613] width 167 height 21
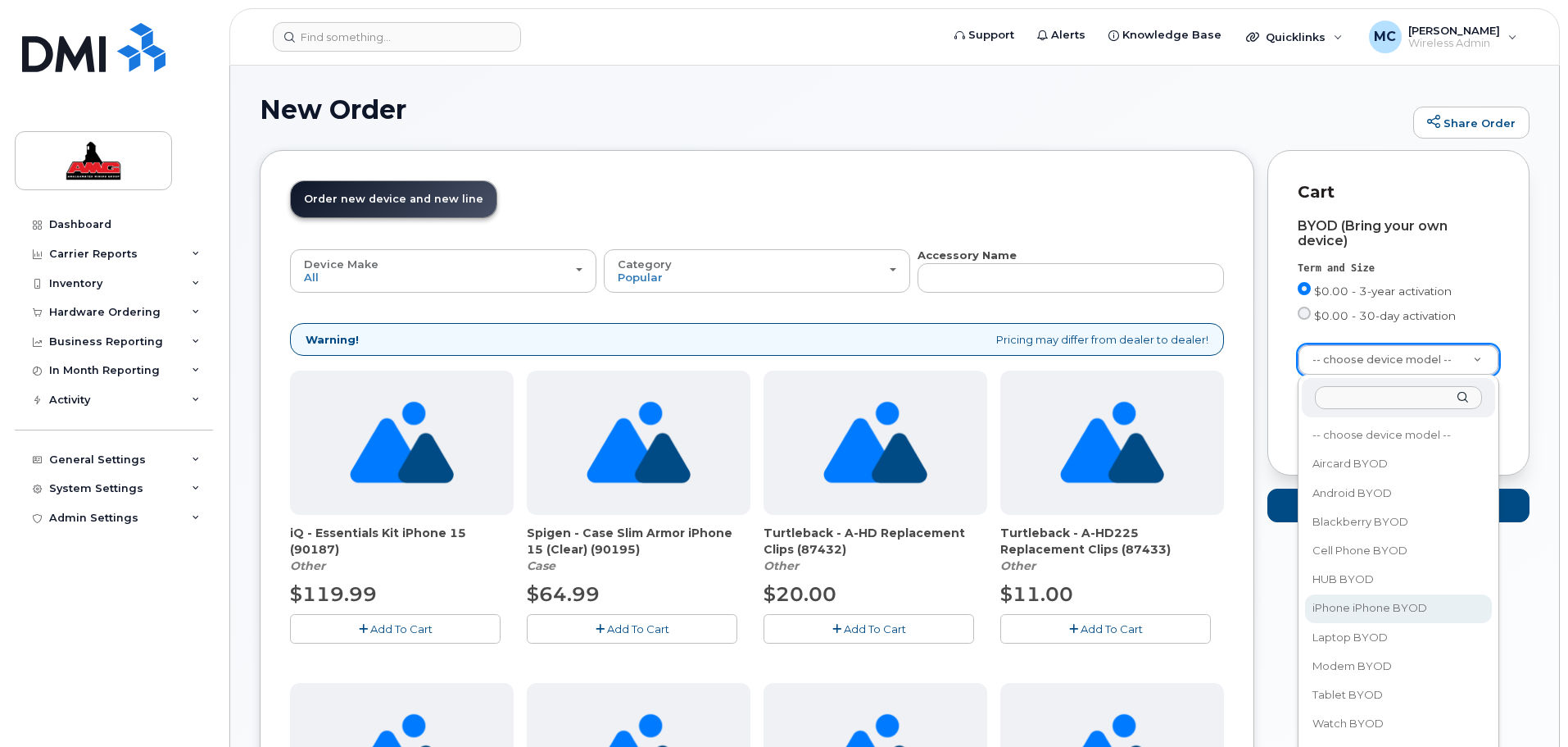
select select "2421"
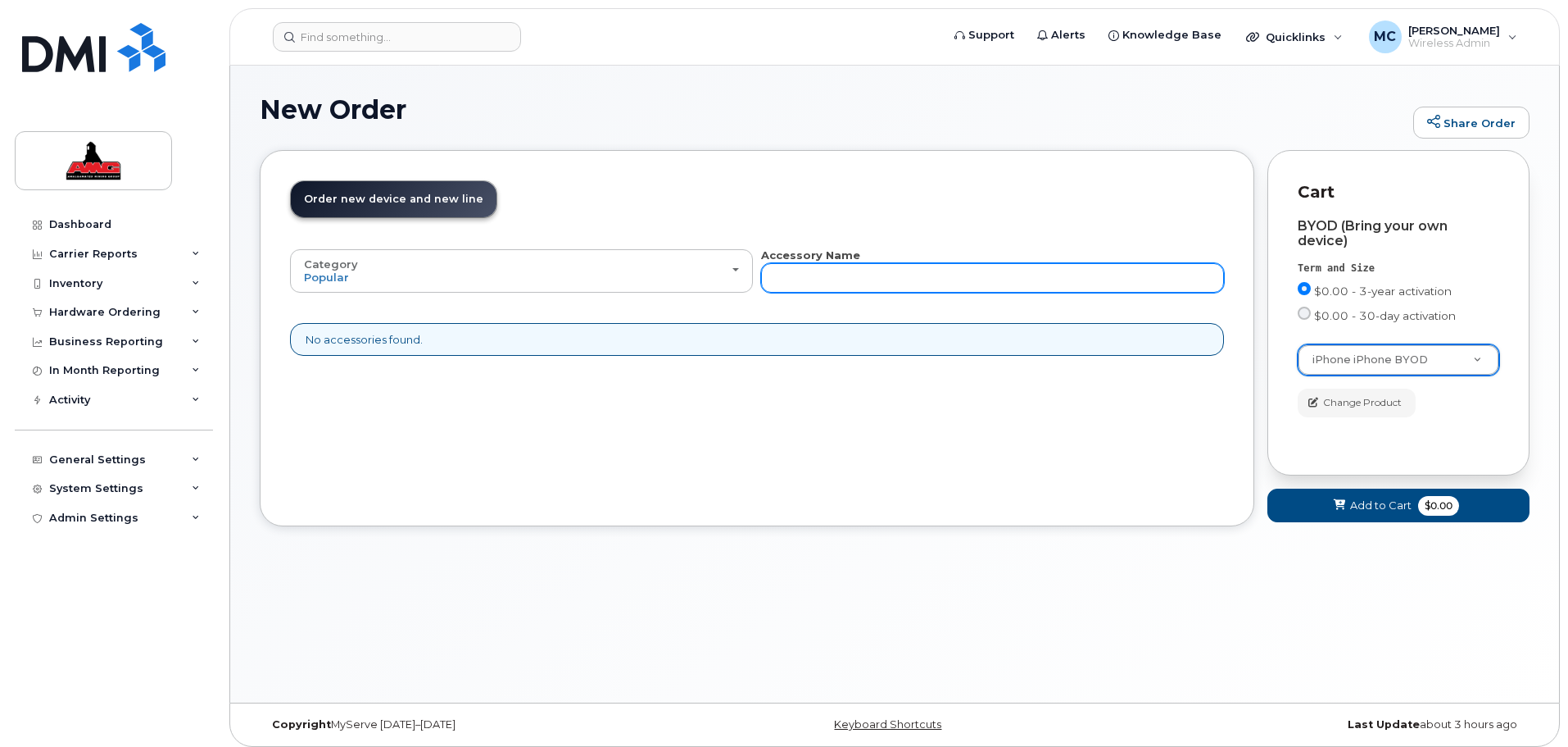
click at [944, 280] on input "text" at bounding box center [993, 278] width 463 height 29
type input "Curtis Moir"
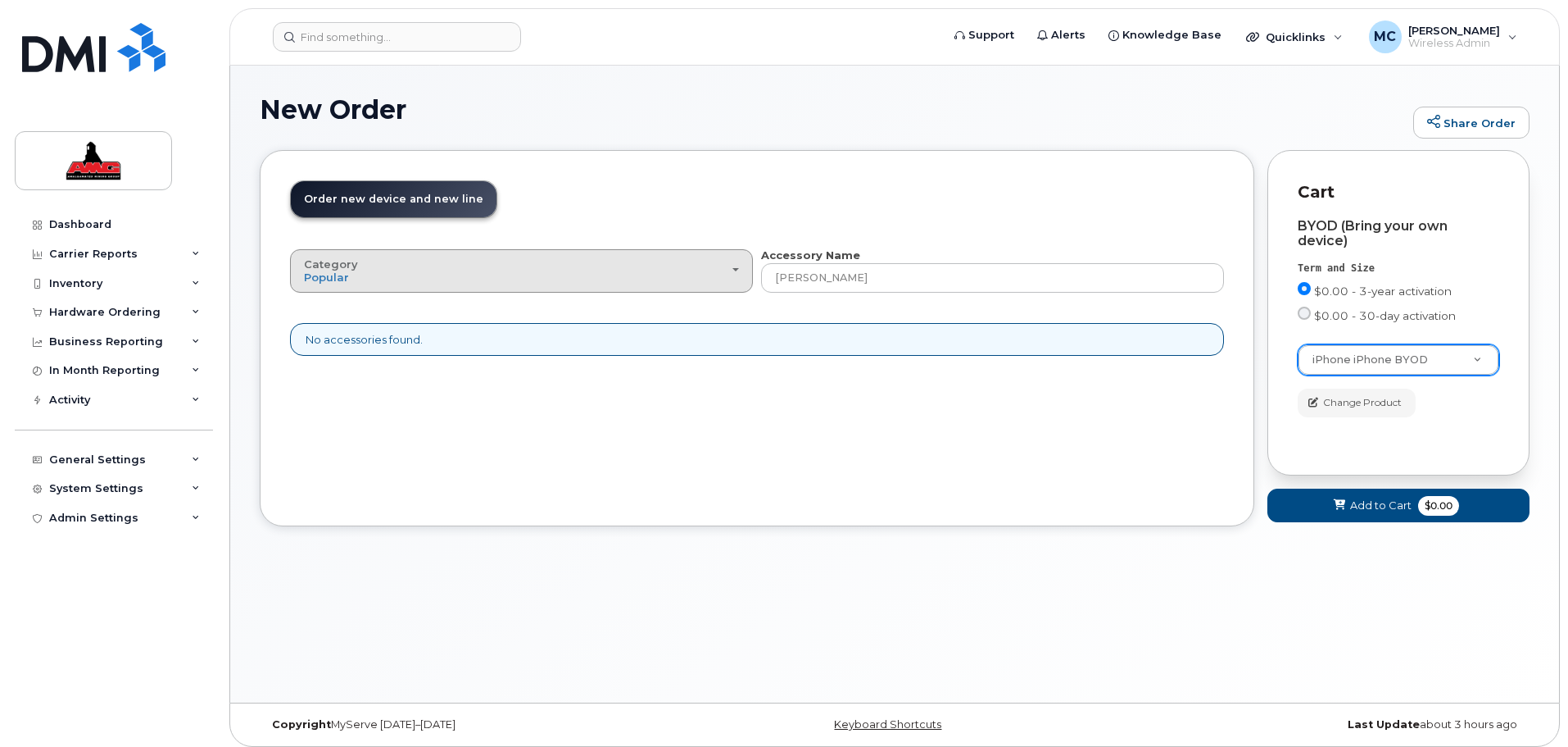
click at [426, 280] on div "Category Popular" at bounding box center [522, 271] width 435 height 25
click at [332, 312] on div "All" at bounding box center [521, 308] width 454 height 20
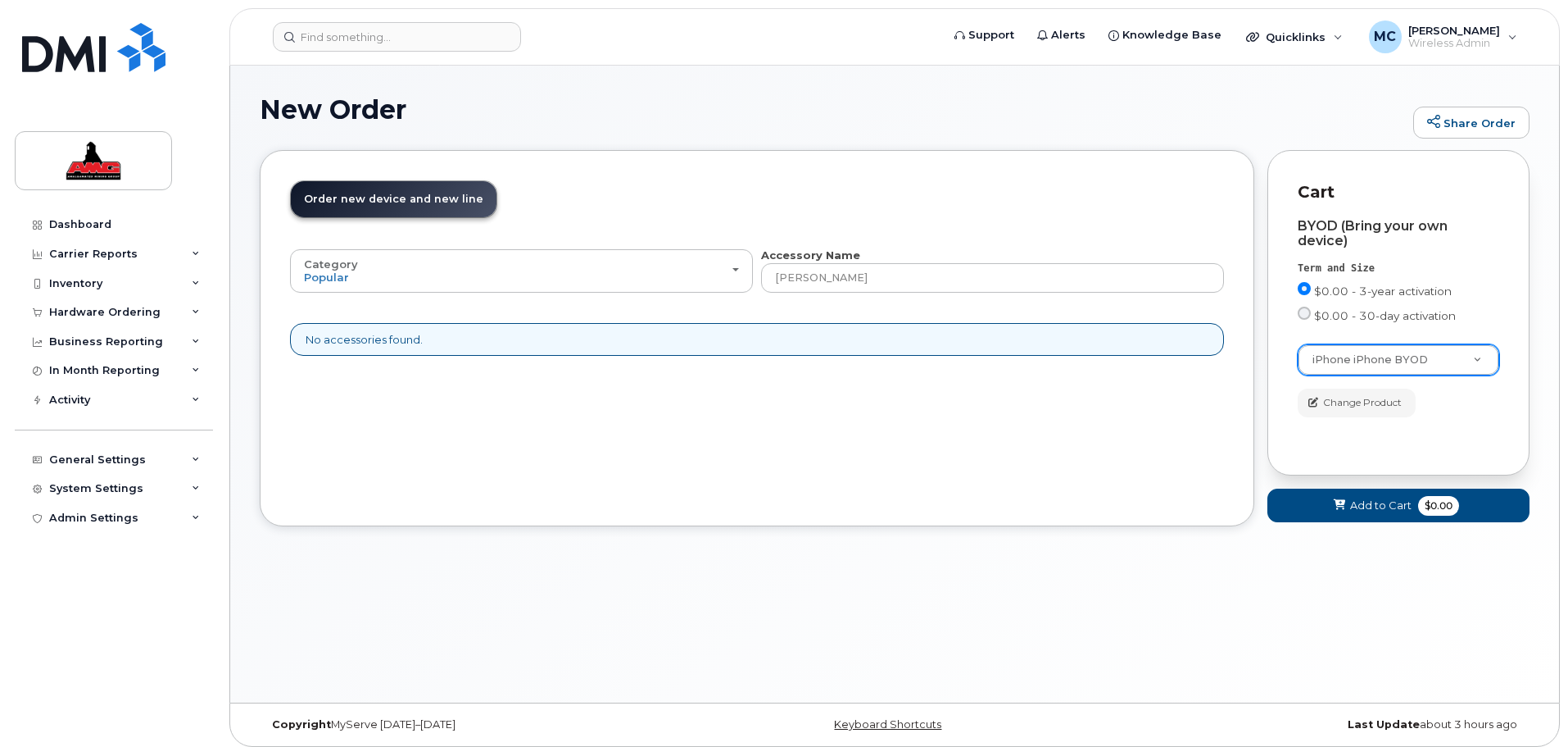
click at [374, 343] on div "No accessories found." at bounding box center [756, 339] width 934 height 34
click at [1370, 508] on span "Add to Cart" at bounding box center [1381, 505] width 62 height 16
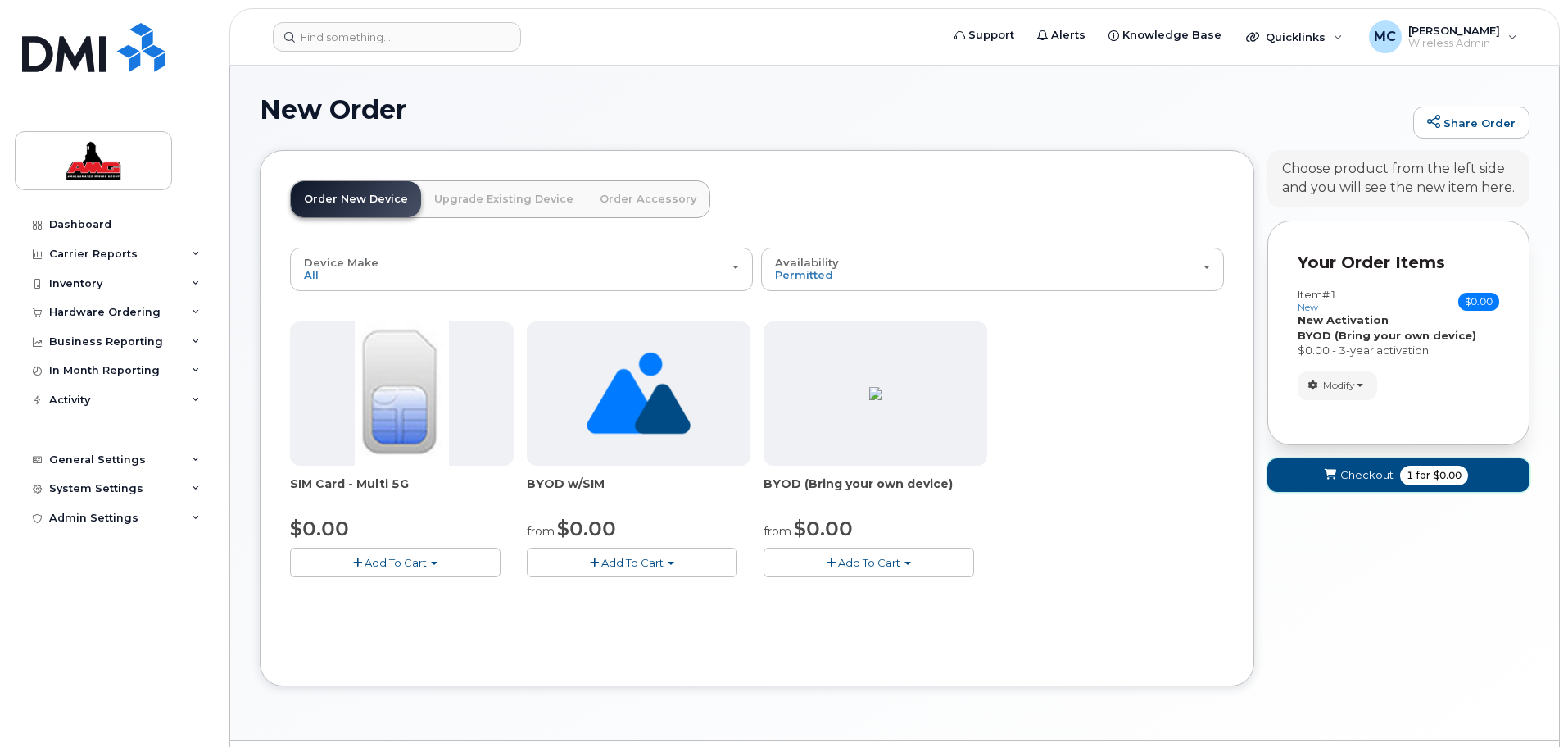
click at [1364, 478] on span "Checkout" at bounding box center [1367, 475] width 53 height 16
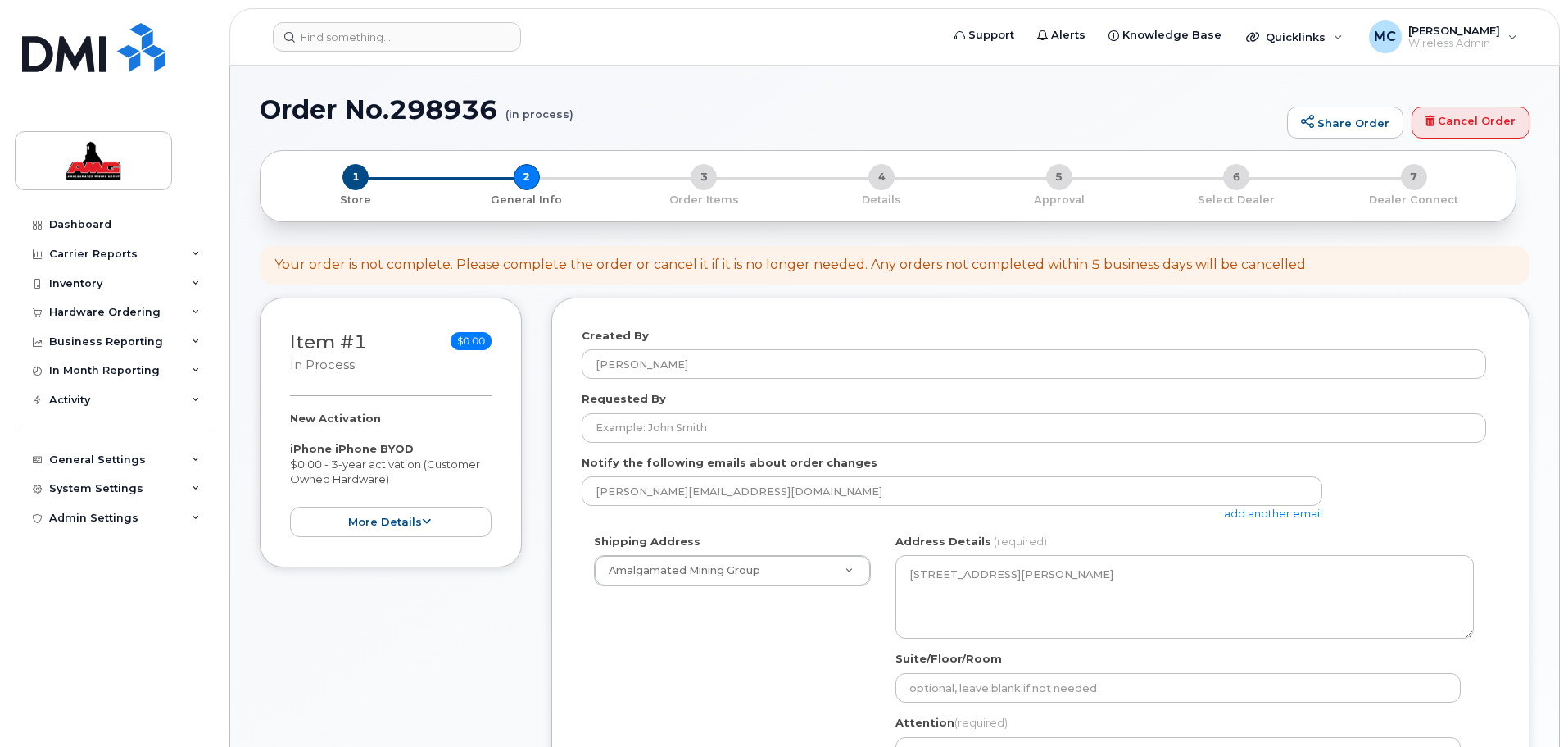
select select
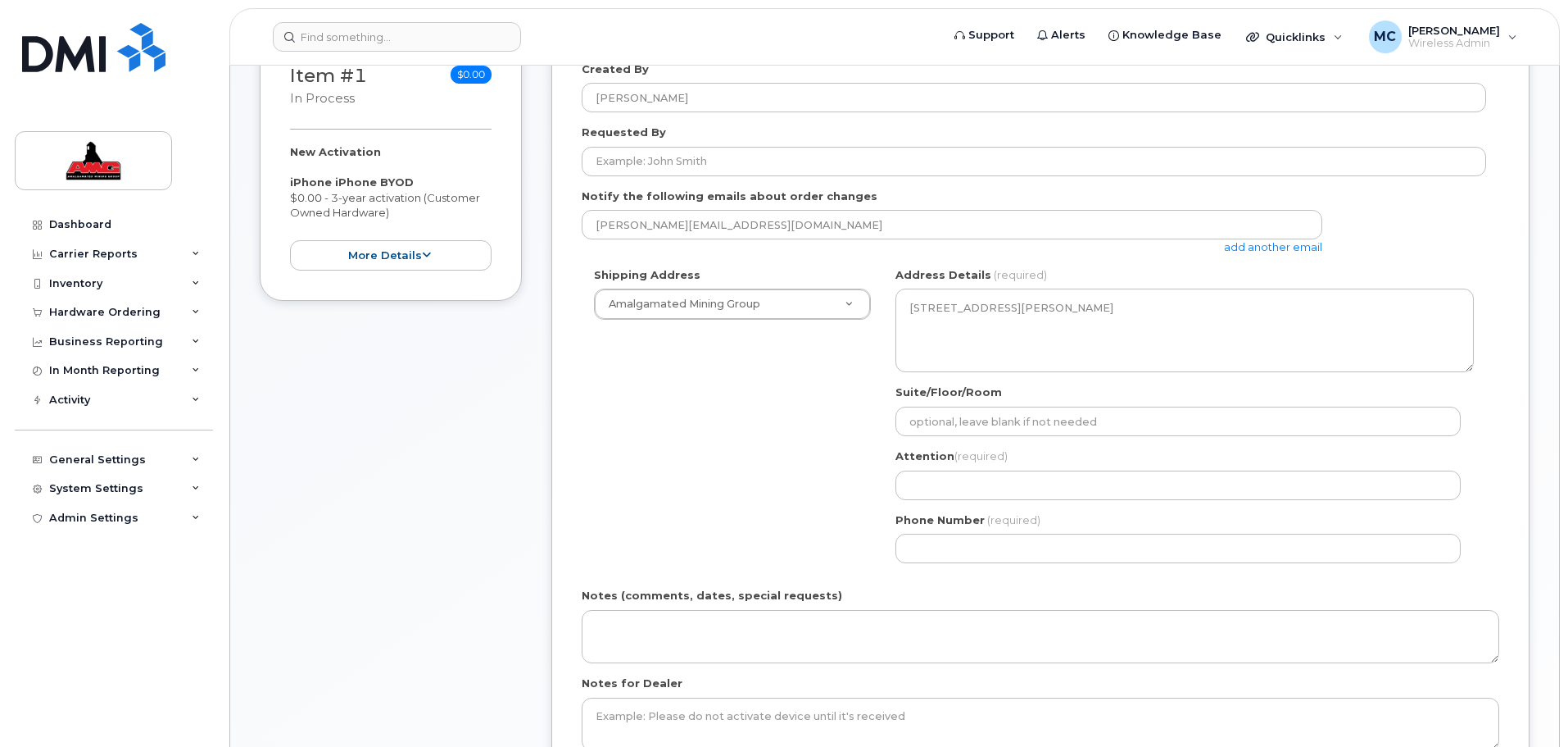
scroll to position [287, 0]
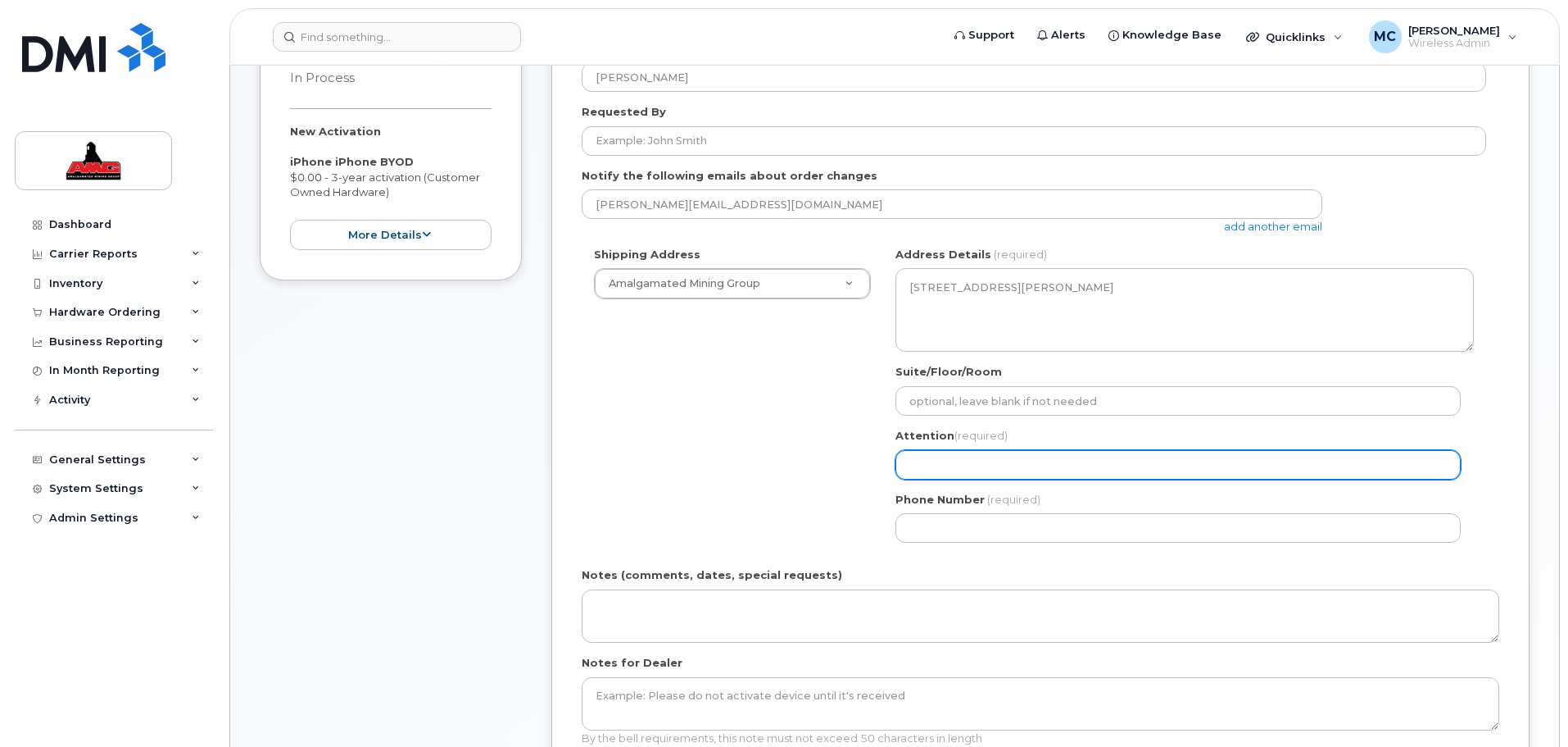
click at [946, 462] on input "Attention (required)" at bounding box center [1179, 465] width 565 height 29
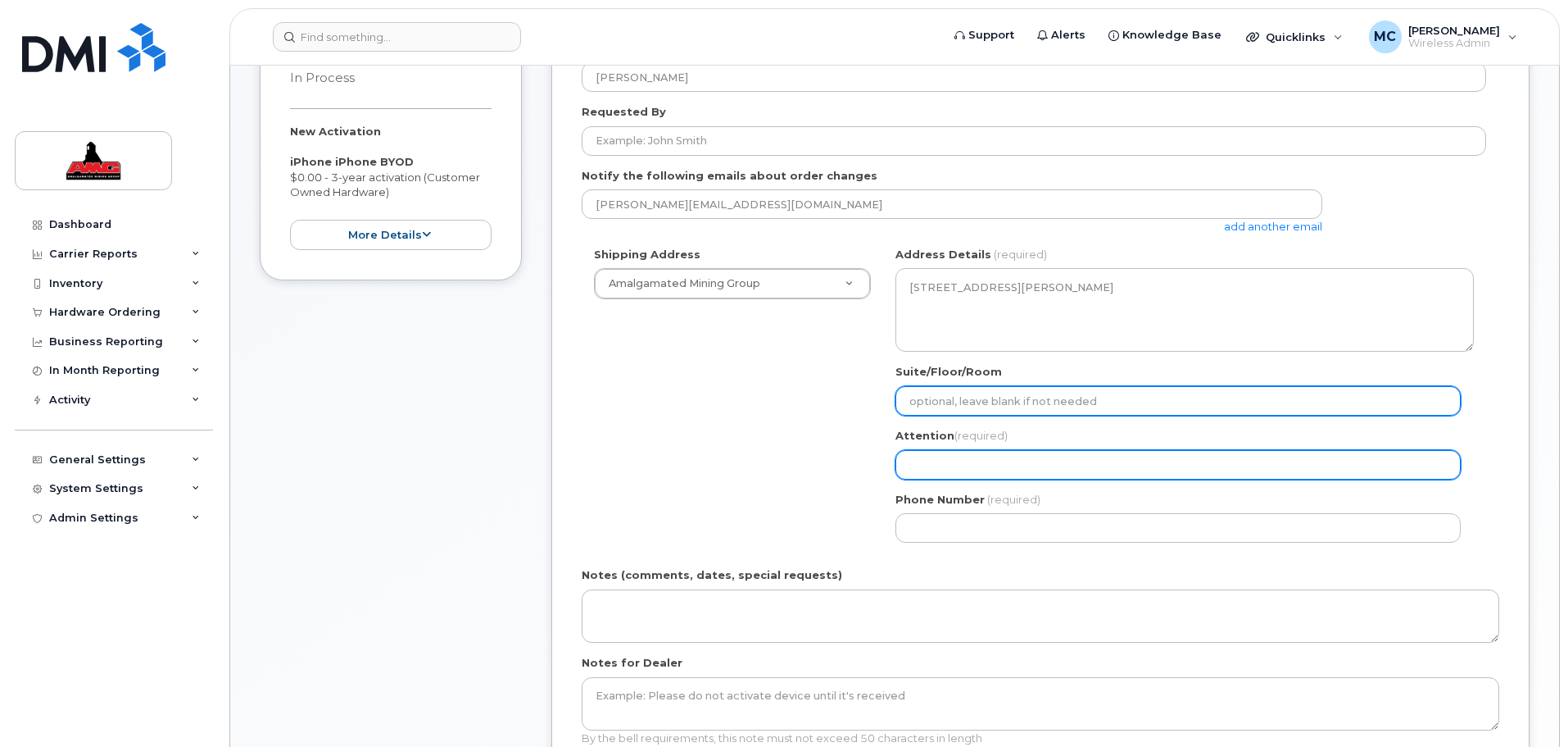
type input "[PERSON_NAME]"
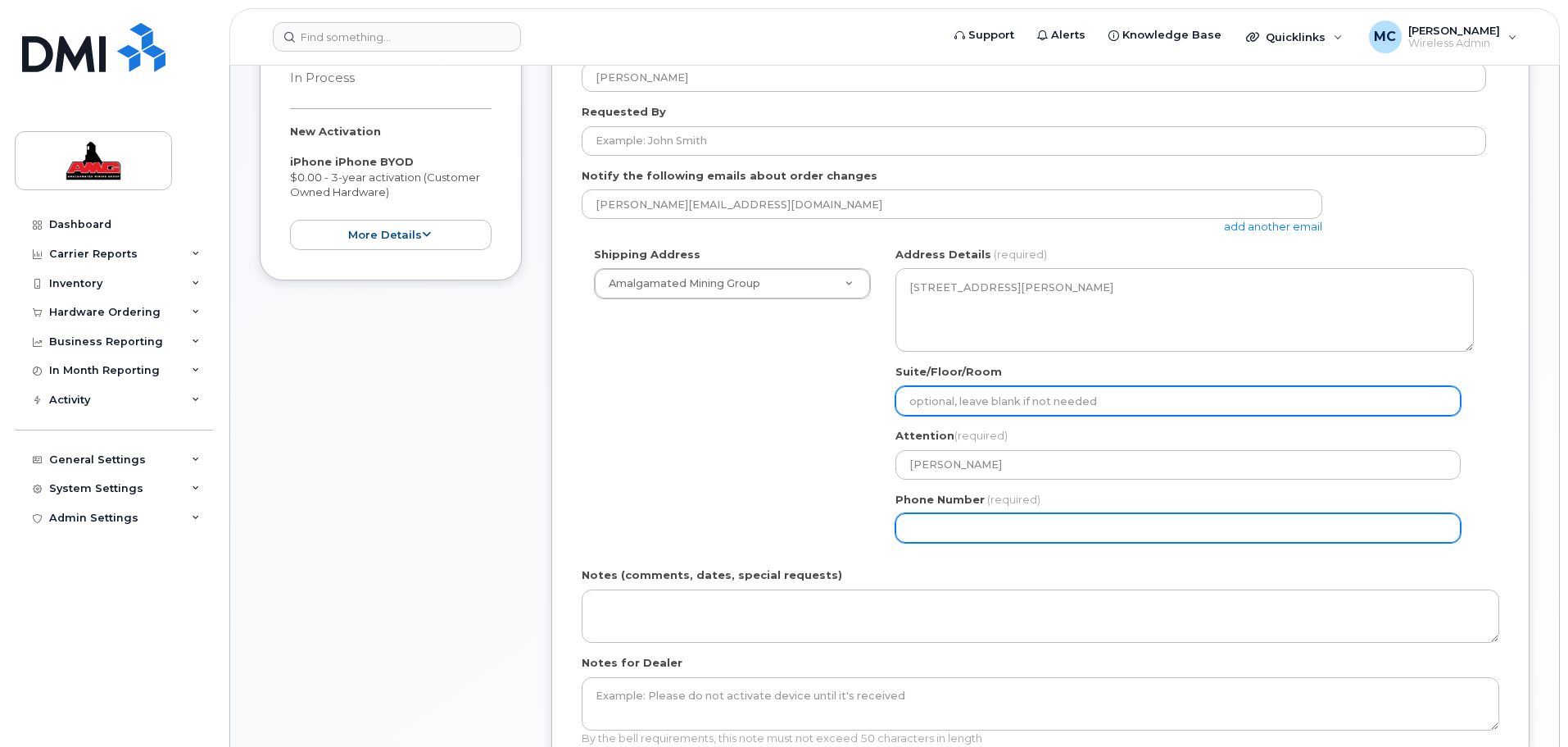
type input "7802371105"
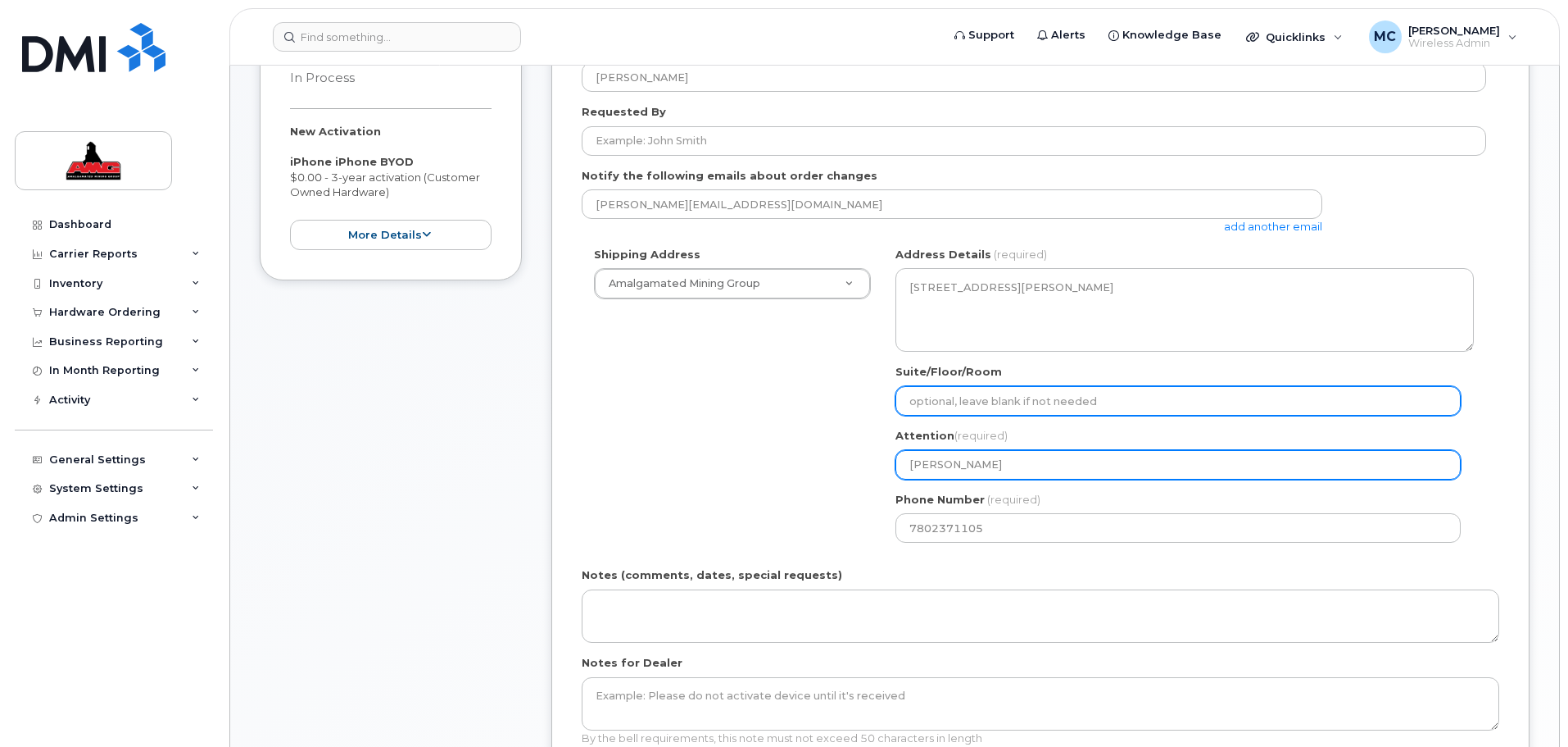
select select
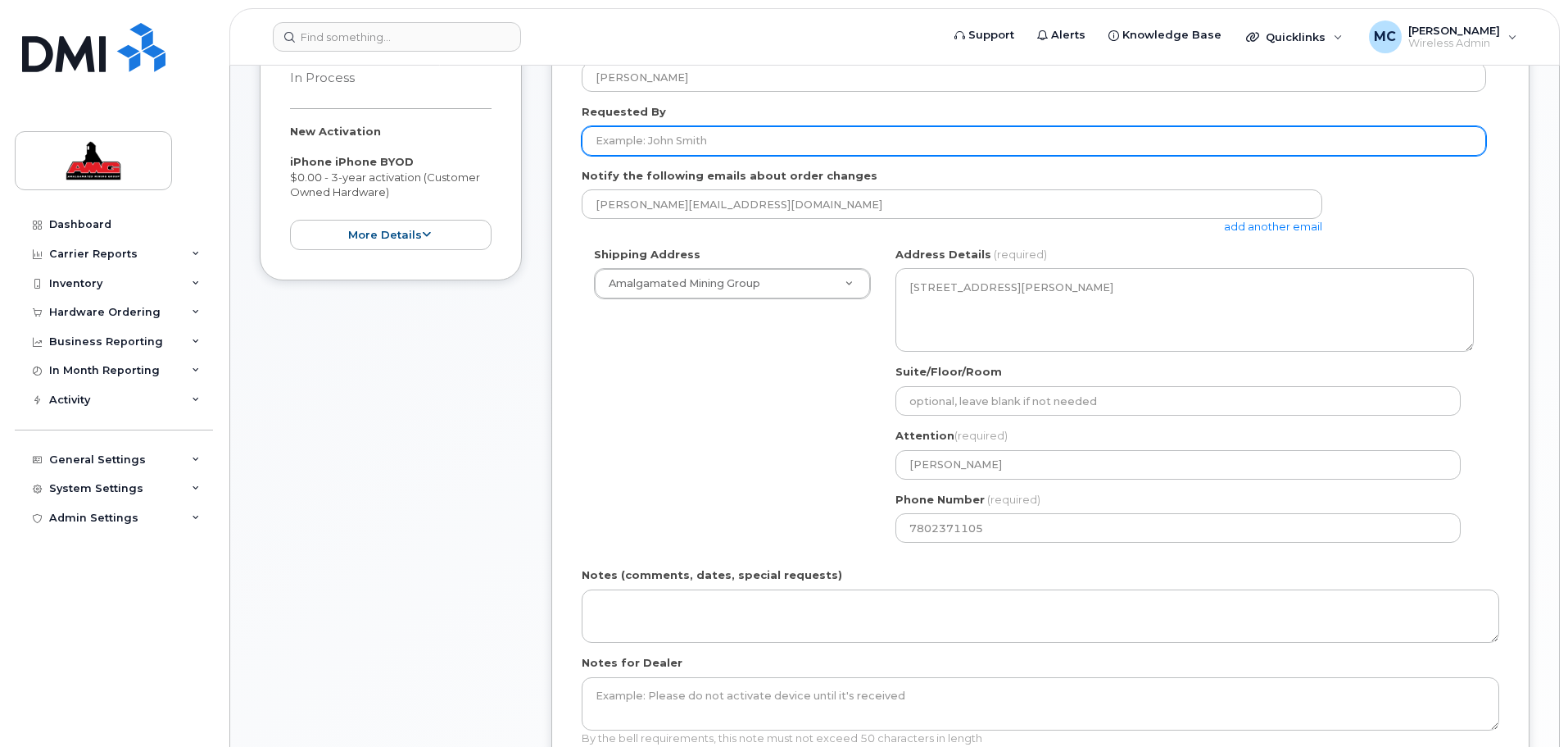
click at [674, 144] on input "Requested By" at bounding box center [1034, 141] width 905 height 29
type input "[PERSON_NAME]"
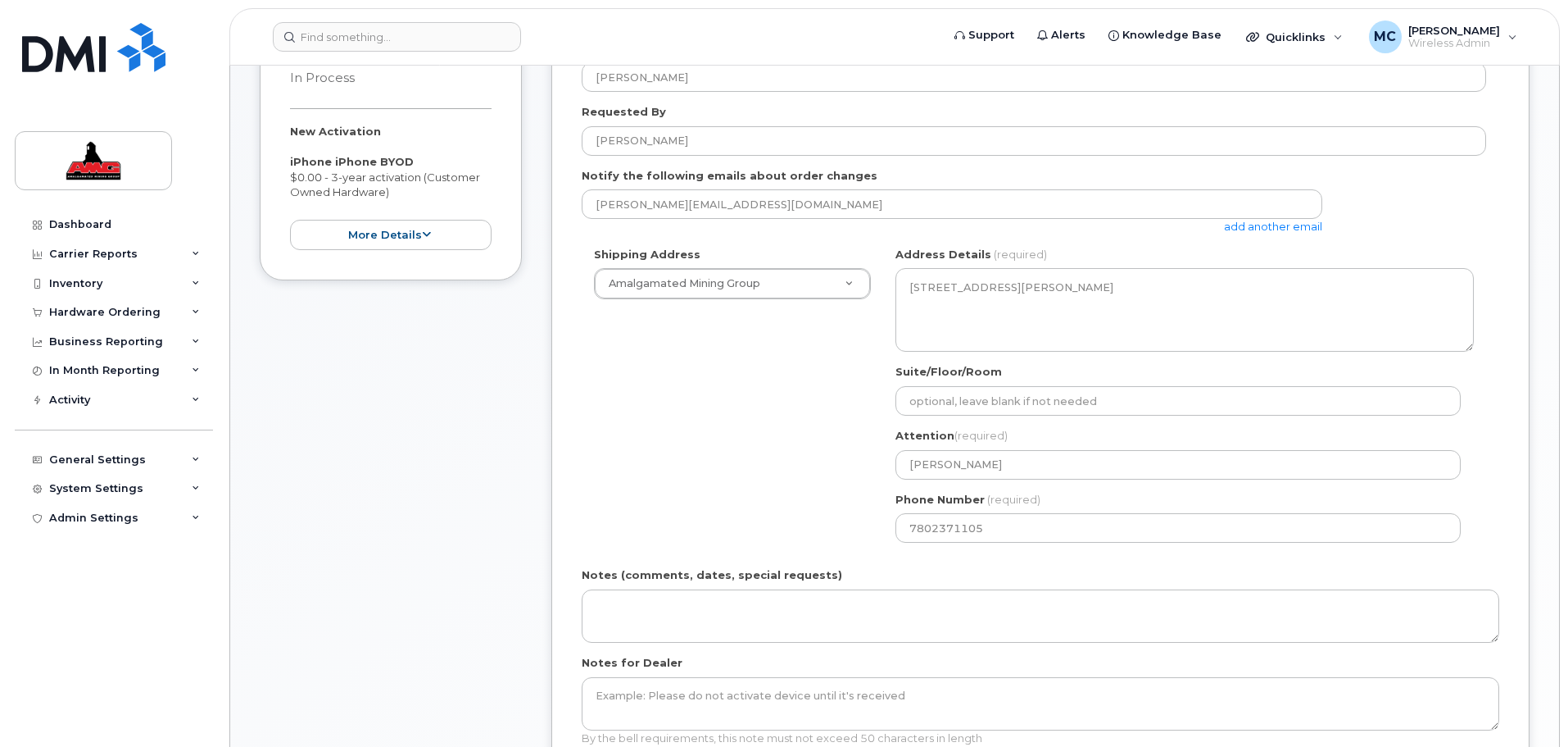
click at [673, 430] on div "Shipping Address Amalgamated Mining Group Amalgamated Mining Group AB [GEOGRAPH…" at bounding box center [1034, 400] width 905 height 308
click at [697, 305] on div "Shipping Address Amalgamated Mining Group Amalgamated Mining Group AB [GEOGRAPH…" at bounding box center [1034, 400] width 905 height 308
click at [720, 433] on div "Shipping Address Amalgamated Mining Group Amalgamated Mining Group AB Edmonton …" at bounding box center [1034, 400] width 905 height 308
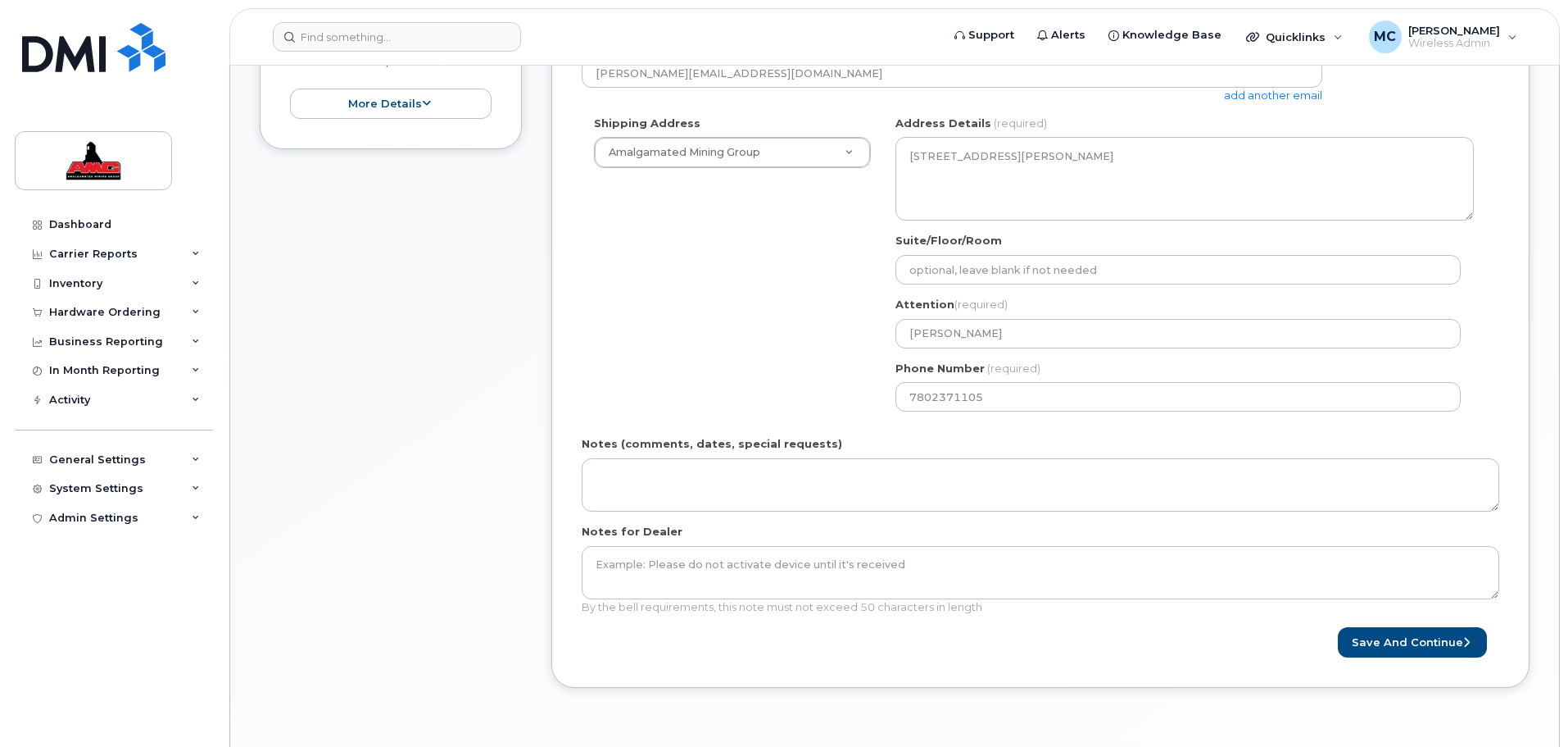
scroll to position [410, 0]
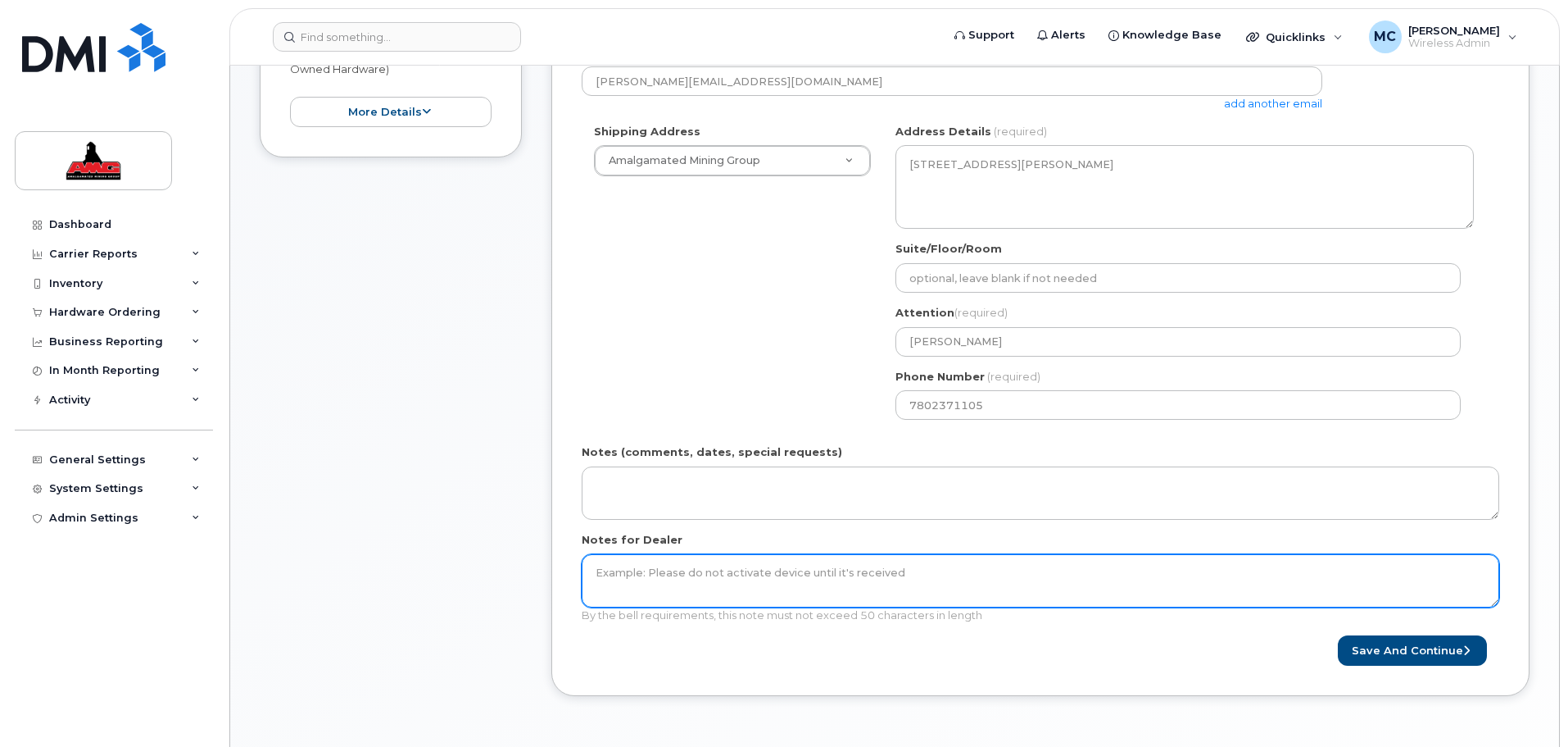
click at [644, 570] on textarea "Notes for Dealer" at bounding box center [1041, 581] width 918 height 54
drag, startPoint x: 687, startPoint y: 572, endPoint x: 952, endPoint y: 569, distance: 265.0
click at [952, 569] on textarea "we have a device already. Just need a new phone nu" at bounding box center [1041, 581] width 918 height 54
click at [783, 590] on textarea "we have a device but no SIM card" at bounding box center [1041, 581] width 918 height 54
drag, startPoint x: 794, startPoint y: 569, endPoint x: 527, endPoint y: 560, distance: 267.2
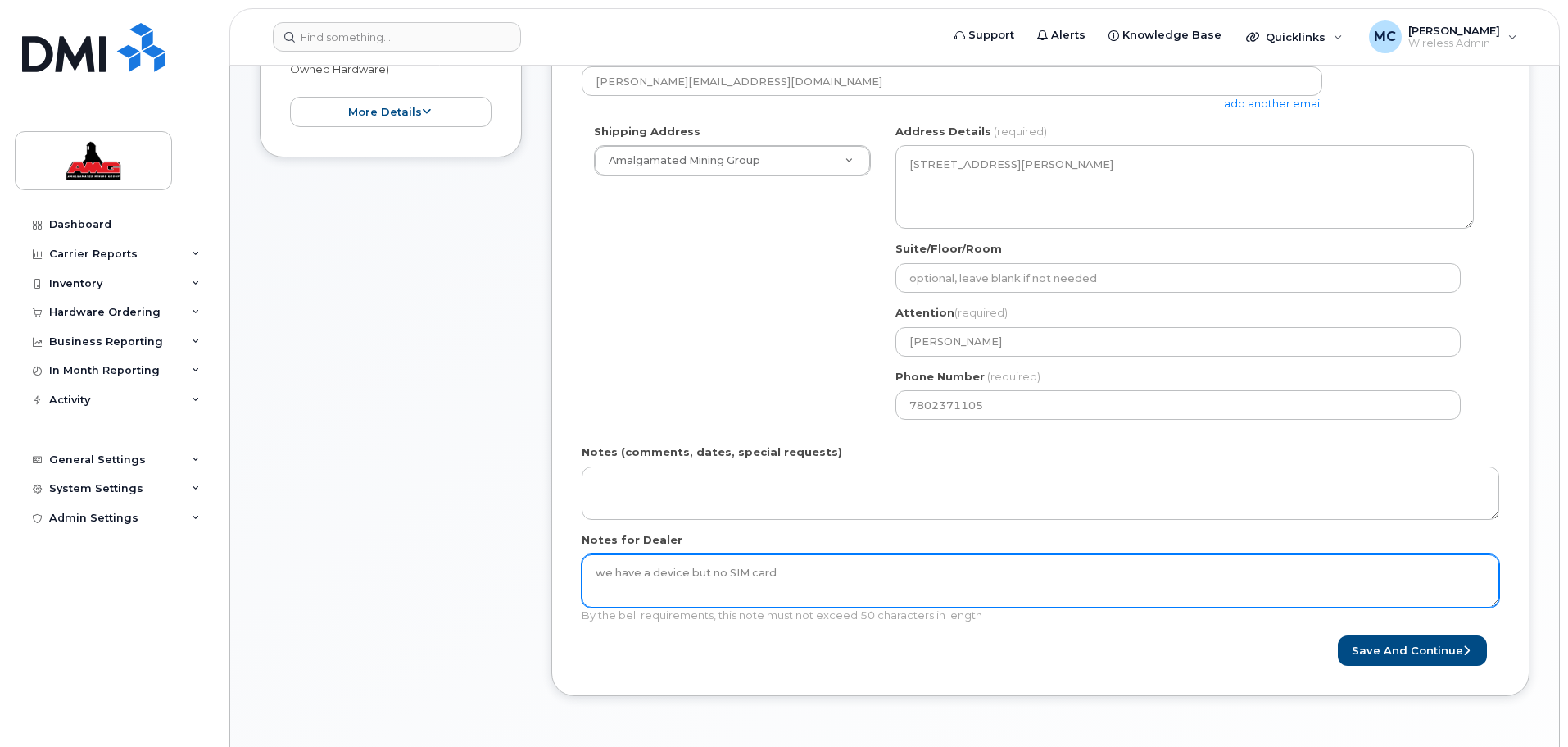
click at [527, 560] on div "Item #1 in process $0.00 New Activation iPhone iPhone BYOD $0.00 - 3-year activ…" at bounding box center [894, 305] width 1270 height 833
paste textarea "Already have device, Just need a new line of servi"
drag, startPoint x: 726, startPoint y: 572, endPoint x: 700, endPoint y: 572, distance: 26.0
click at [700, 572] on textarea "Already have device, Just need a new line of servi" at bounding box center [1041, 581] width 918 height 54
click at [840, 575] on textarea "Already have device need a new line of servi" at bounding box center [1041, 581] width 918 height 54
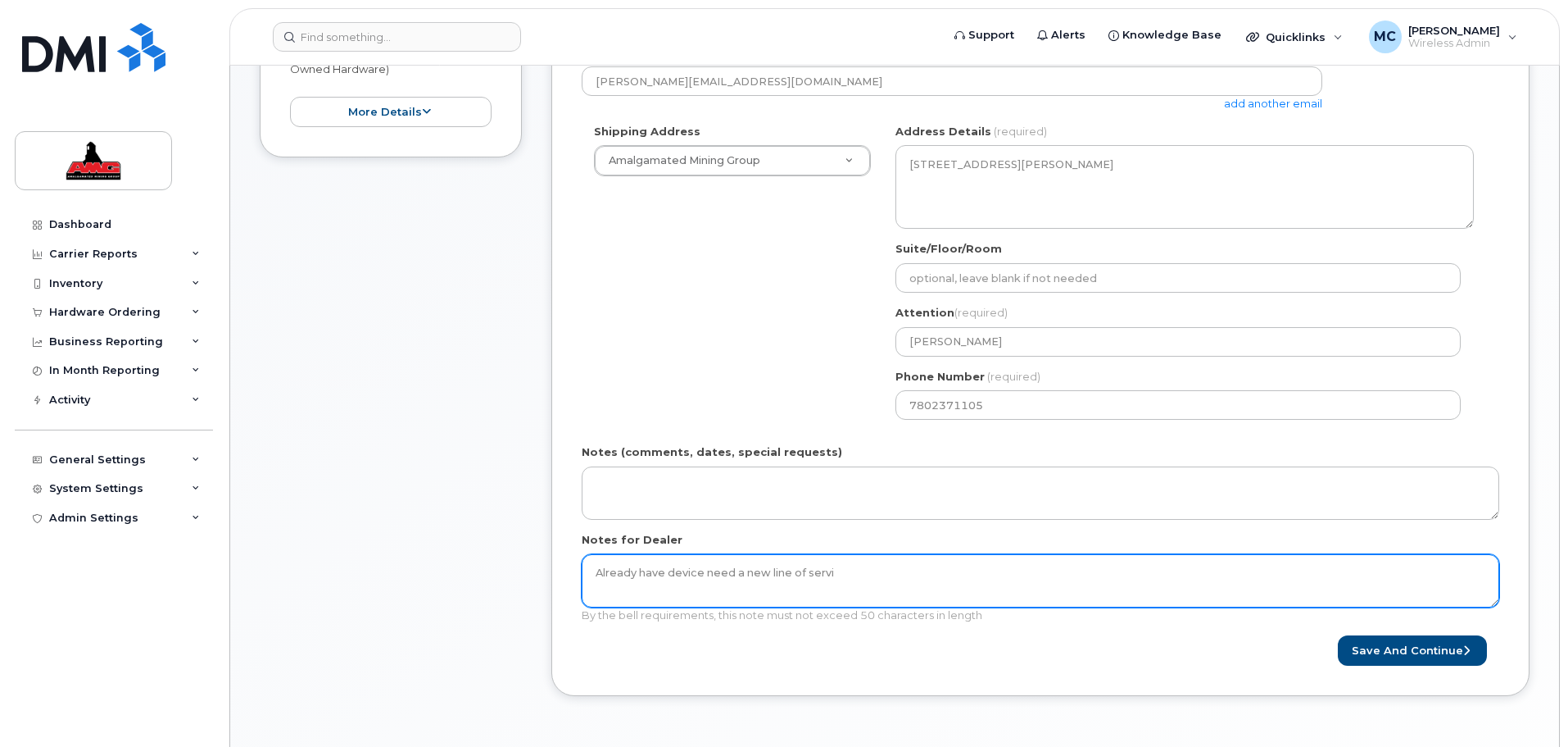
drag, startPoint x: 834, startPoint y: 569, endPoint x: 792, endPoint y: 571, distance: 42.0
click at [792, 571] on textarea "Already have device need a new line of servi" at bounding box center [1041, 581] width 918 height 54
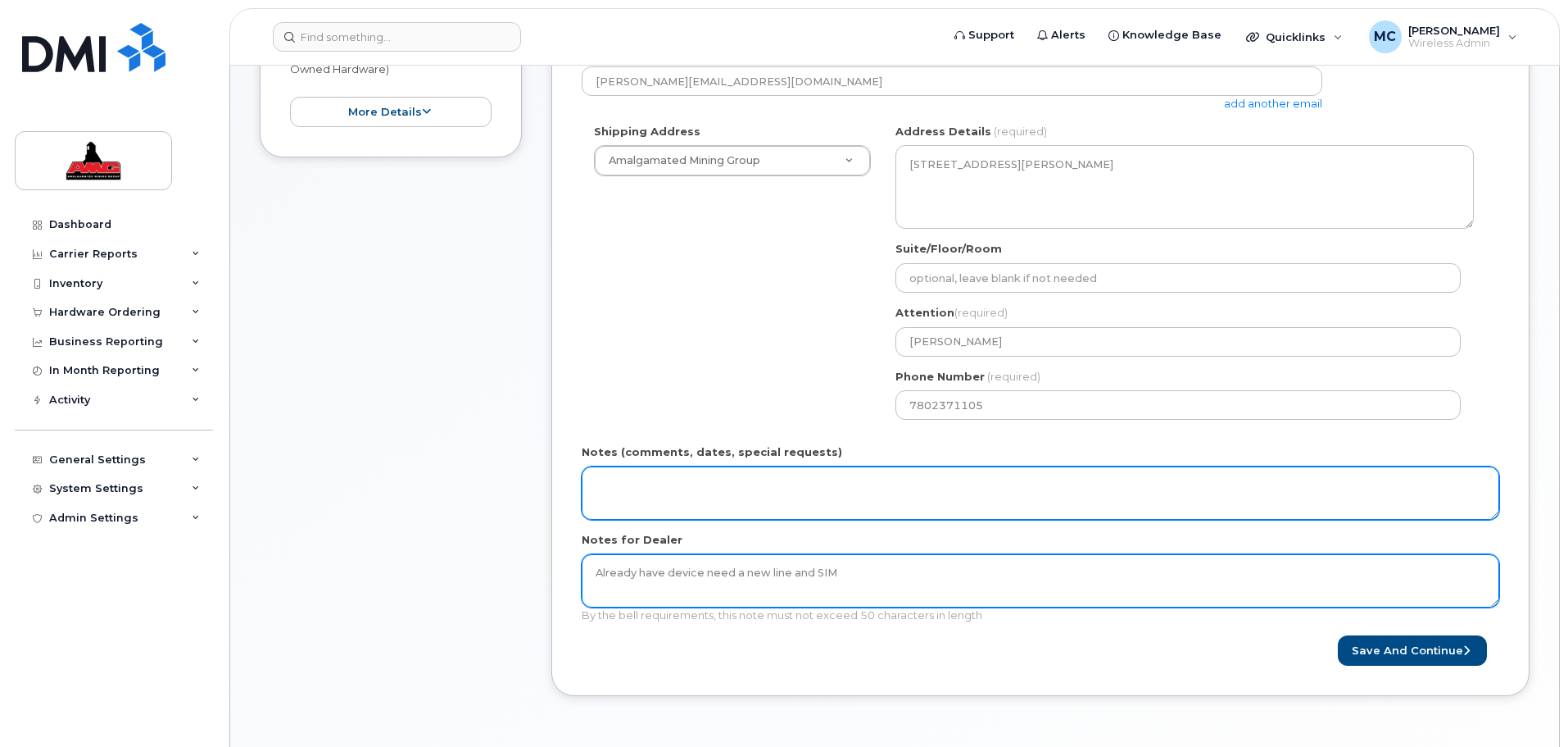
type textarea "Already have device need a new line and SIM"
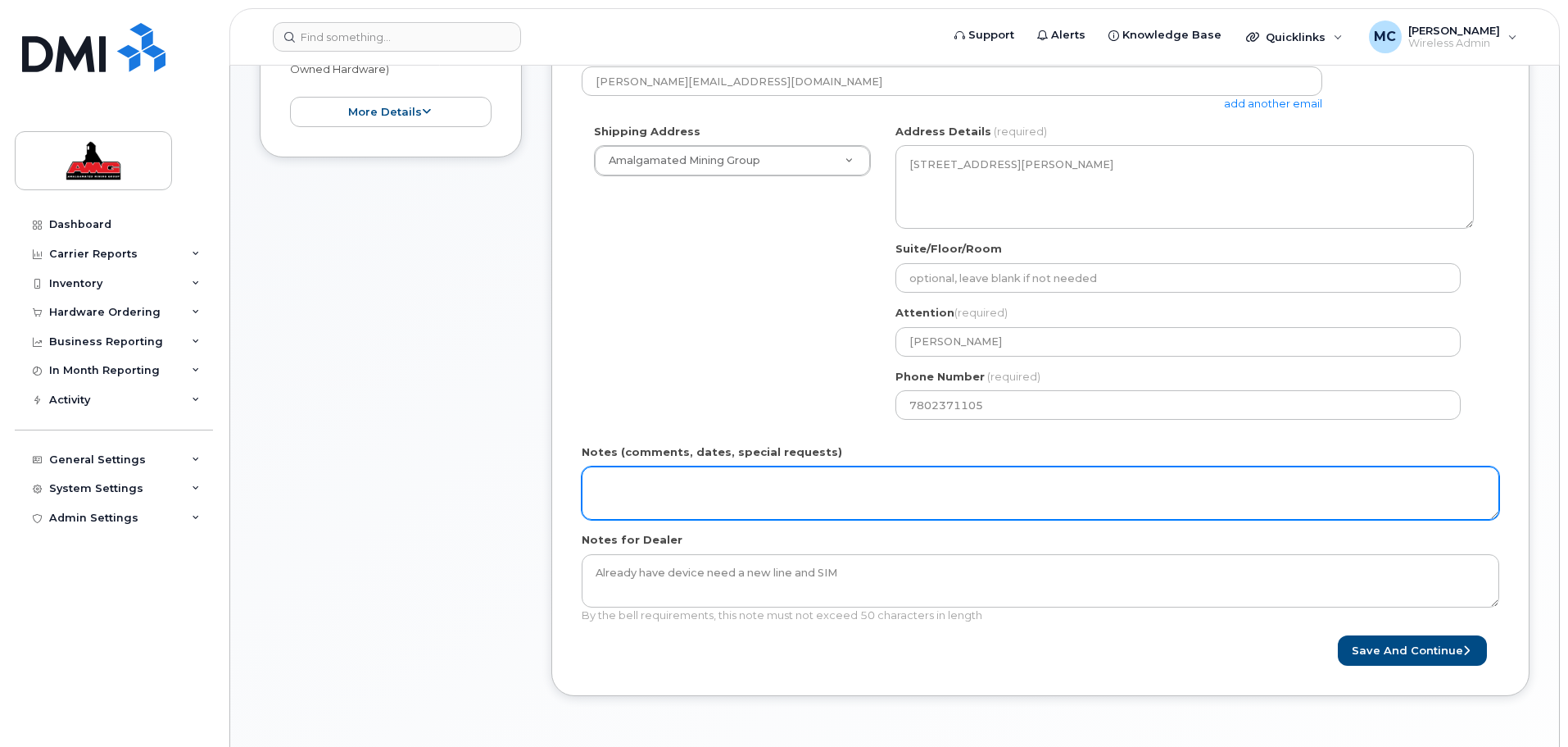
click at [645, 480] on textarea "Notes (comments, dates, special requests)" at bounding box center [1041, 494] width 918 height 54
type textarea "we have a phone but require a new phone number and SIM card"
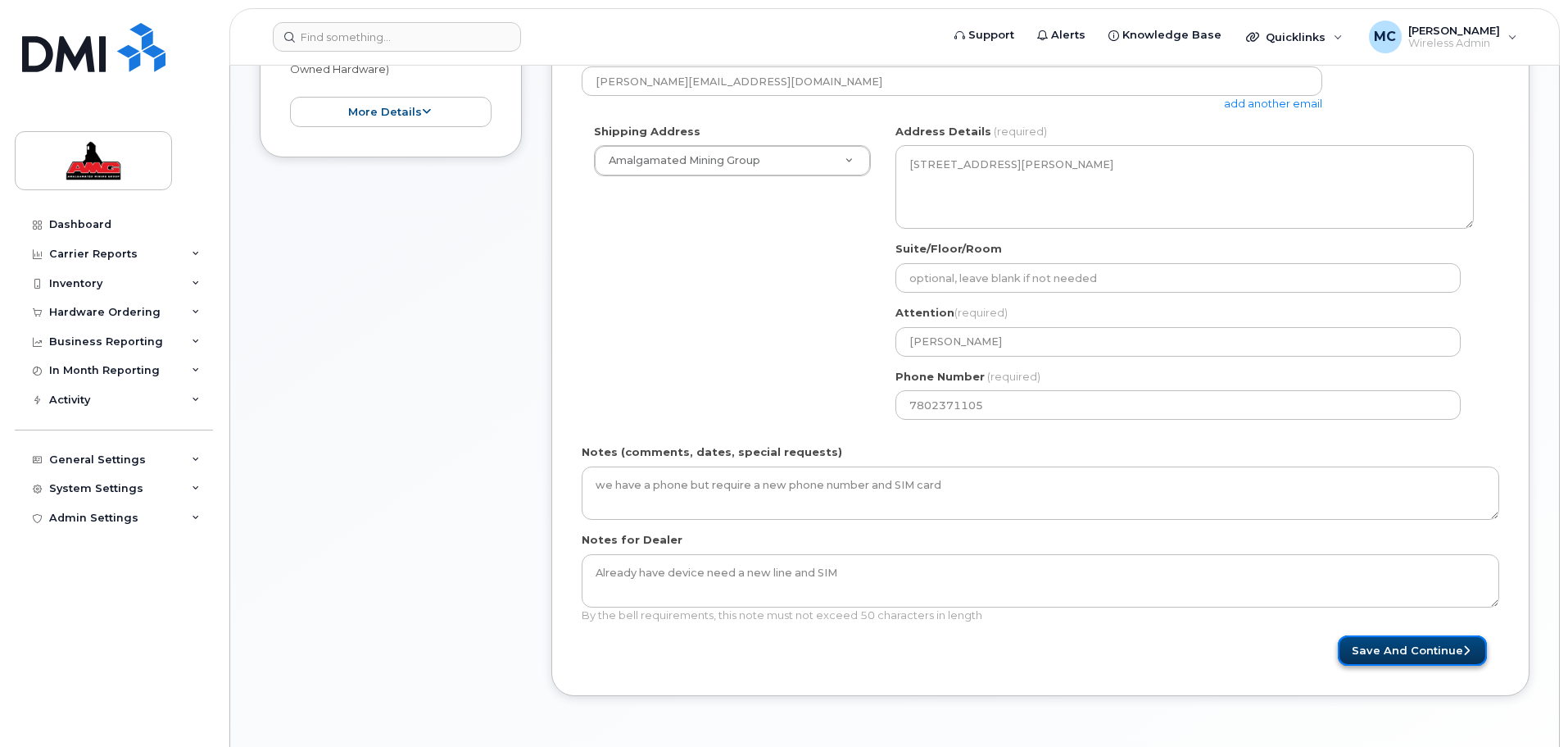
click at [1445, 656] on button "Save and Continue" at bounding box center [1413, 650] width 149 height 30
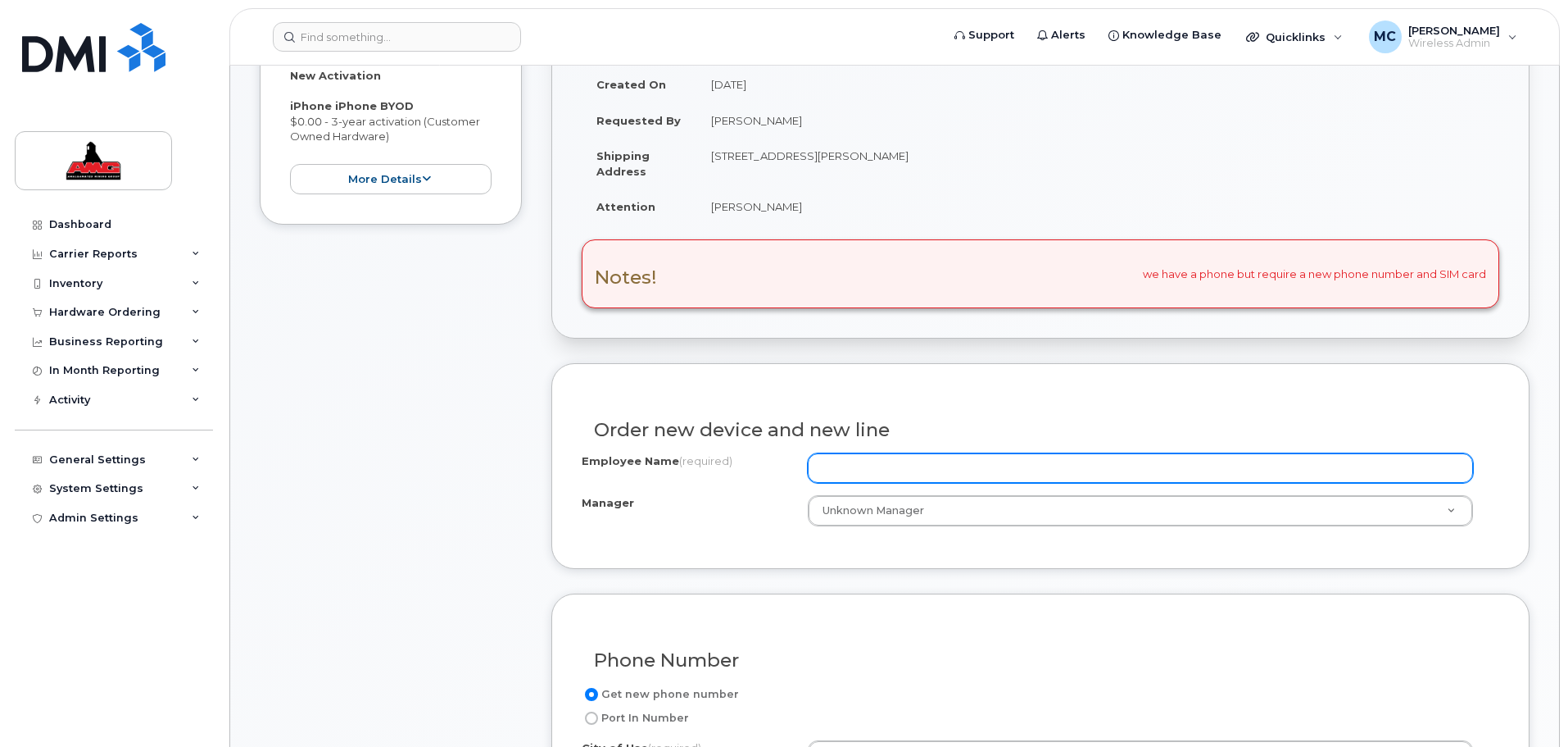
scroll to position [349, 0]
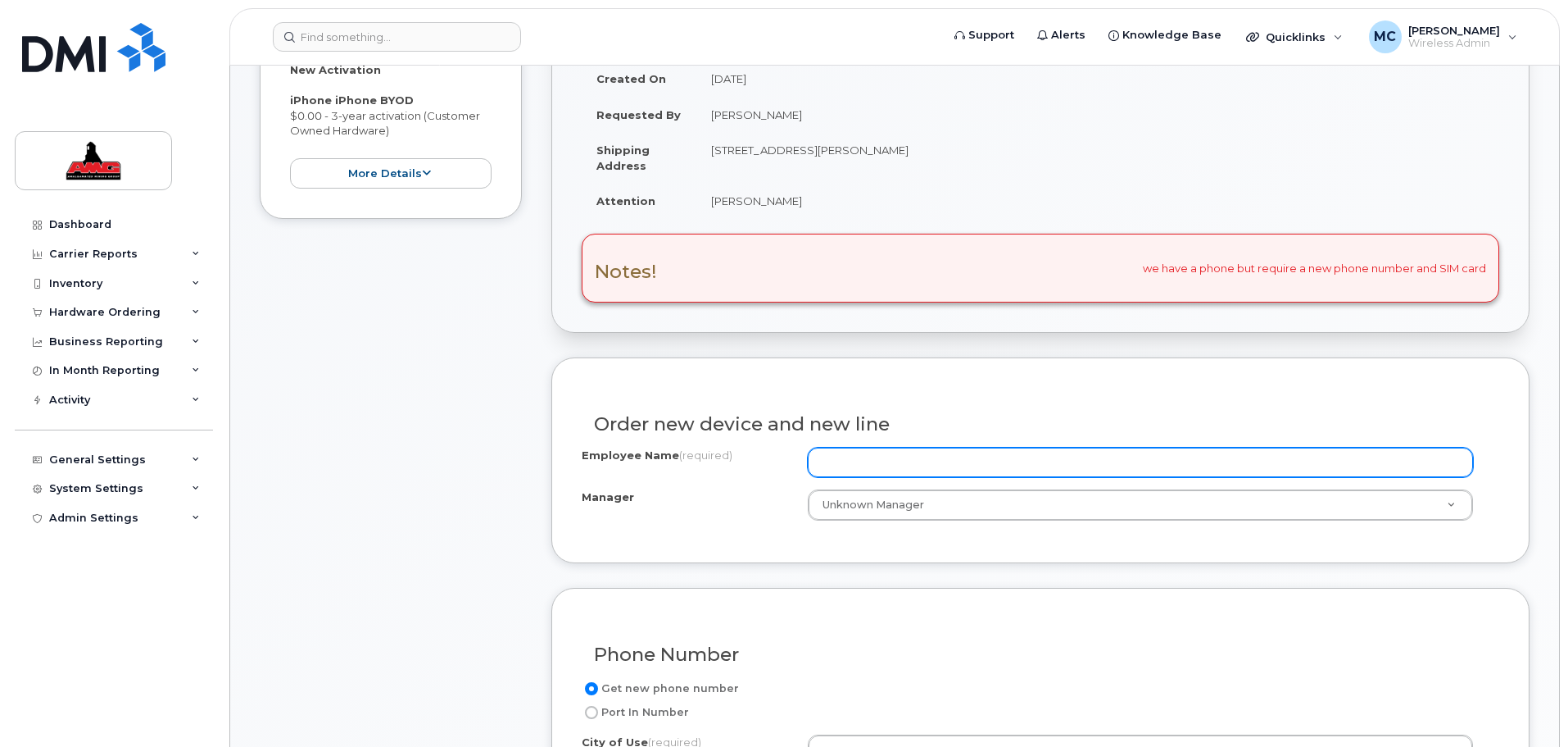
click at [977, 456] on input "Employee Name (required)" at bounding box center [1140, 462] width 665 height 29
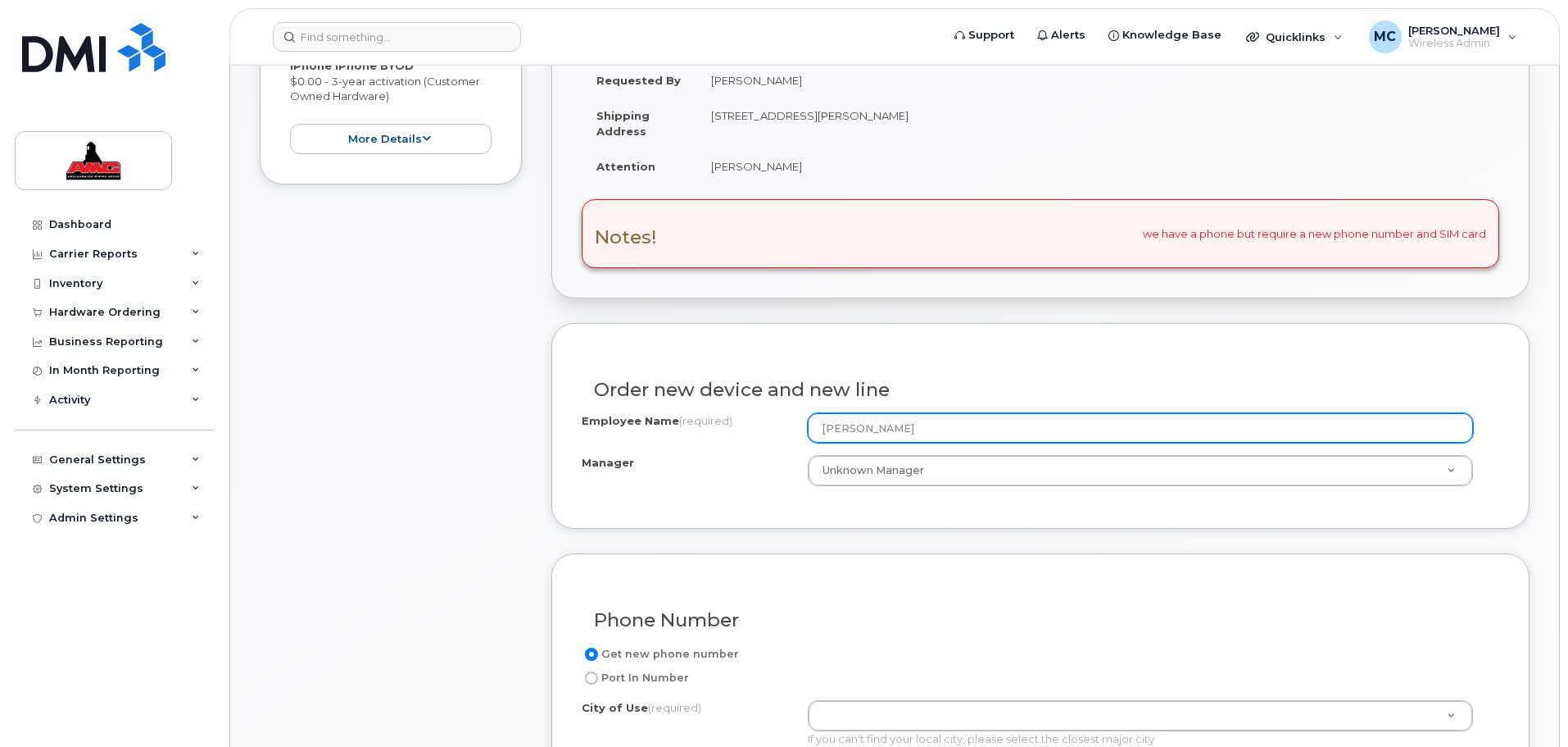
scroll to position [615, 0]
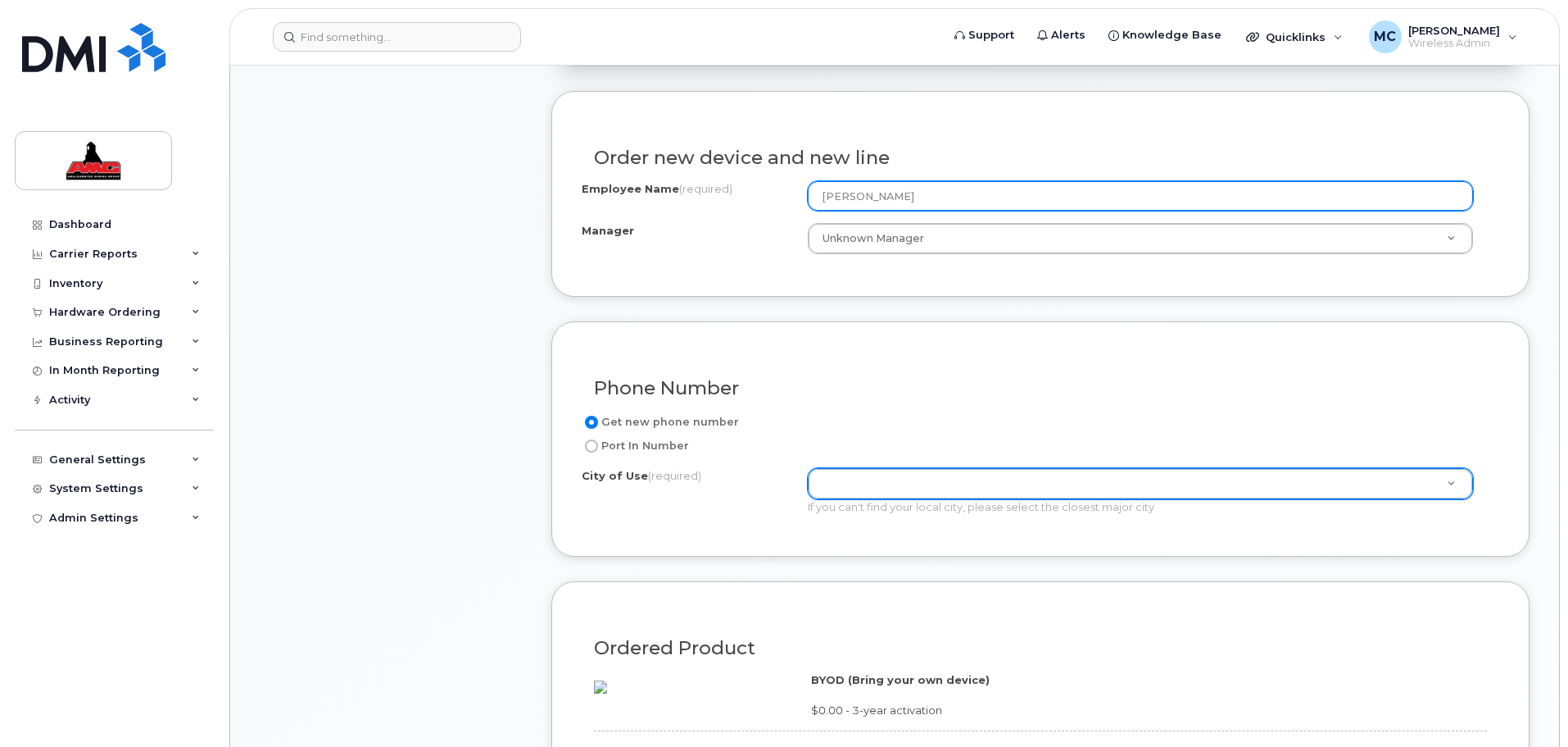
type input "[PERSON_NAME]"
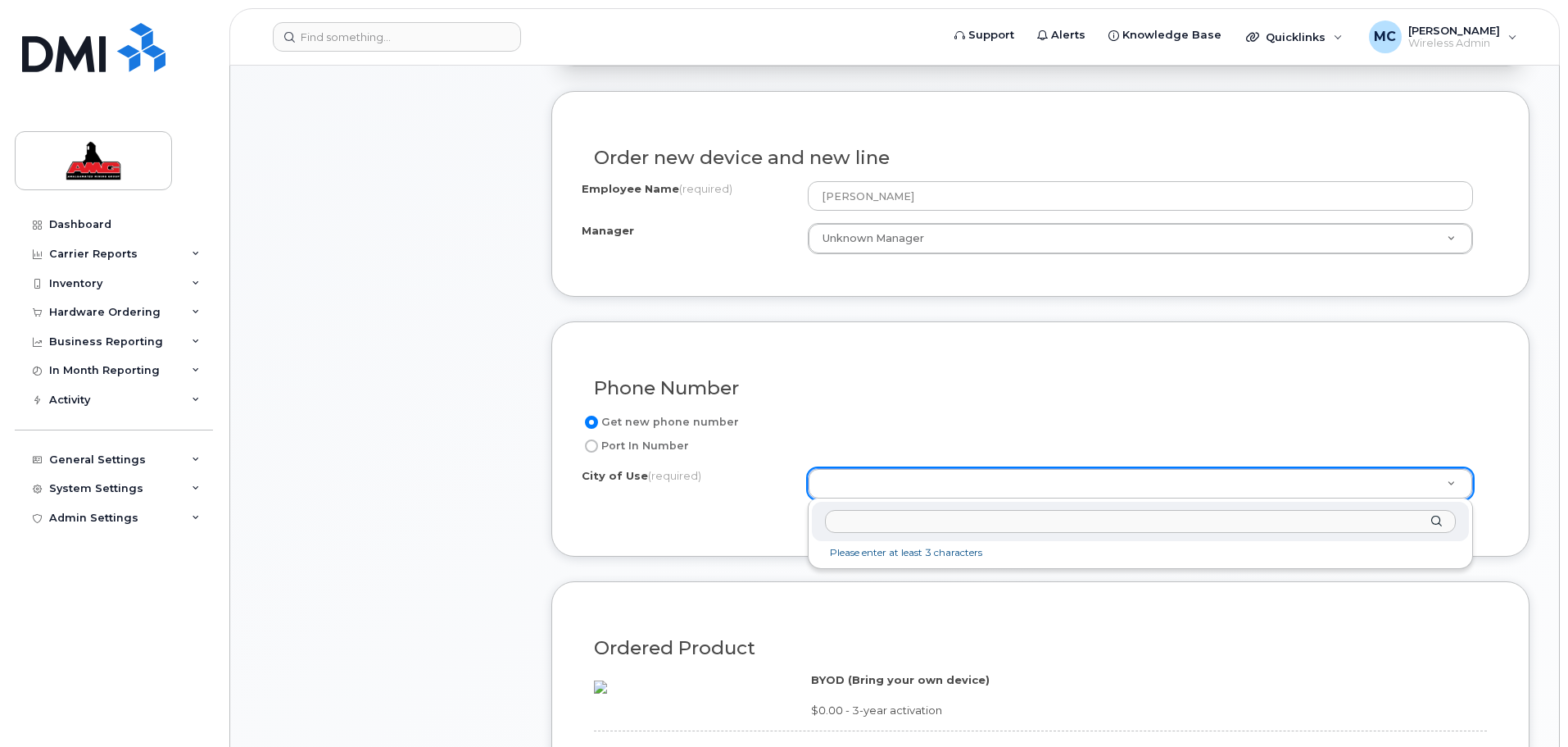
type input "d"
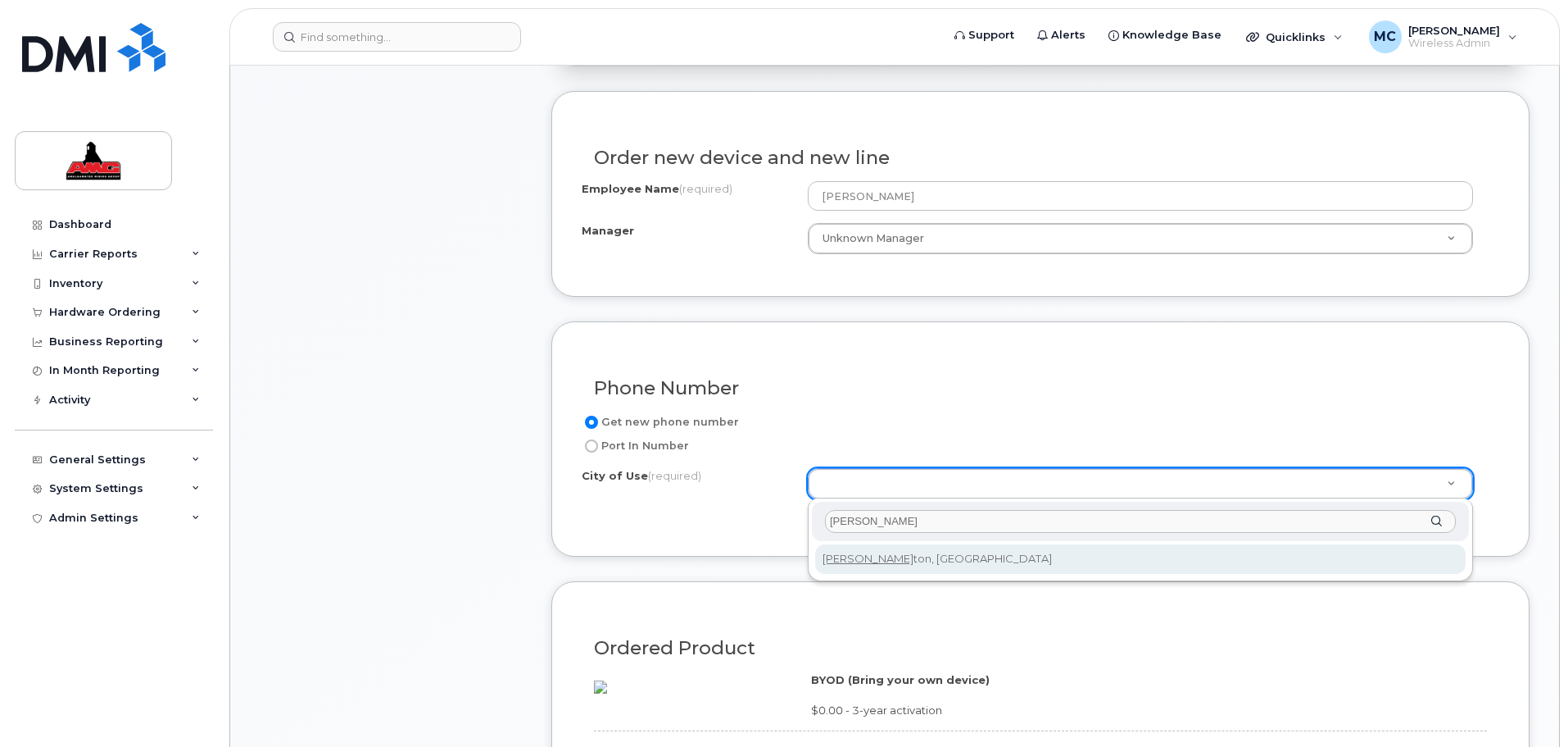
type input "[PERSON_NAME]"
type input "182"
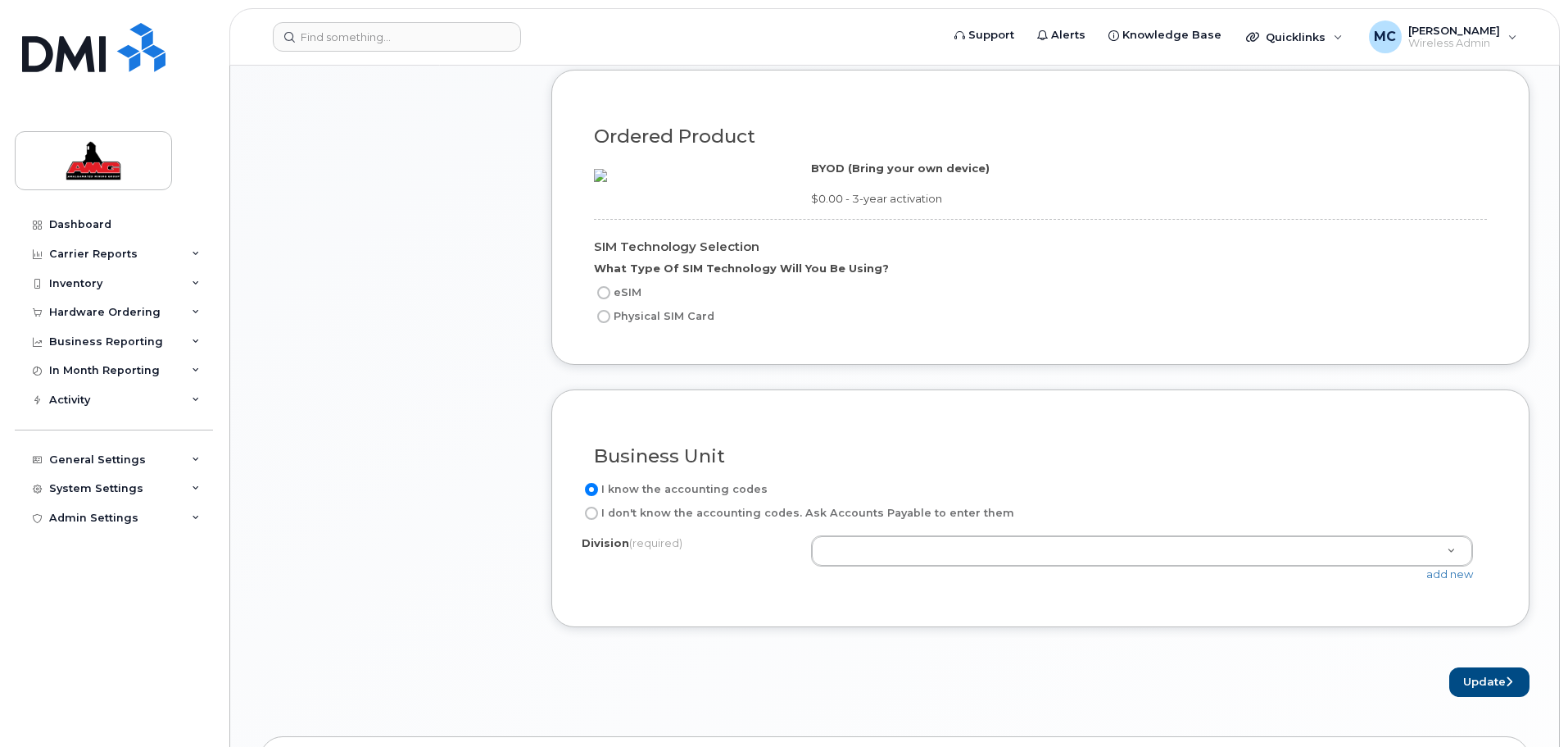
scroll to position [1127, 0]
click at [627, 302] on label "eSIM" at bounding box center [617, 292] width 48 height 20
click at [611, 298] on input "eSIM" at bounding box center [604, 292] width 13 height 13
radio input "true"
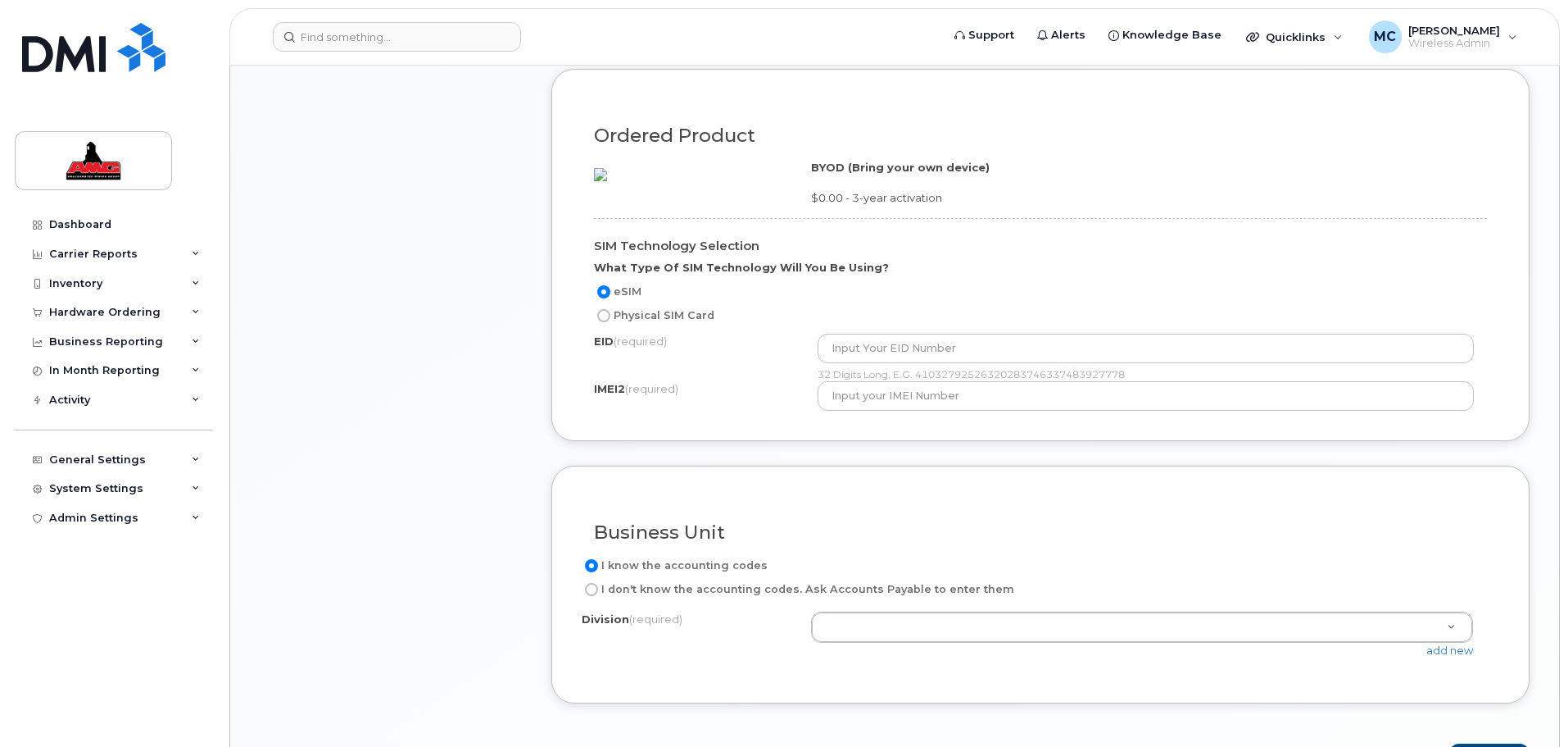
click at [631, 325] on label "Physical SIM Card" at bounding box center [654, 315] width 121 height 20
click at [611, 322] on input "Physical SIM Card" at bounding box center [604, 315] width 13 height 13
radio input "true"
click at [628, 302] on label "eSIM" at bounding box center [617, 292] width 48 height 20
click at [611, 298] on input "eSIM" at bounding box center [604, 292] width 13 height 13
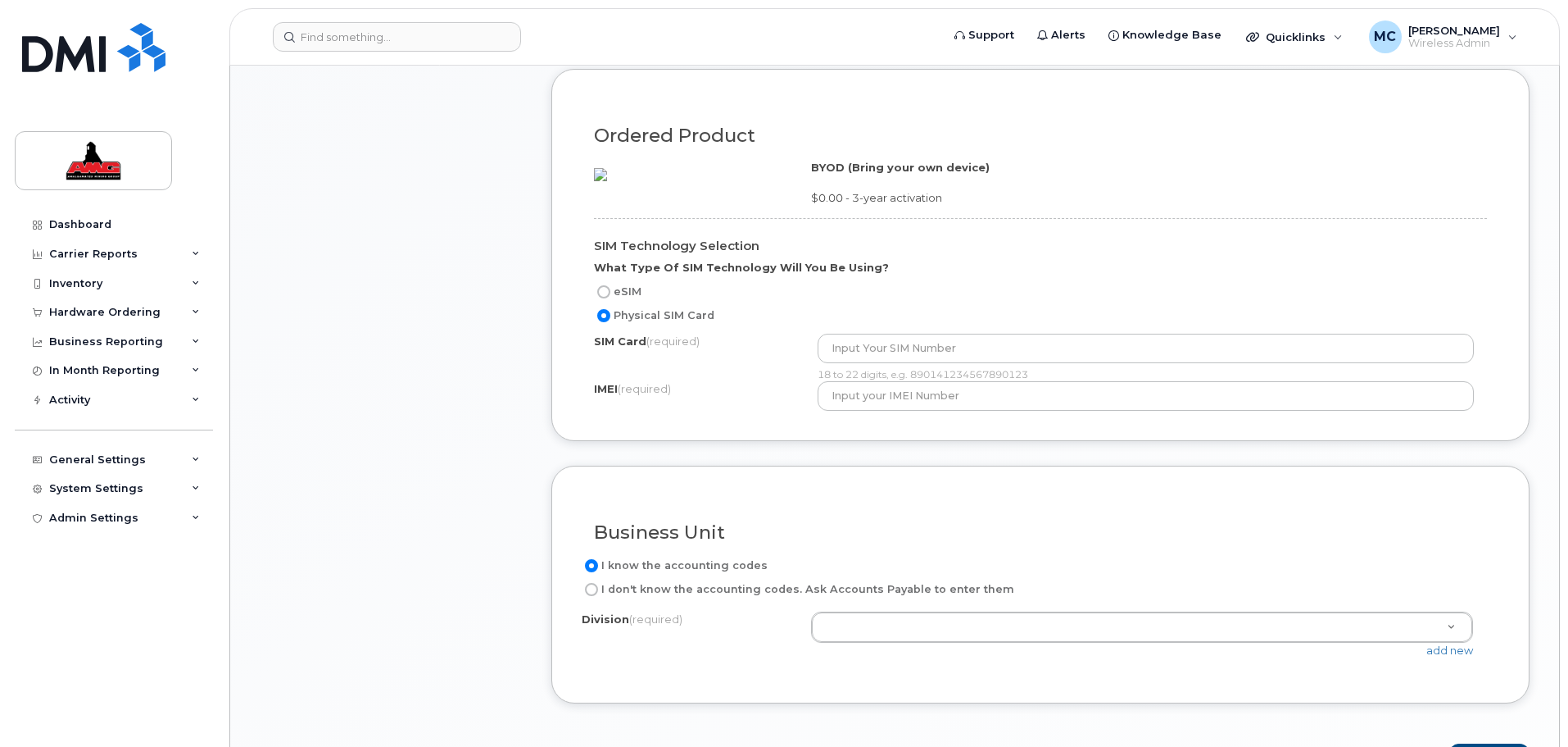
radio input "true"
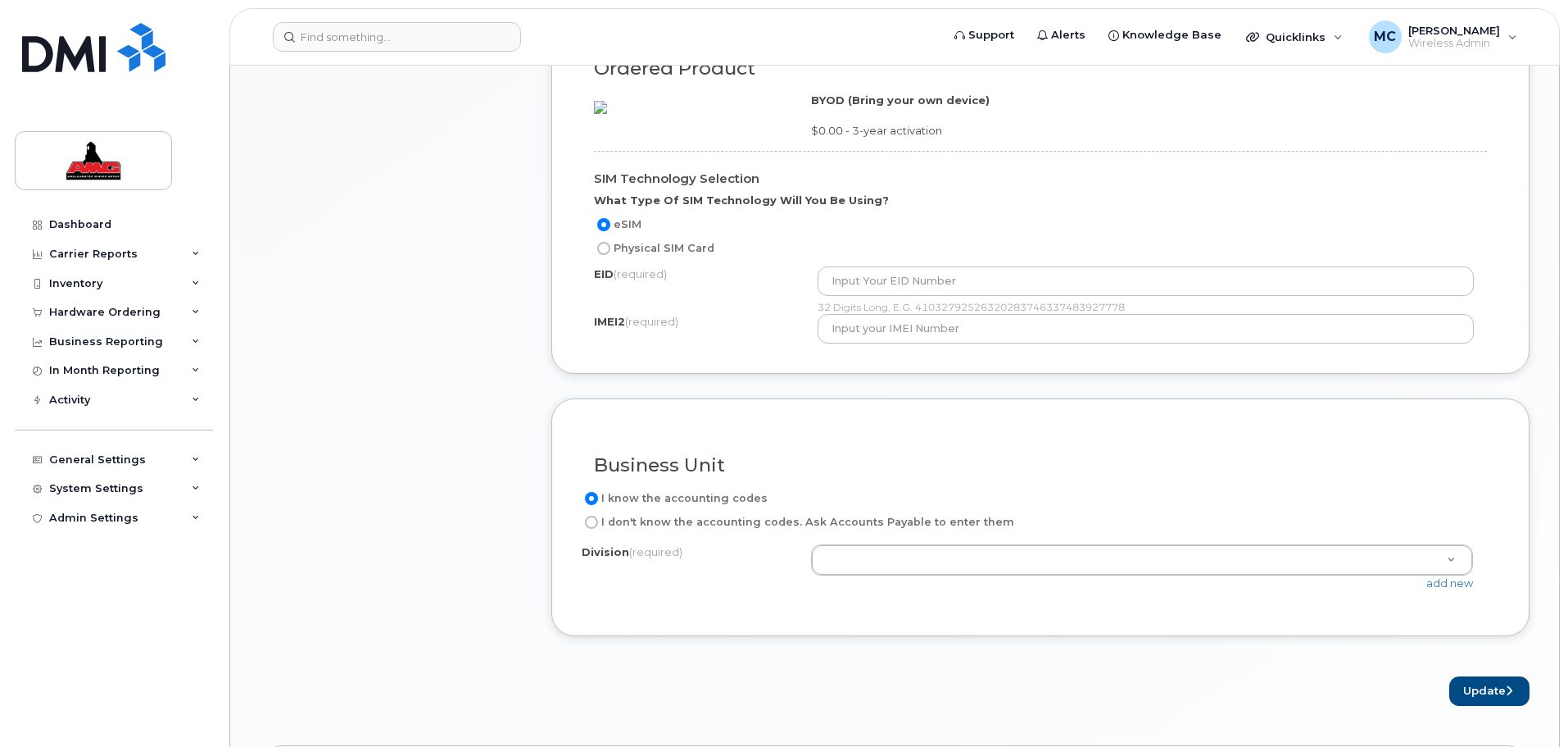
scroll to position [1209, 0]
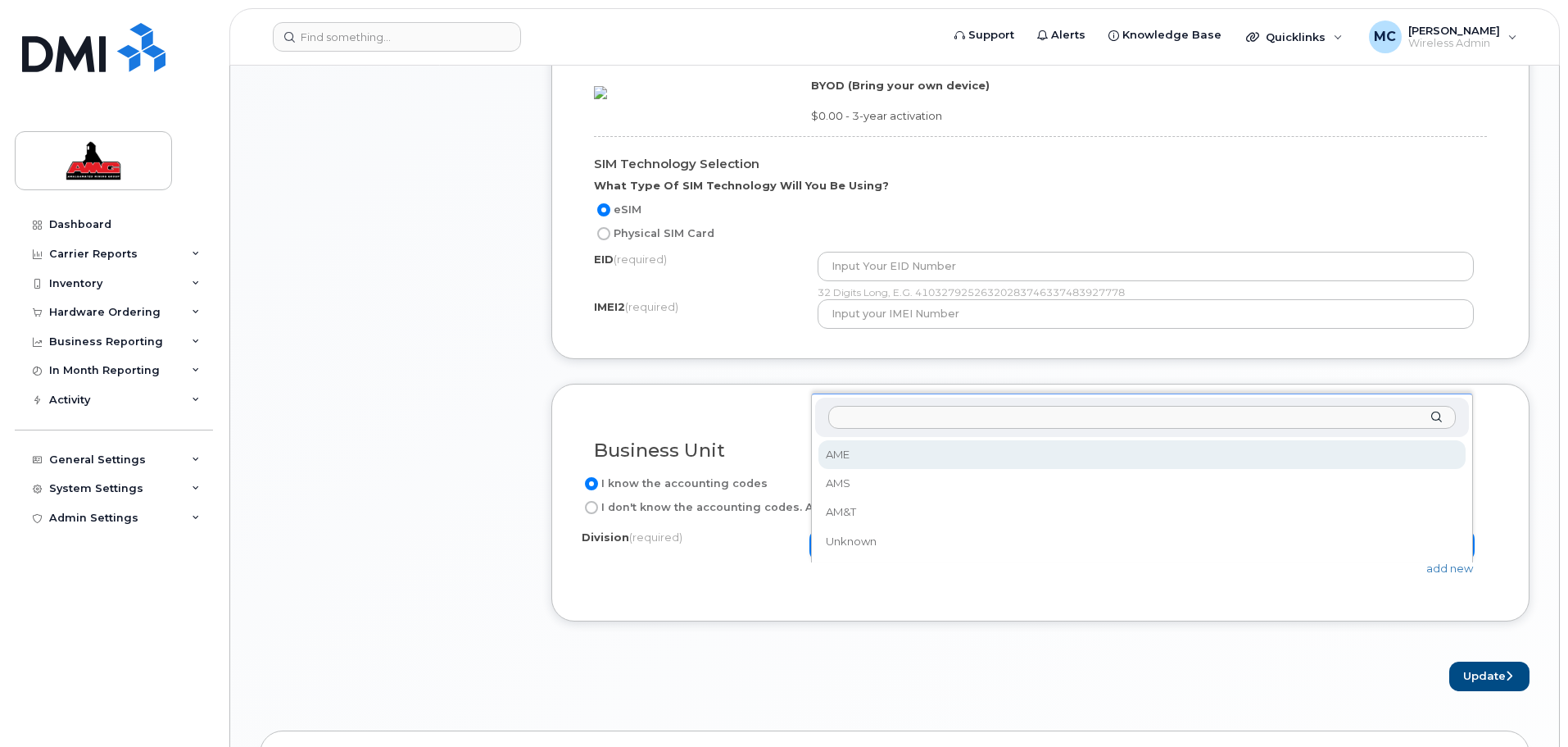
select select "AME"
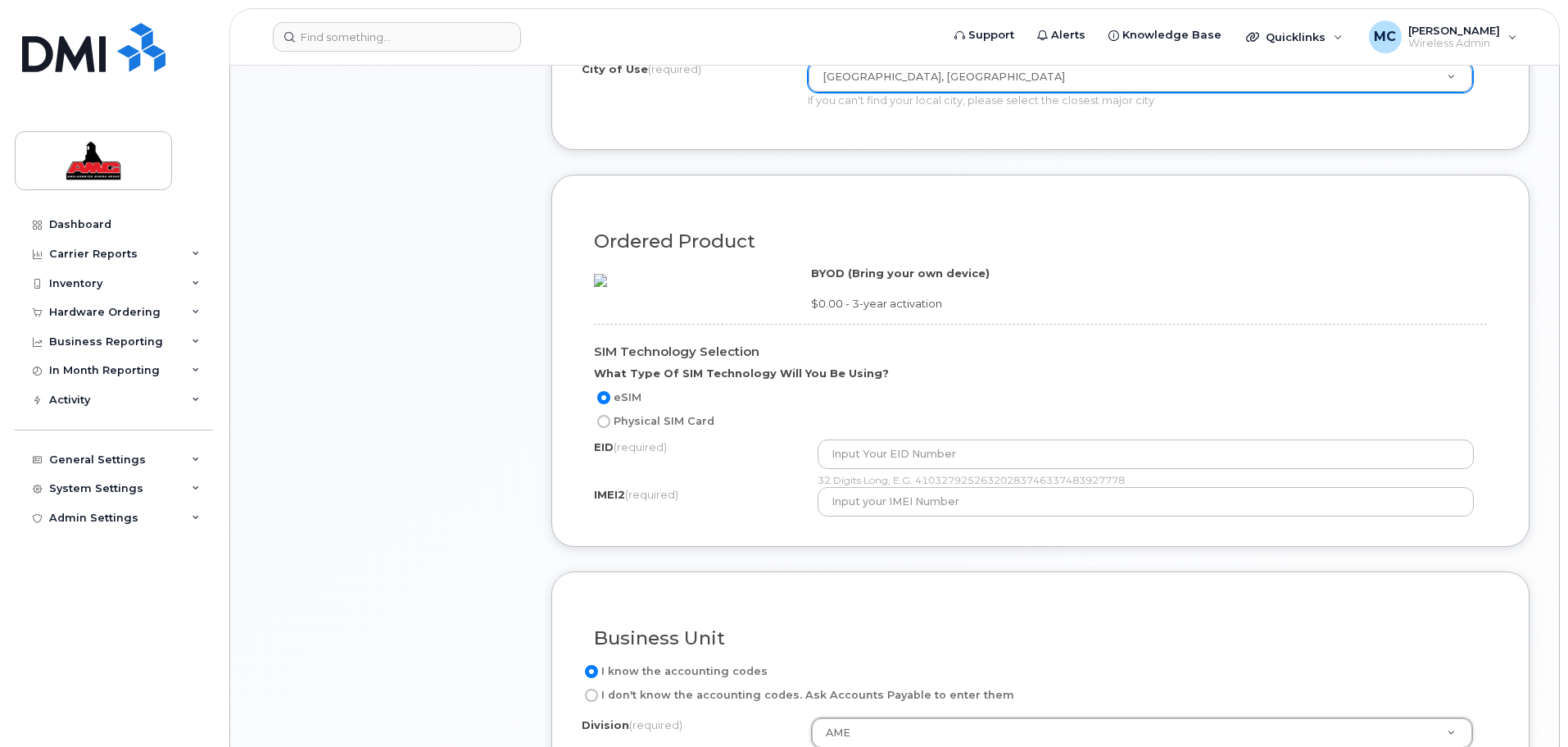
scroll to position [1025, 0]
click at [612, 428] on label "Physical SIM Card" at bounding box center [654, 418] width 121 height 20
click at [611, 424] on input "Physical SIM Card" at bounding box center [604, 417] width 13 height 13
radio input "true"
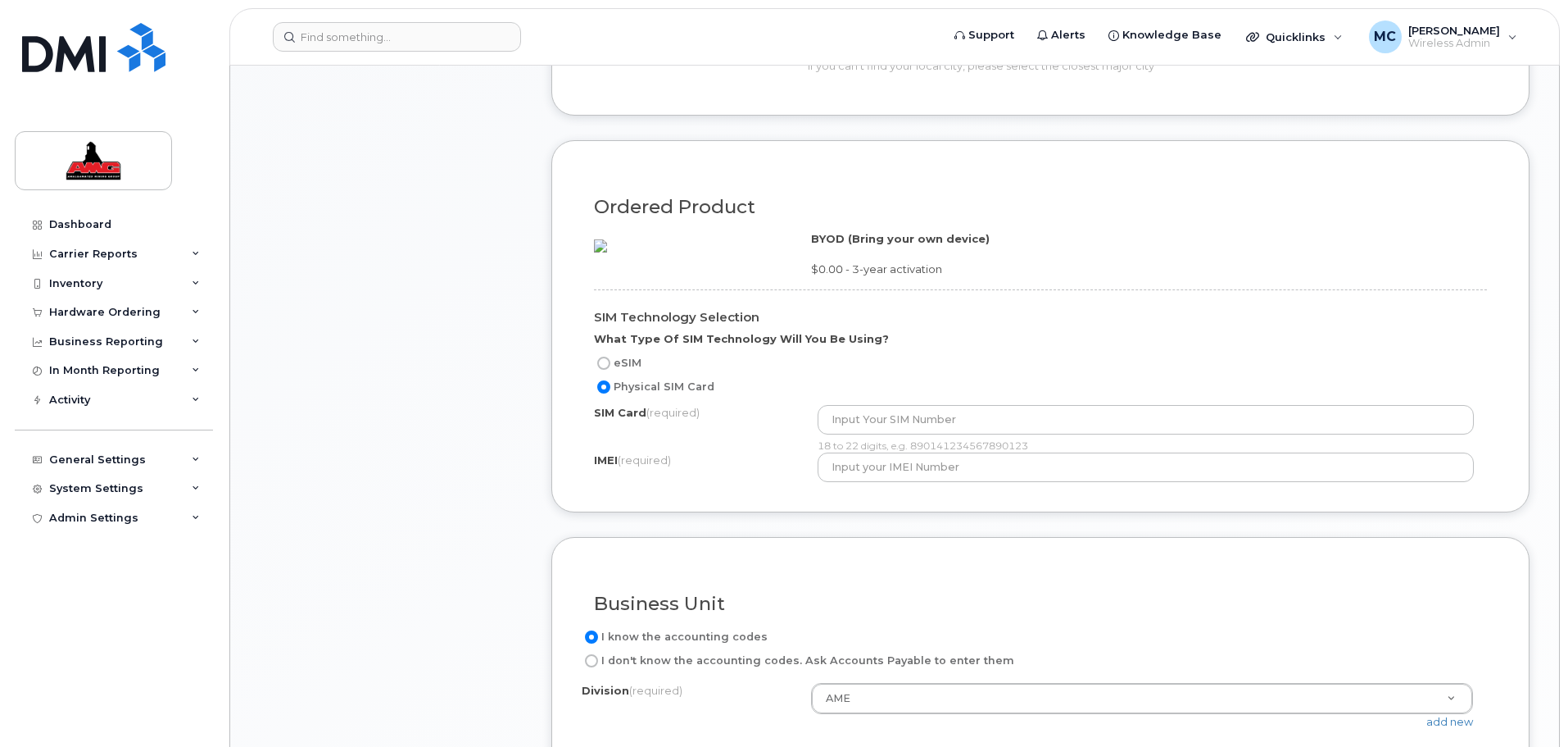
scroll to position [1086, 0]
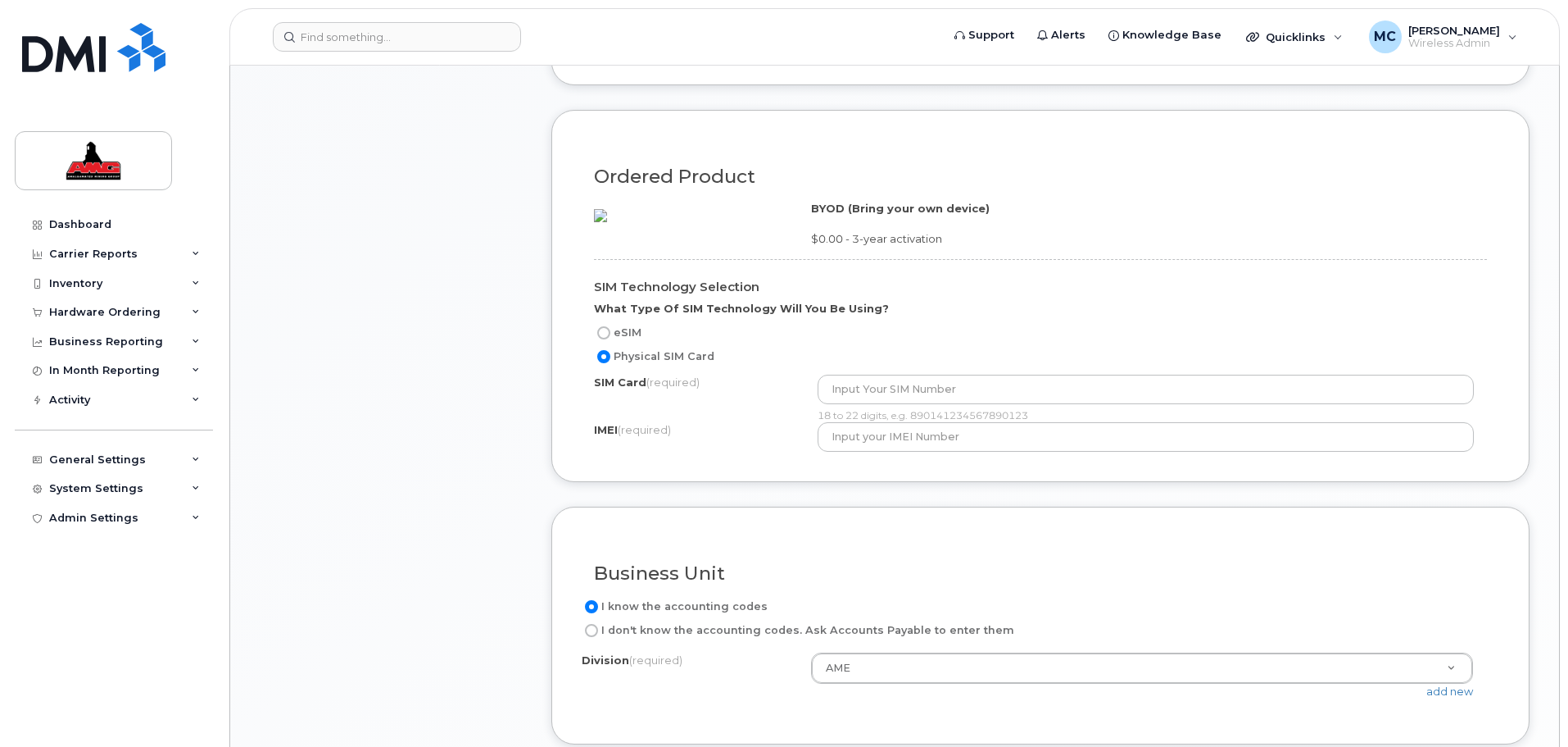
click at [627, 343] on label "eSIM" at bounding box center [617, 332] width 48 height 20
click at [611, 339] on input "eSIM" at bounding box center [604, 332] width 13 height 13
radio input "true"
click at [622, 366] on label "Physical SIM Card" at bounding box center [654, 357] width 121 height 20
click at [611, 364] on input "Physical SIM Card" at bounding box center [604, 356] width 13 height 13
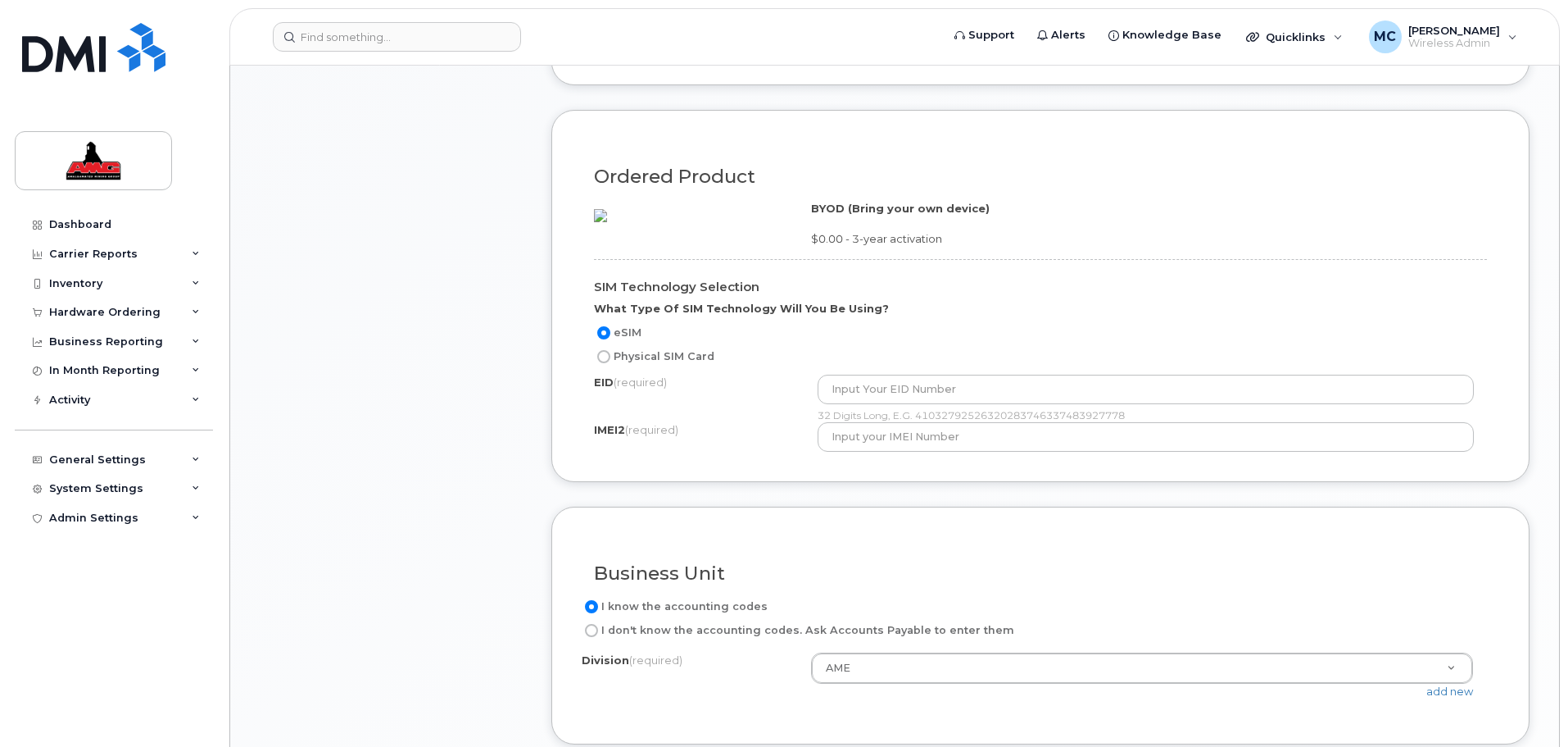
radio input "true"
click at [622, 343] on label "eSIM" at bounding box center [617, 332] width 48 height 20
click at [611, 339] on input "eSIM" at bounding box center [604, 332] width 13 height 13
radio input "true"
click at [624, 366] on label "Physical SIM Card" at bounding box center [654, 357] width 121 height 20
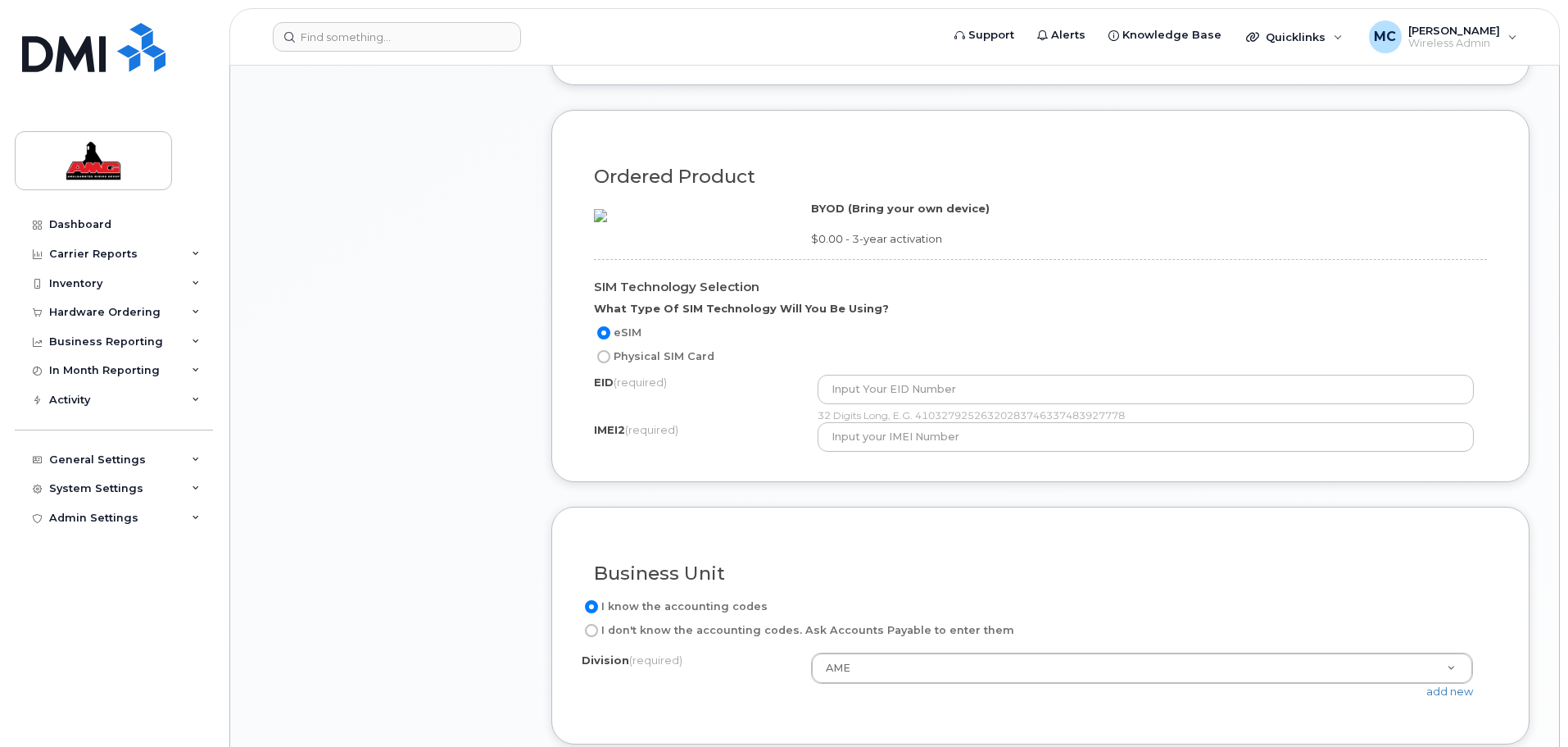
click at [611, 364] on input "Physical SIM Card" at bounding box center [604, 356] width 13 height 13
radio input "true"
click at [598, 339] on input "eSIM" at bounding box center [604, 332] width 13 height 13
radio input "true"
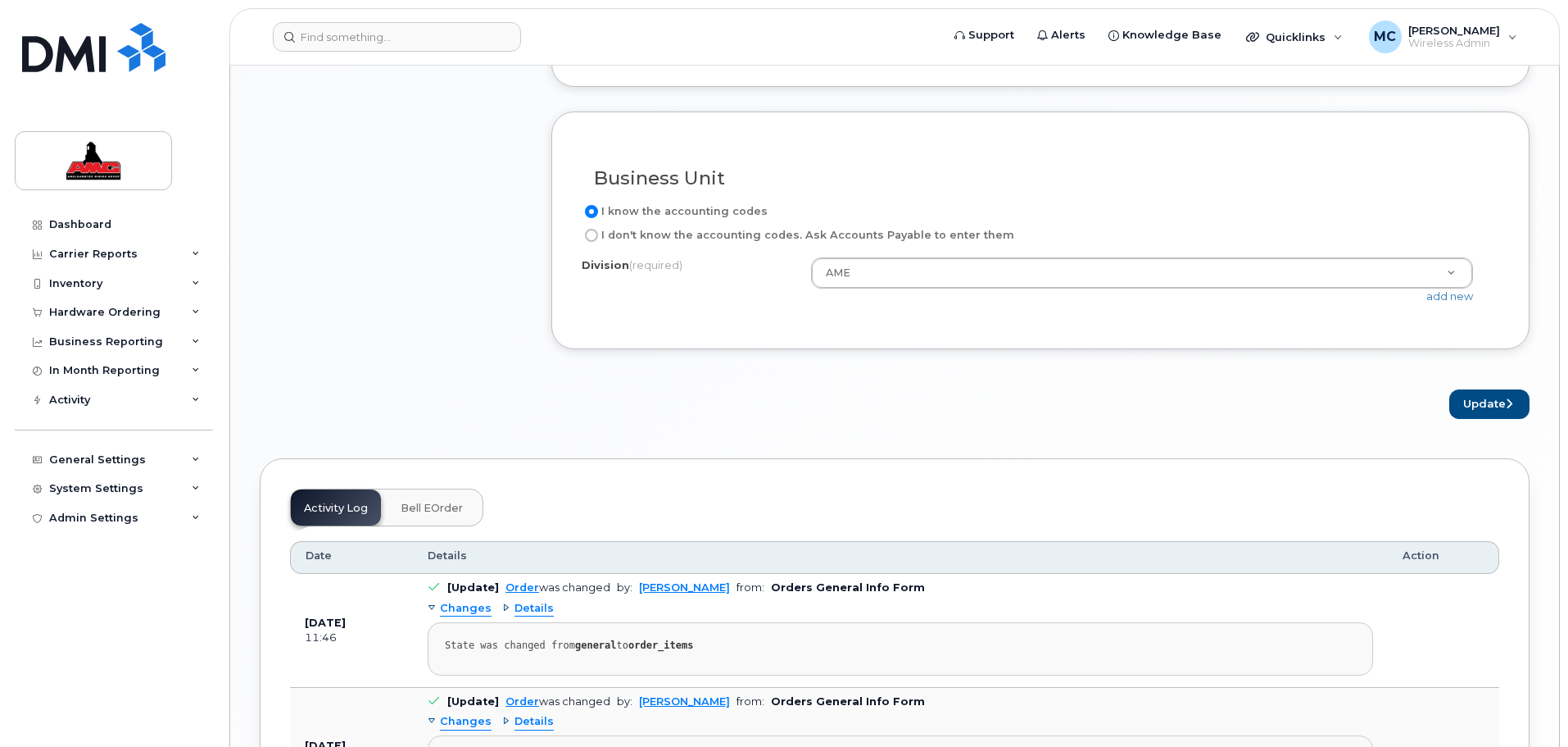
scroll to position [1496, 0]
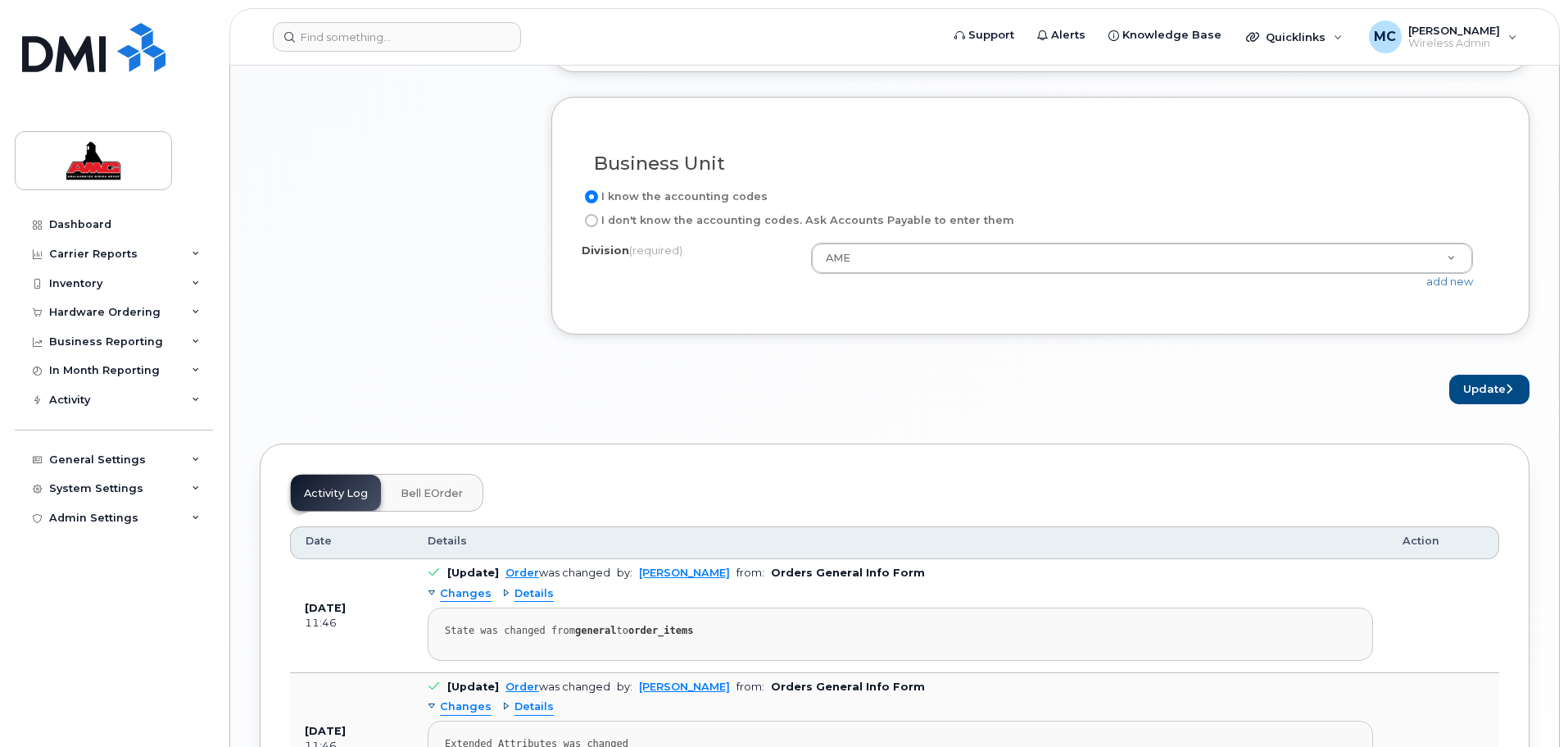
click at [435, 511] on button "Bell eOrder" at bounding box center [432, 493] width 88 height 36
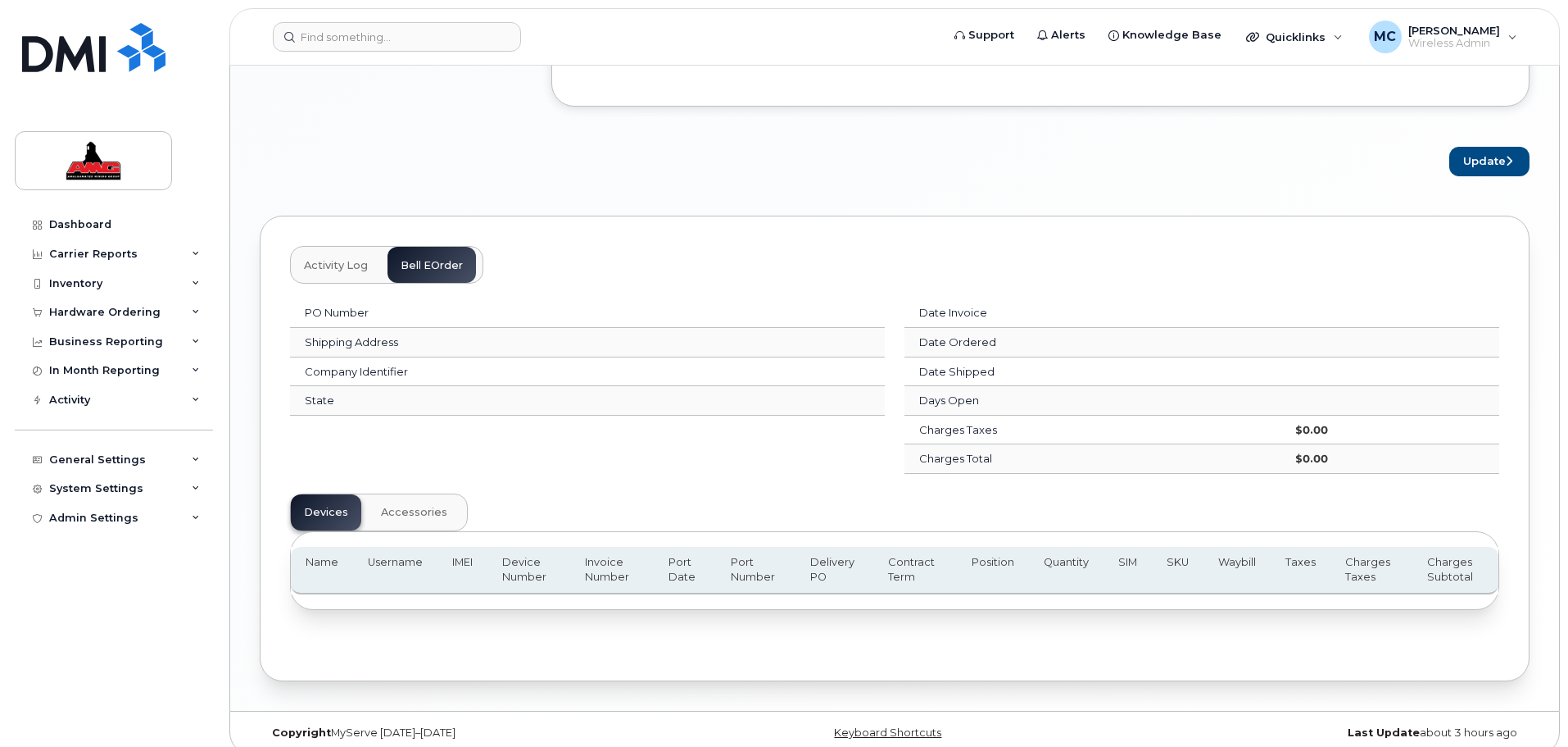
scroll to position [1772, 0]
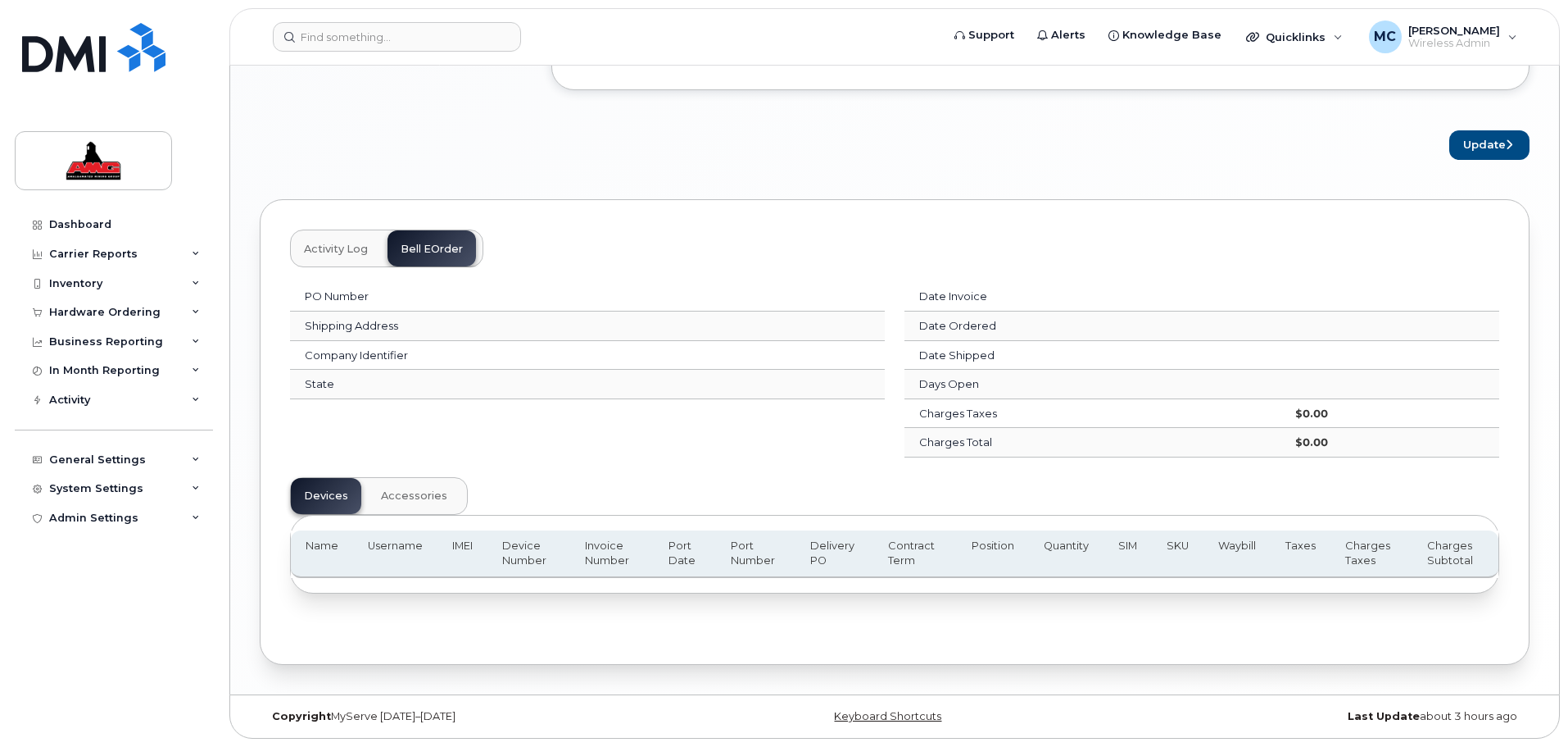
click at [323, 257] on button "Activity Log" at bounding box center [336, 248] width 90 height 36
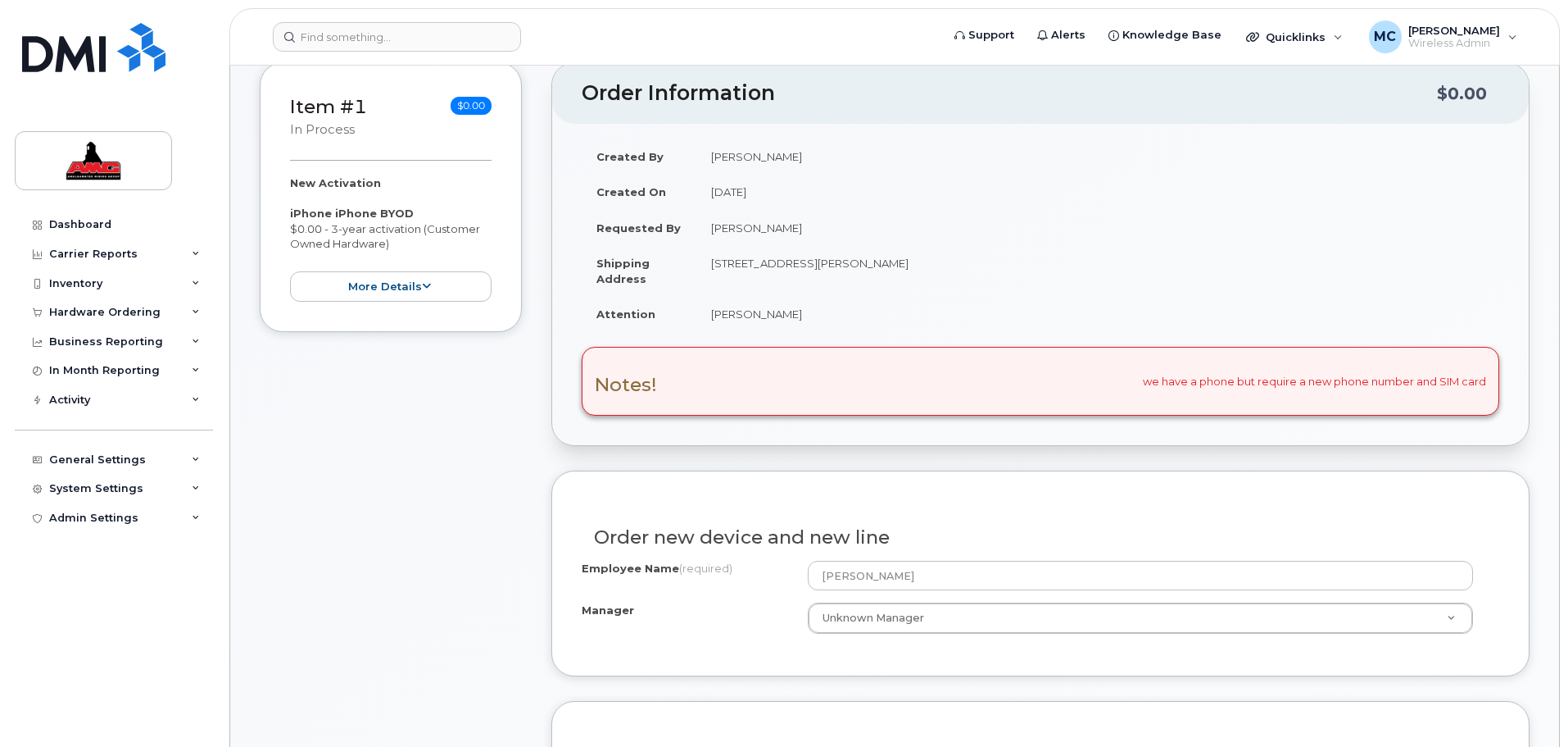
scroll to position [215, 0]
